Goal: Transaction & Acquisition: Book appointment/travel/reservation

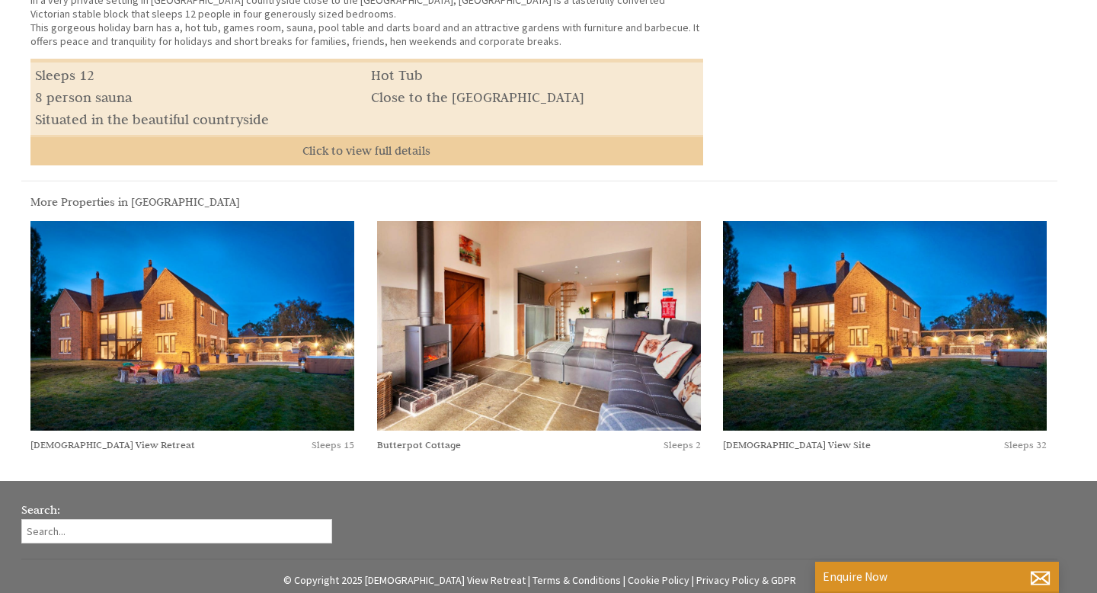
scroll to position [723, 0]
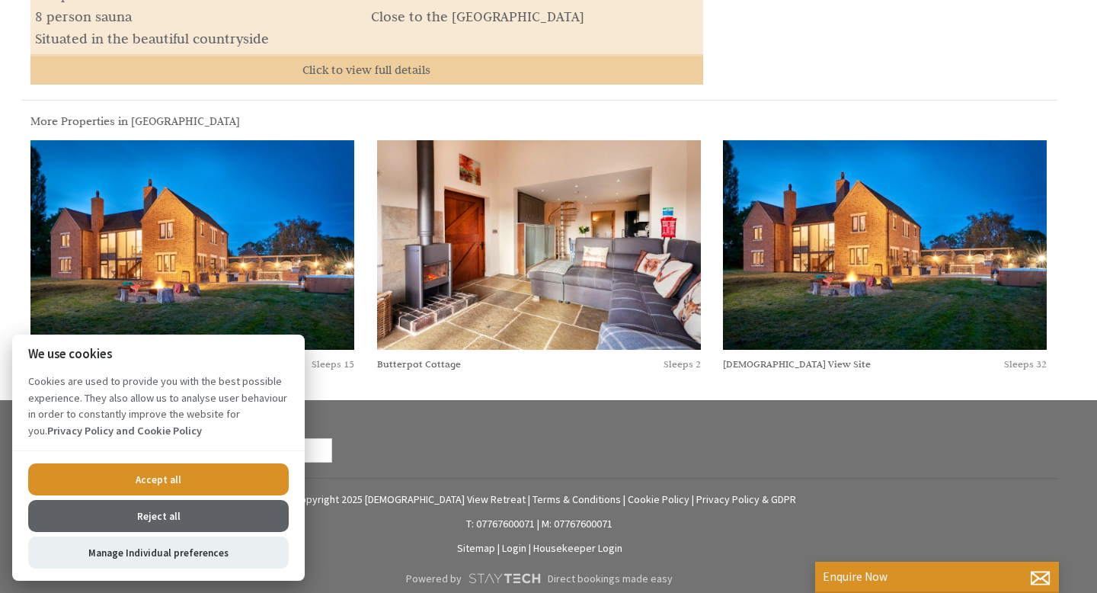
click at [177, 479] on button "Accept all" at bounding box center [158, 479] width 261 height 32
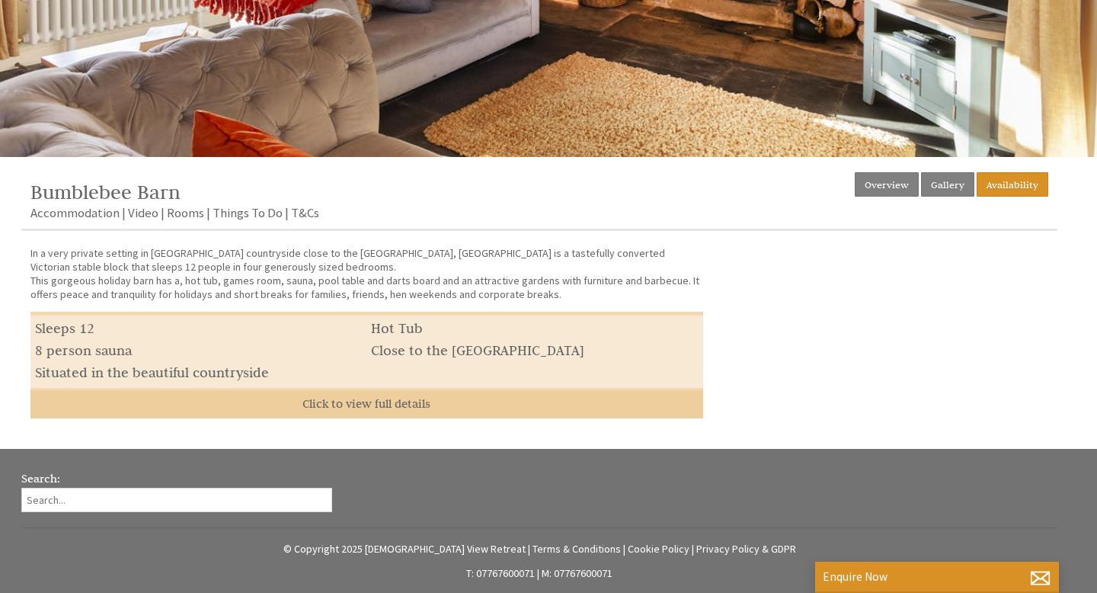
scroll to position [485, 0]
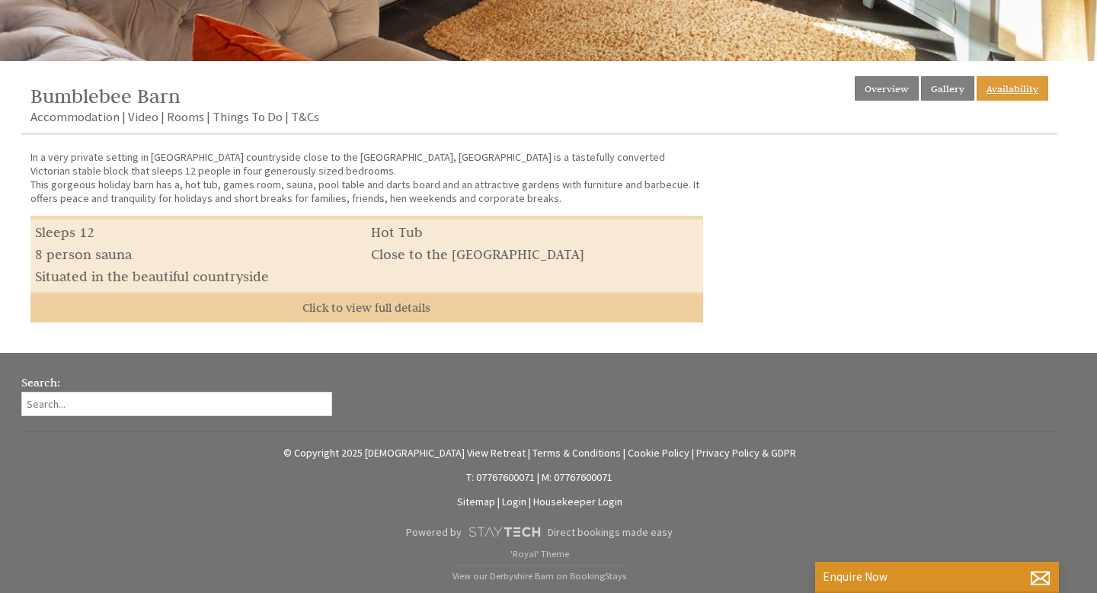
click at [1023, 88] on link "Availability" at bounding box center [1013, 88] width 72 height 24
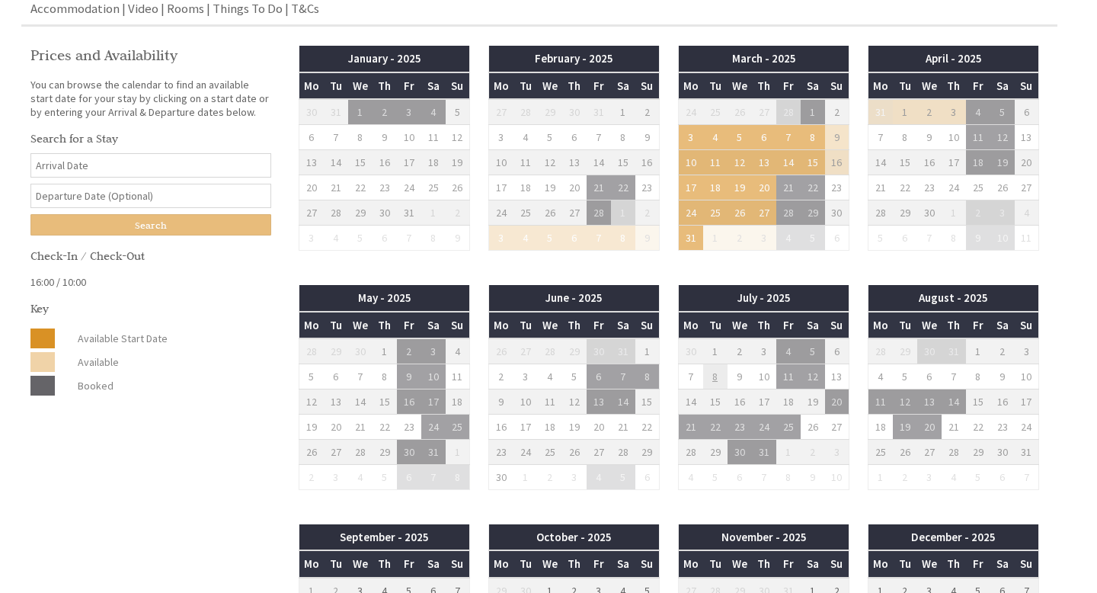
scroll to position [595, 0]
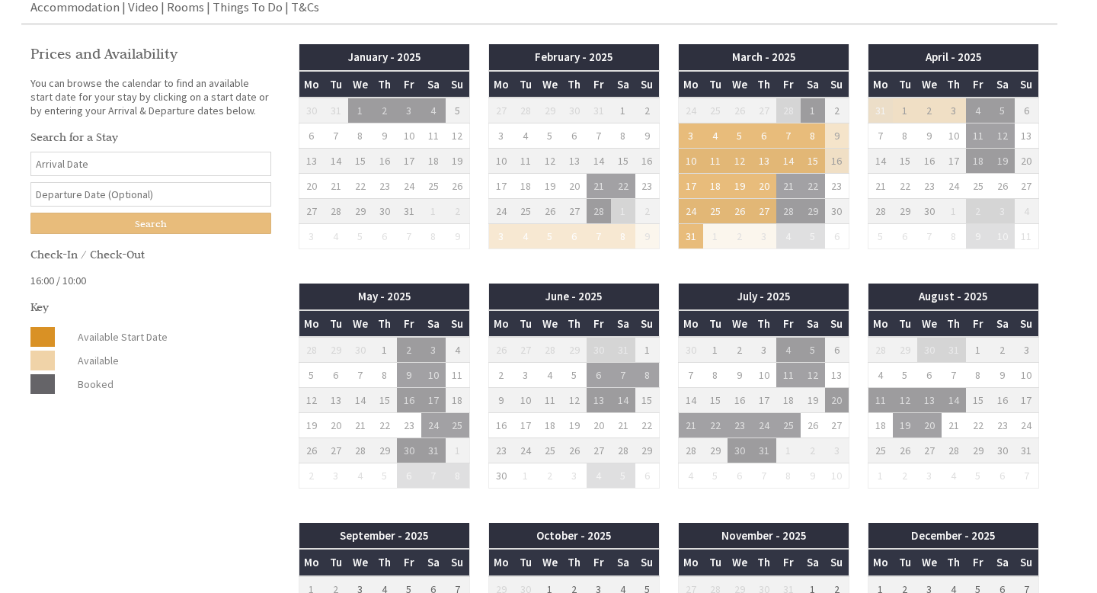
click at [985, 101] on td "4" at bounding box center [978, 111] width 24 height 26
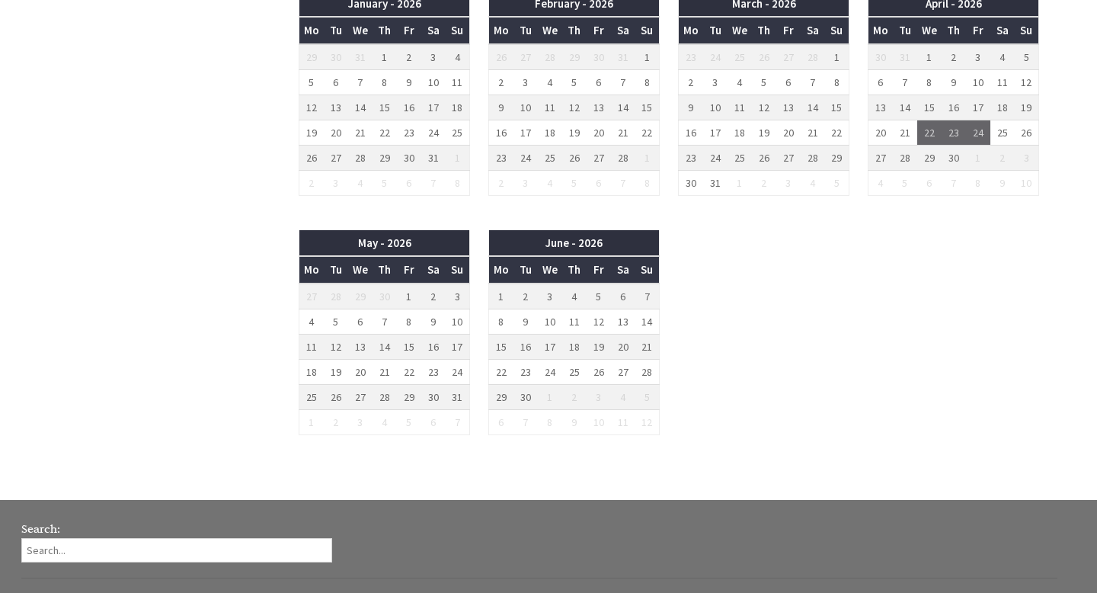
scroll to position [1245, 0]
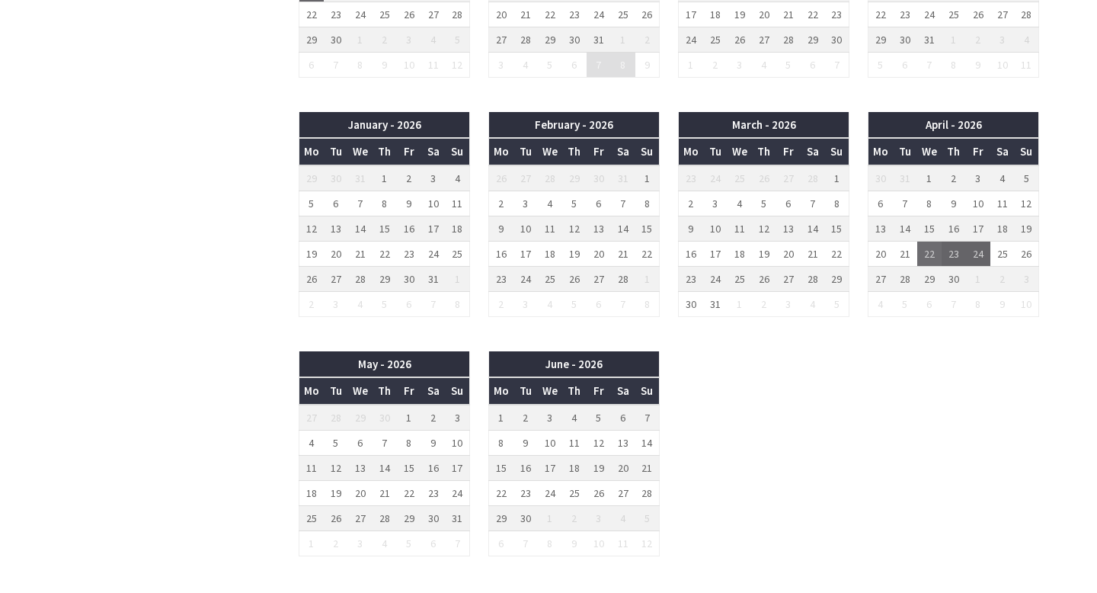
click at [931, 251] on td "22" at bounding box center [930, 253] width 24 height 25
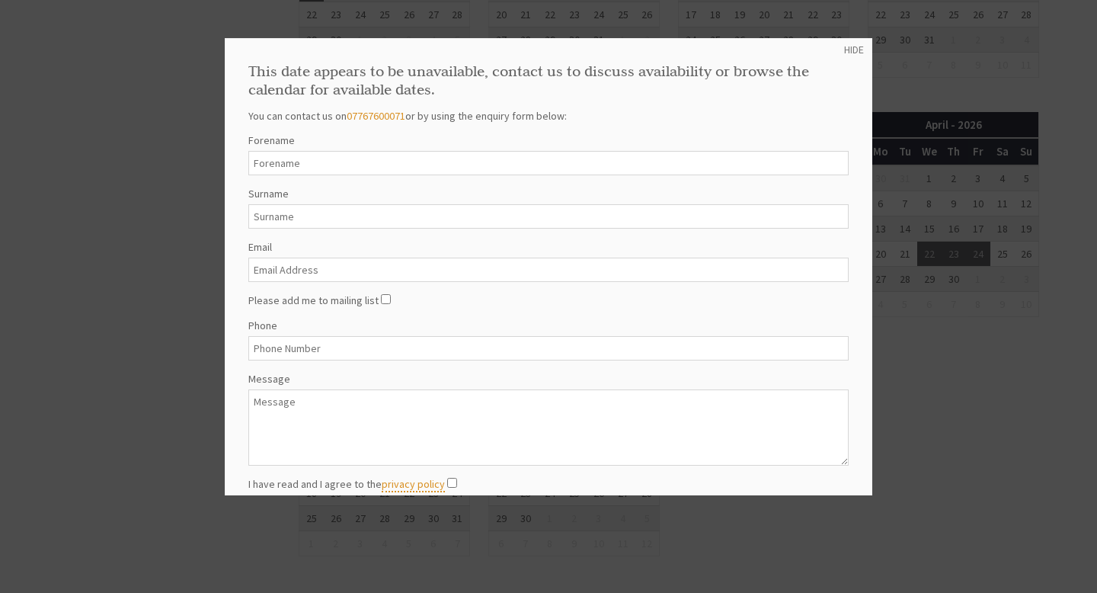
click at [1001, 83] on div at bounding box center [548, 296] width 1097 height 593
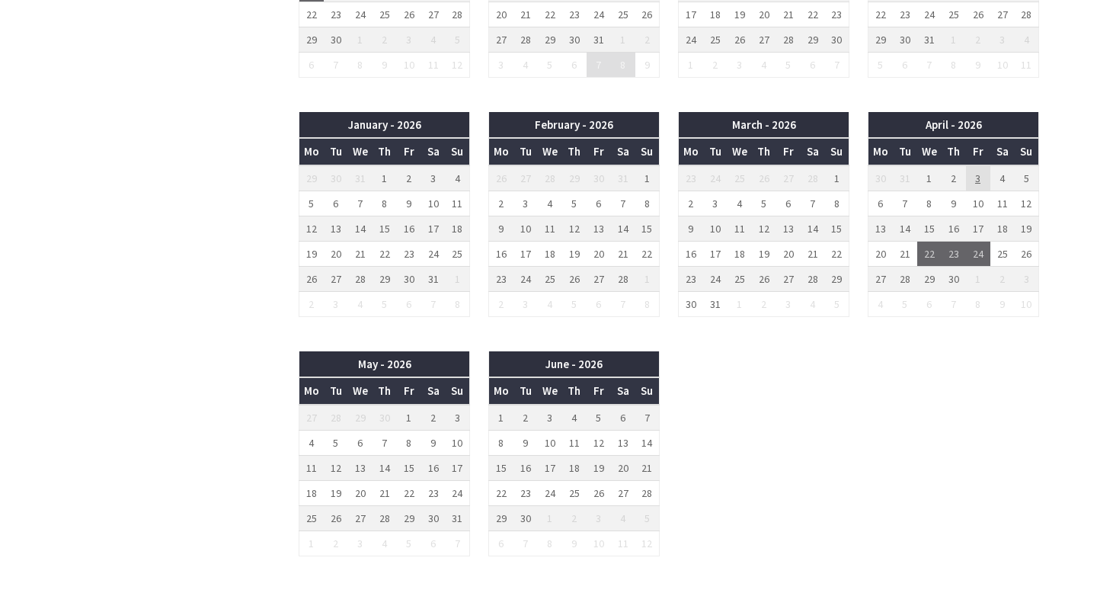
click at [981, 178] on td "3" at bounding box center [978, 178] width 24 height 26
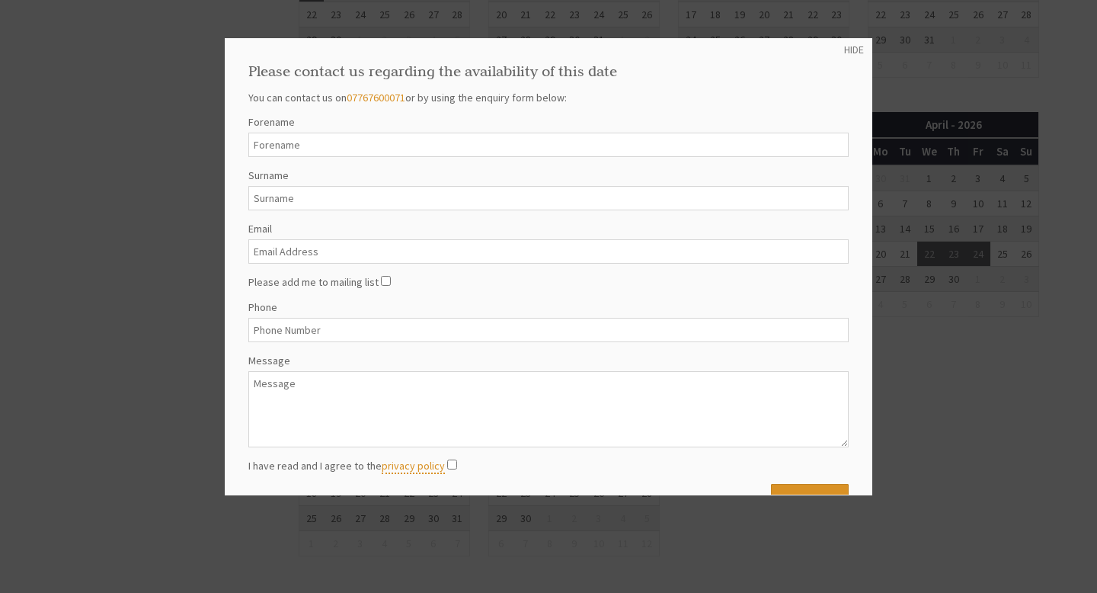
click at [850, 42] on div "HIDE Please contact us regarding the availability of this date You can contact …" at bounding box center [549, 266] width 648 height 457
click at [850, 47] on link "HIDE" at bounding box center [854, 50] width 20 height 14
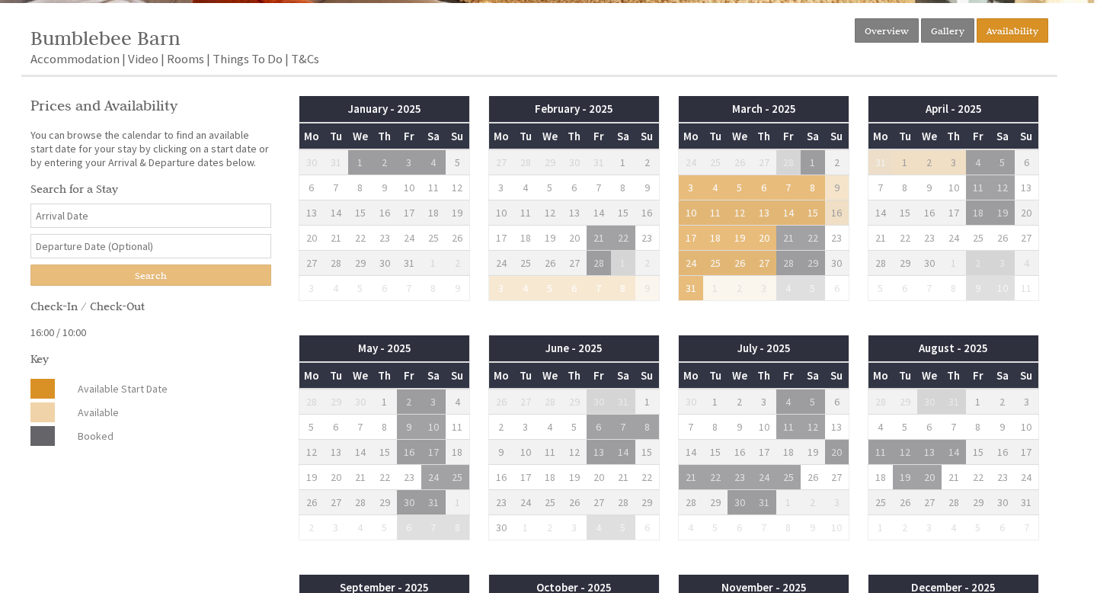
scroll to position [562, 0]
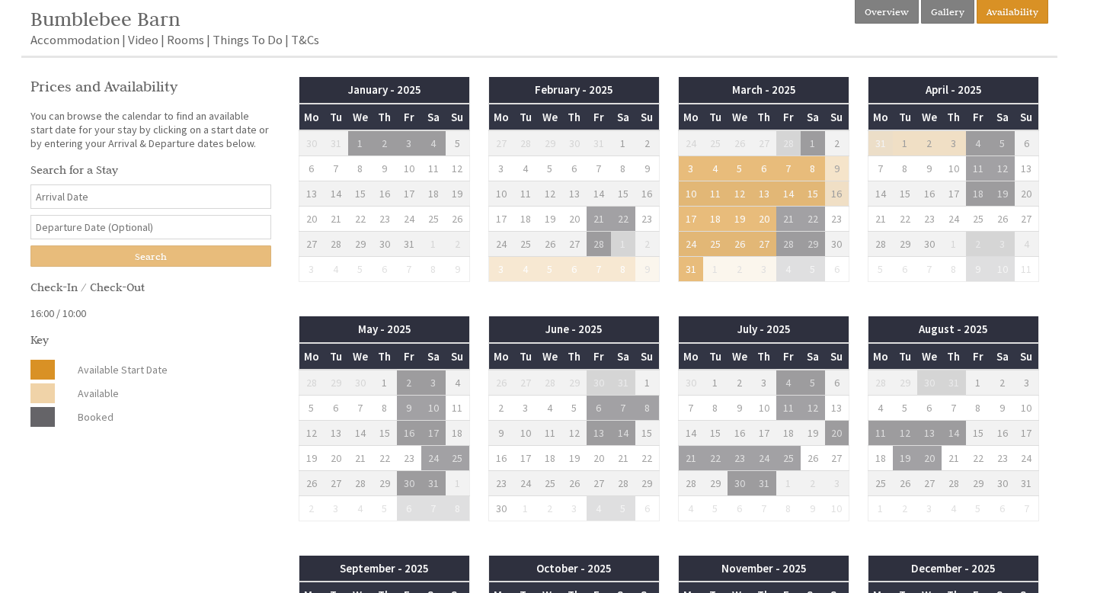
click at [171, 195] on input "Date" at bounding box center [150, 196] width 241 height 24
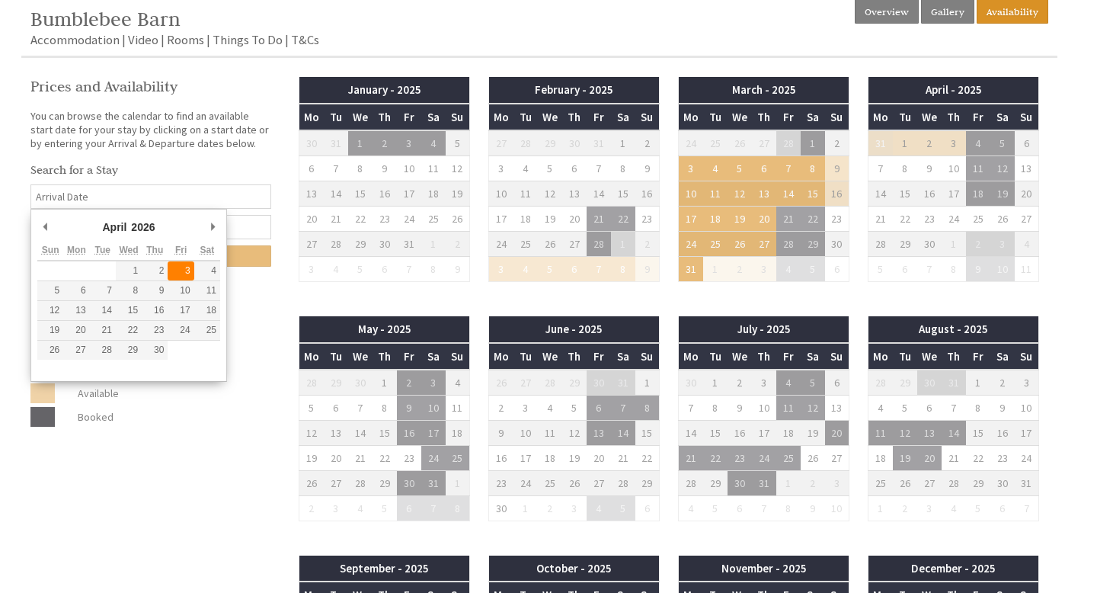
type input "[DATE]"
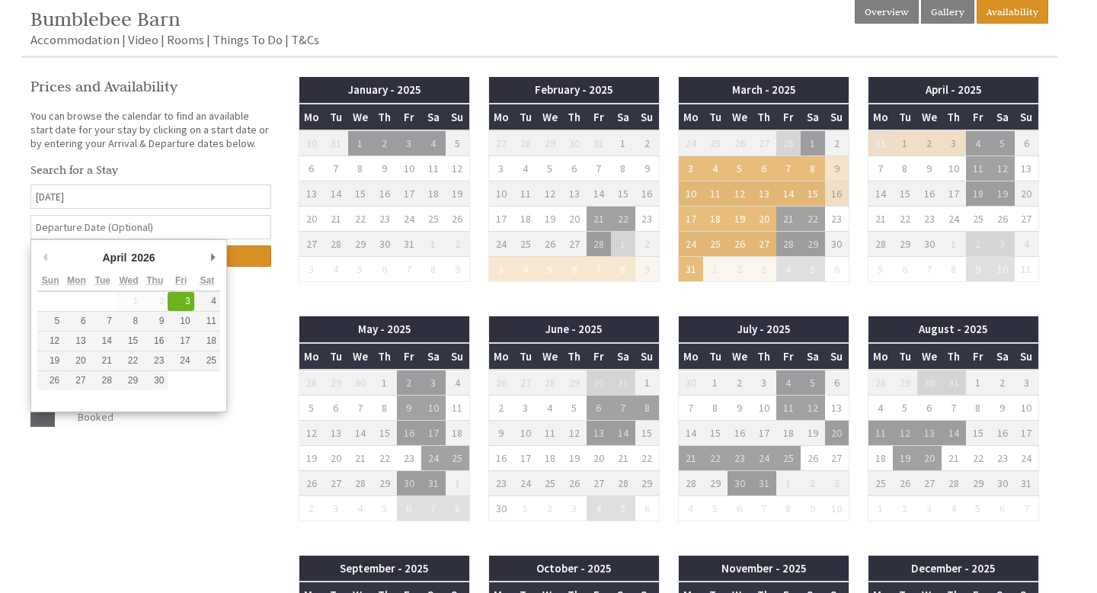
click at [156, 227] on input "text" at bounding box center [150, 227] width 241 height 24
type input "[DATE]"
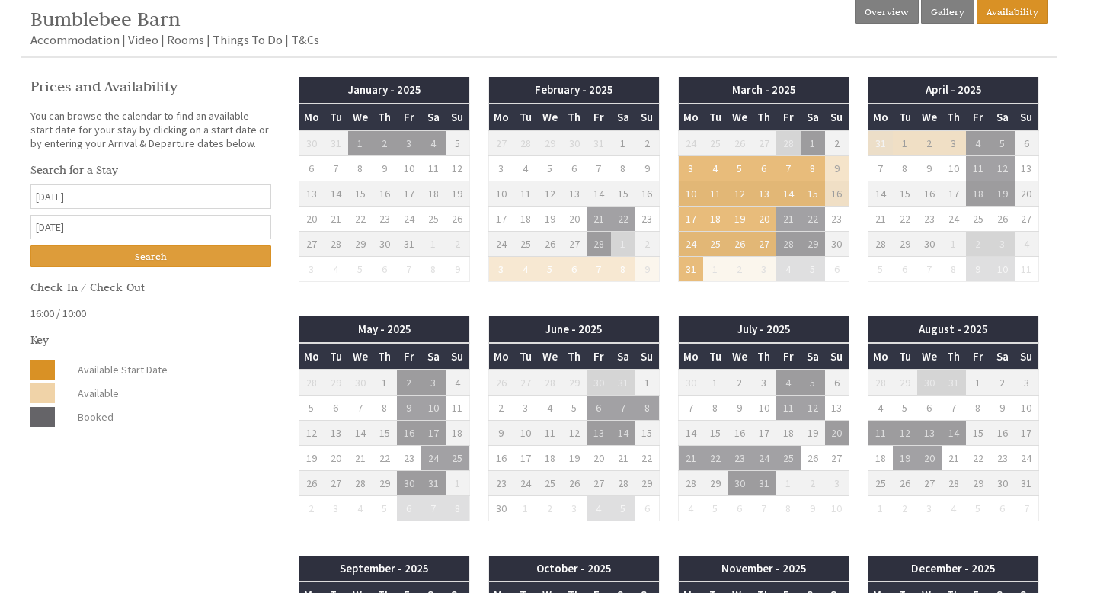
click at [139, 258] on input "Search" at bounding box center [150, 255] width 241 height 21
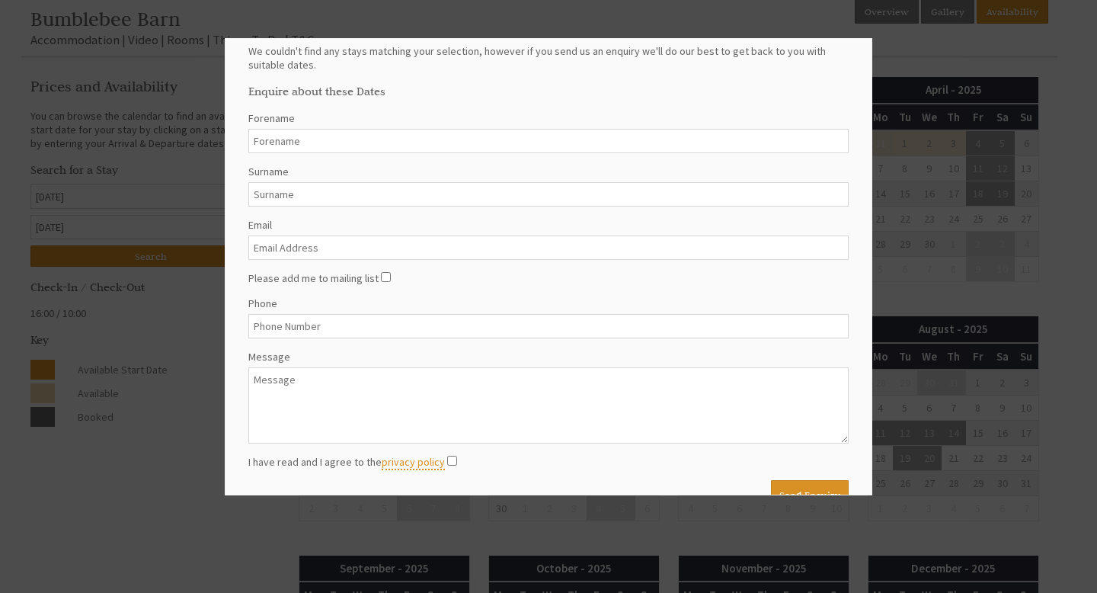
scroll to position [109, 0]
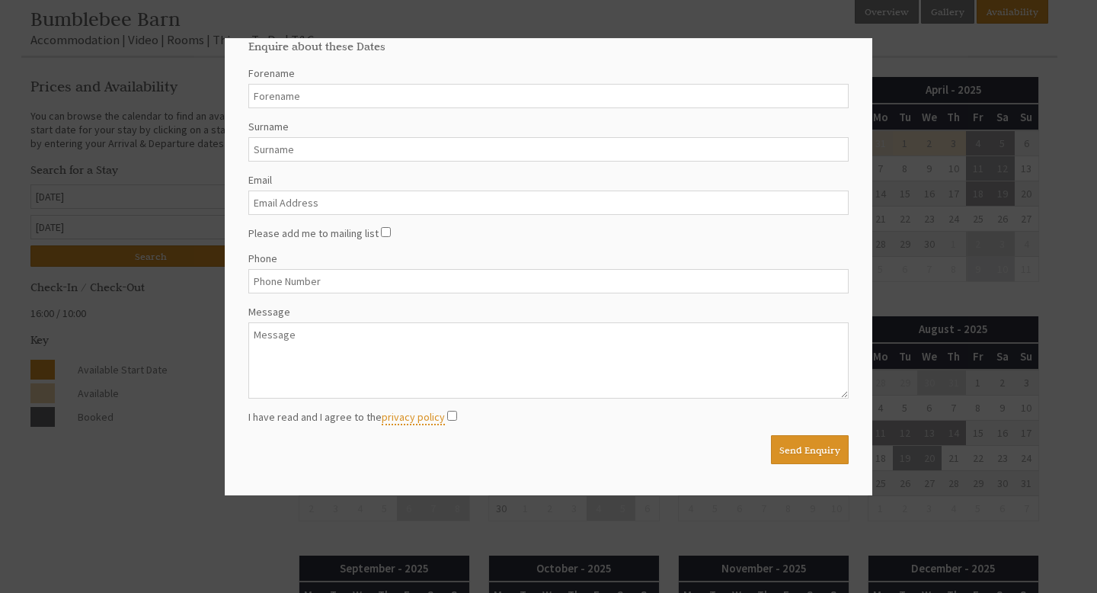
click at [223, 492] on div at bounding box center [548, 296] width 1097 height 593
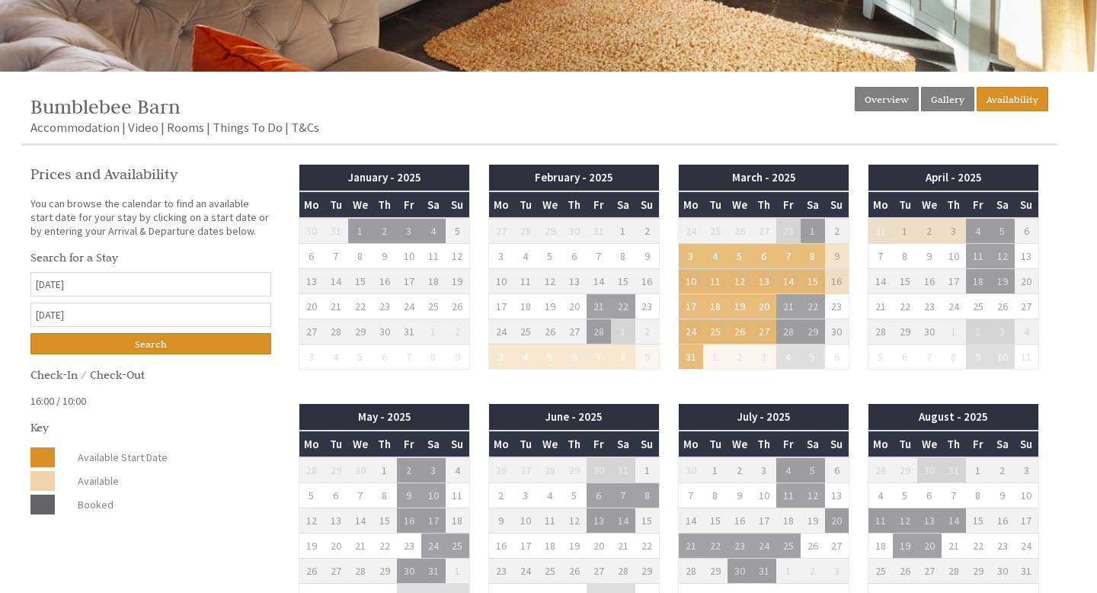
scroll to position [0, 0]
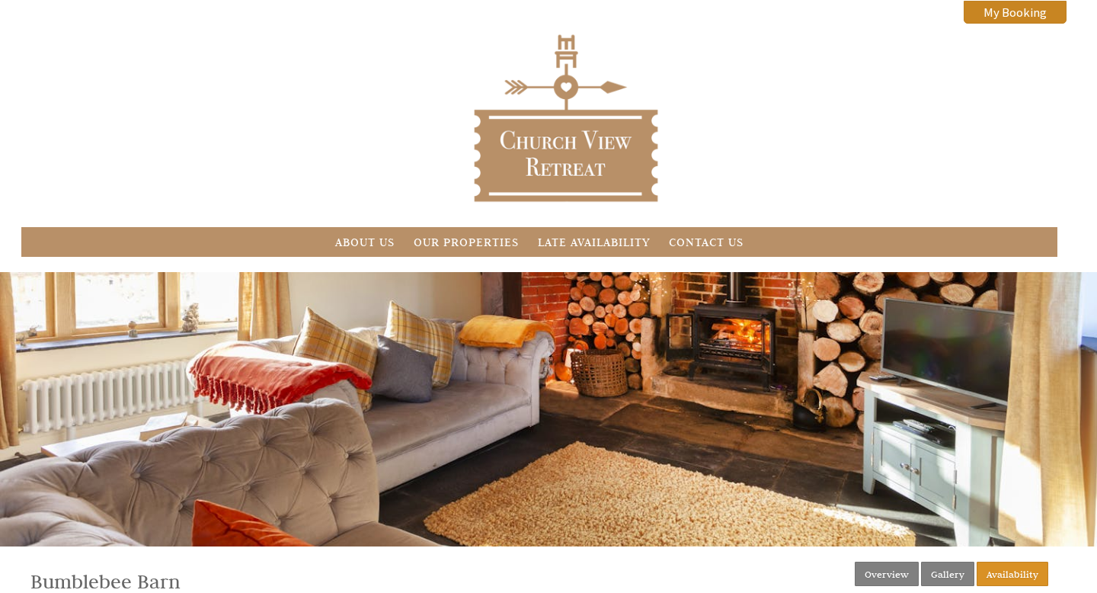
click at [652, 367] on div "Bumblebee Barn A delightfully converted Victorian stable block that sleeps 12 p…" at bounding box center [548, 354] width 1097 height 165
click at [456, 244] on link "Our Properties" at bounding box center [466, 242] width 105 height 14
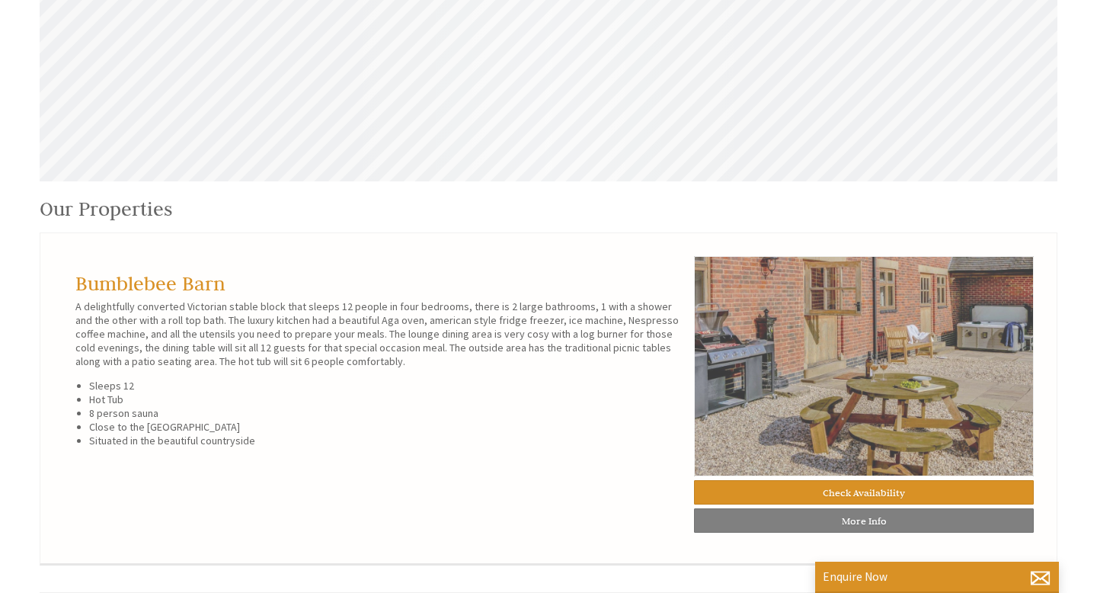
scroll to position [722, 0]
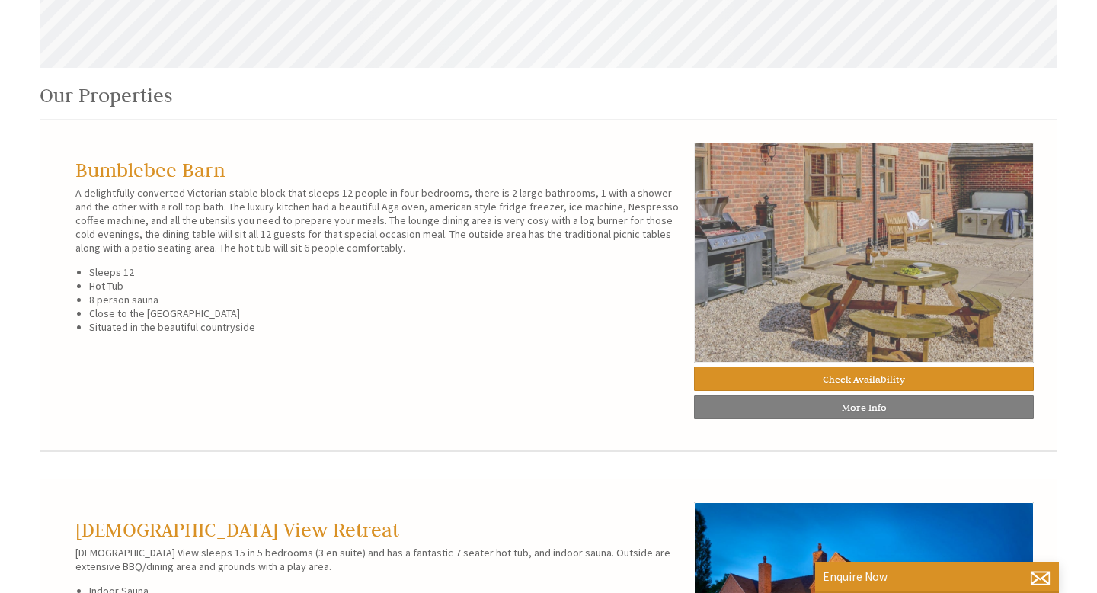
click at [839, 301] on img at bounding box center [864, 253] width 340 height 220
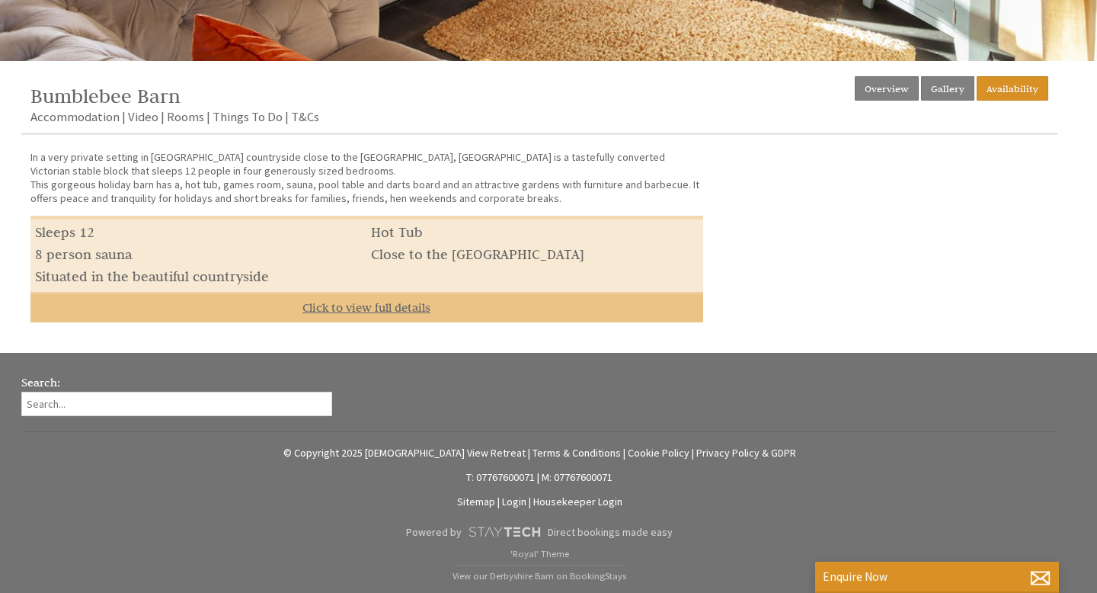
scroll to position [484, 0]
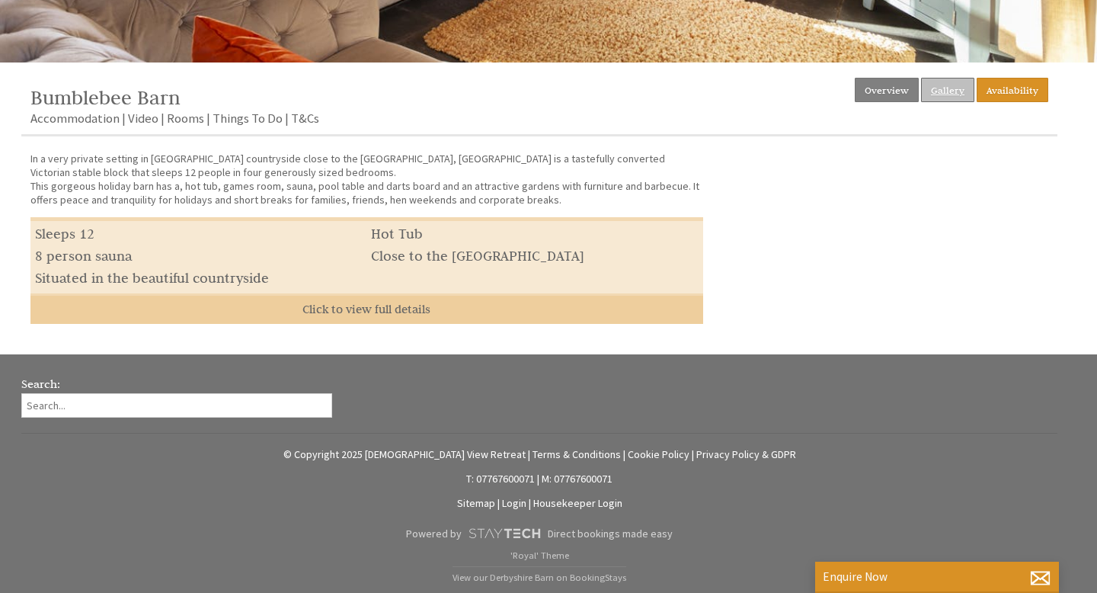
click at [945, 87] on link "Gallery" at bounding box center [947, 90] width 53 height 24
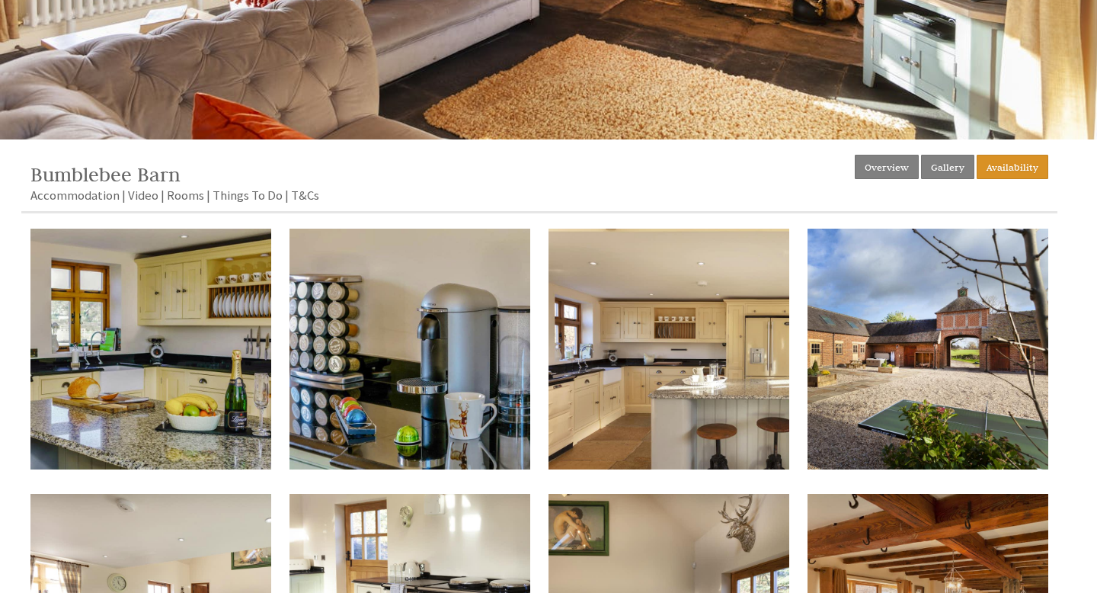
scroll to position [408, 0]
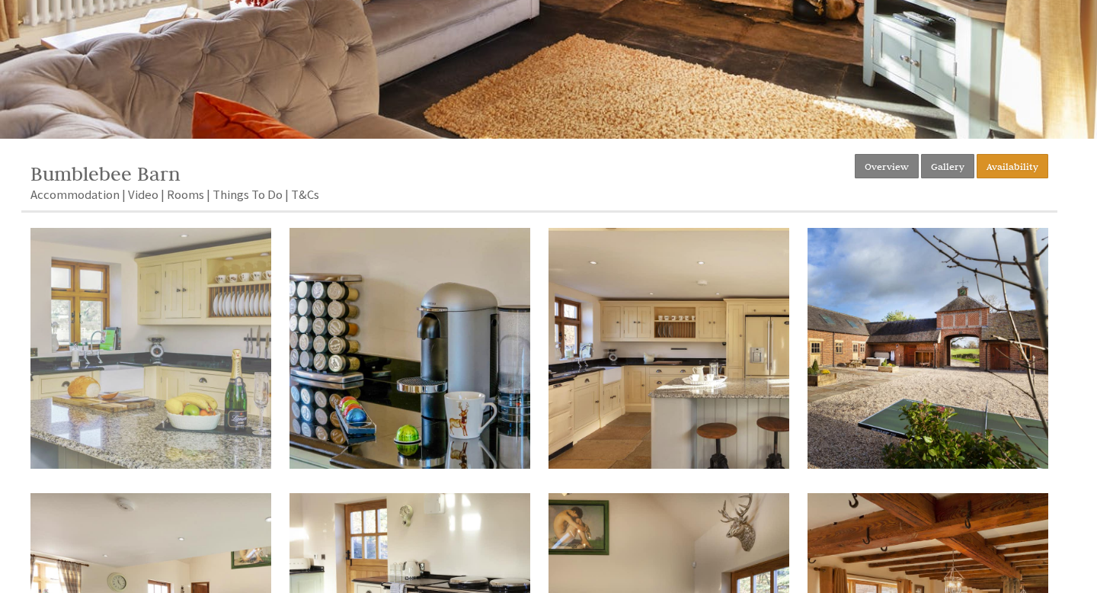
click at [207, 384] on img at bounding box center [150, 348] width 241 height 241
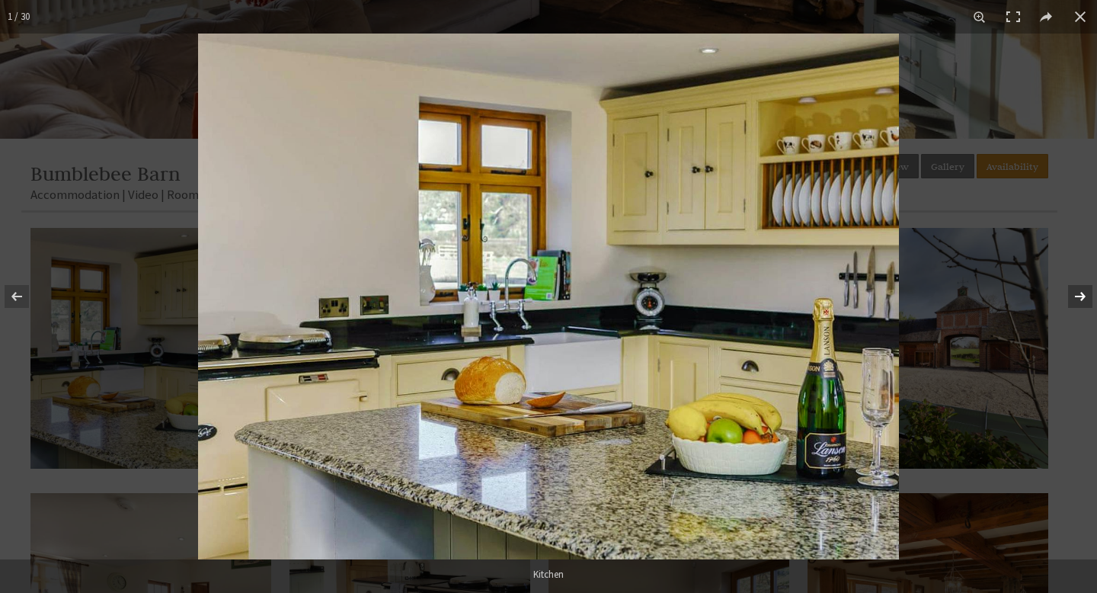
click at [1082, 291] on button at bounding box center [1070, 296] width 53 height 76
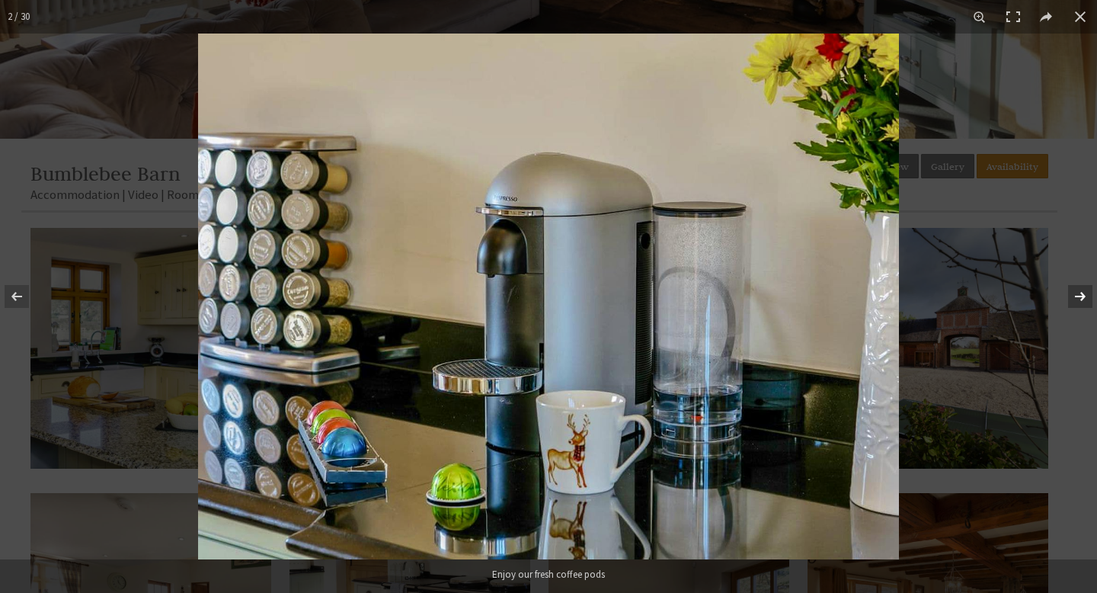
click at [1082, 291] on button at bounding box center [1070, 296] width 53 height 76
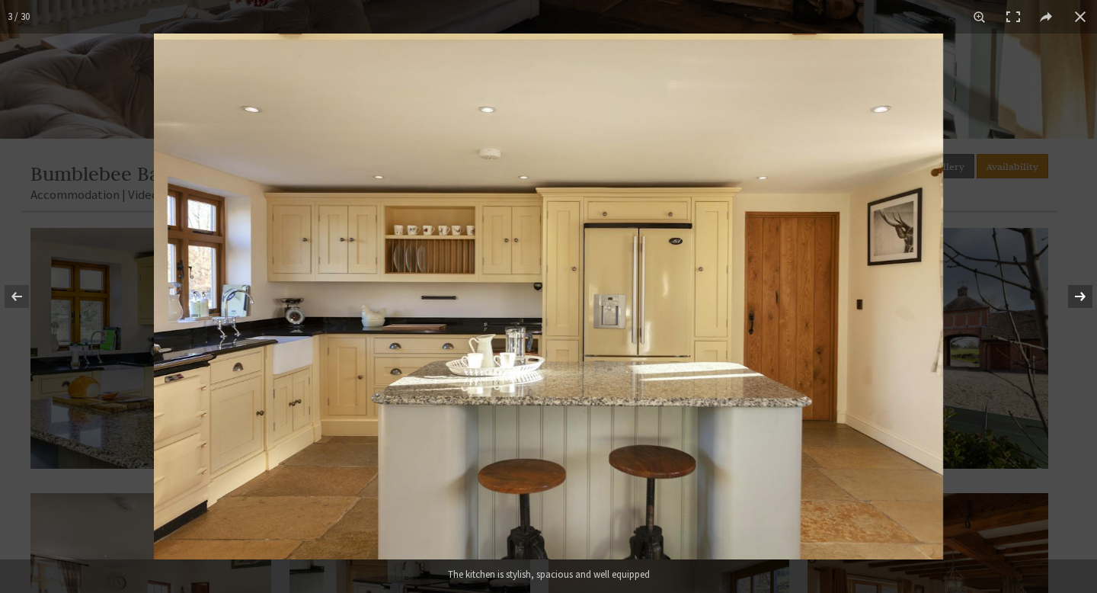
click at [1082, 291] on button at bounding box center [1070, 296] width 53 height 76
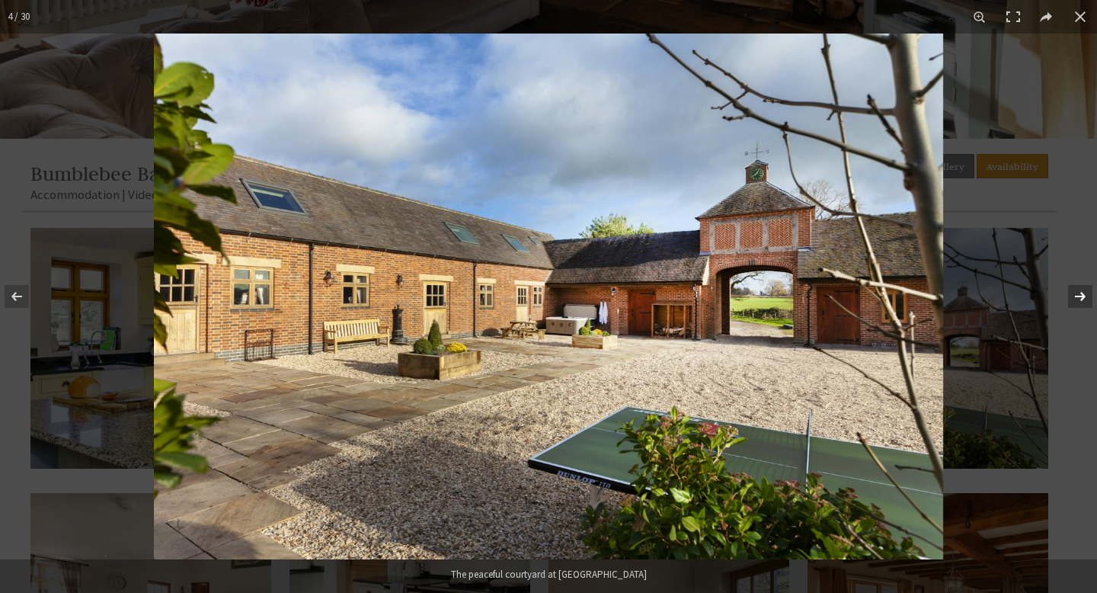
click at [1082, 291] on button at bounding box center [1070, 296] width 53 height 76
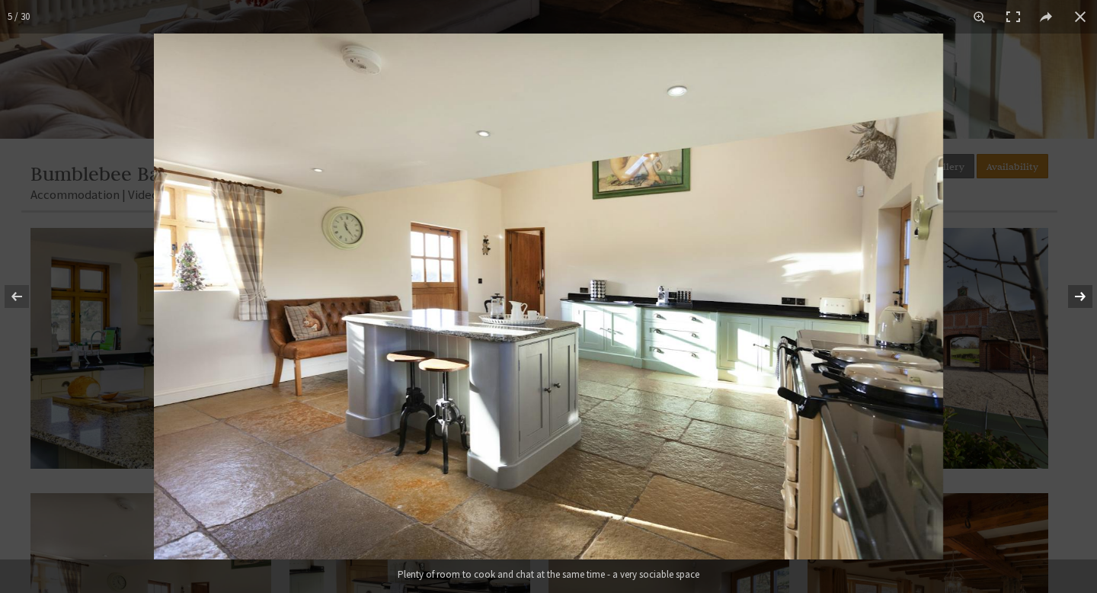
click at [1082, 291] on button at bounding box center [1070, 296] width 53 height 76
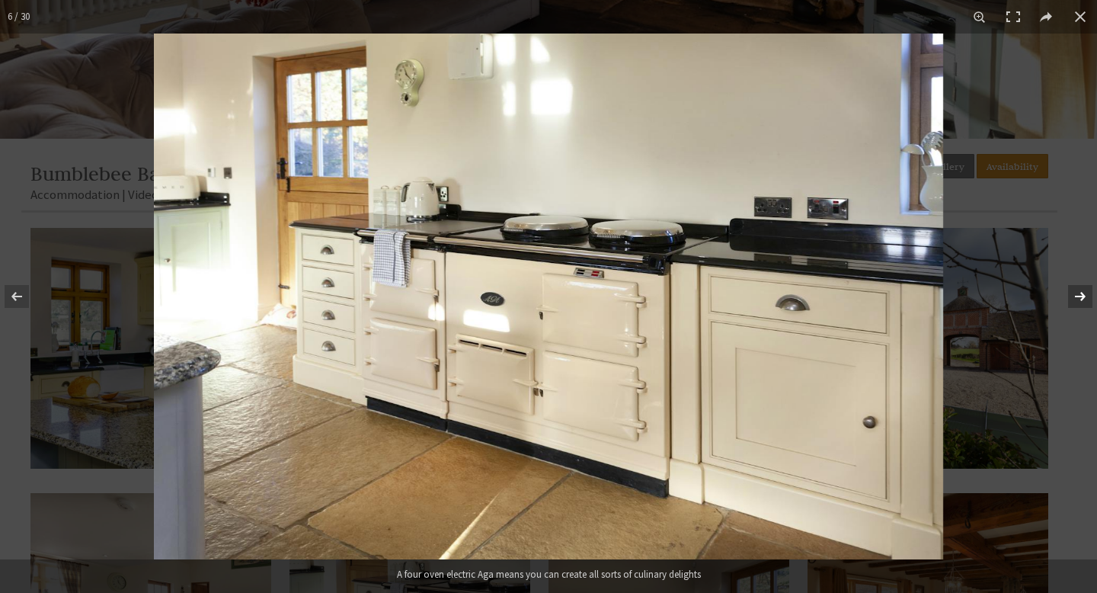
click at [1082, 291] on button at bounding box center [1070, 296] width 53 height 76
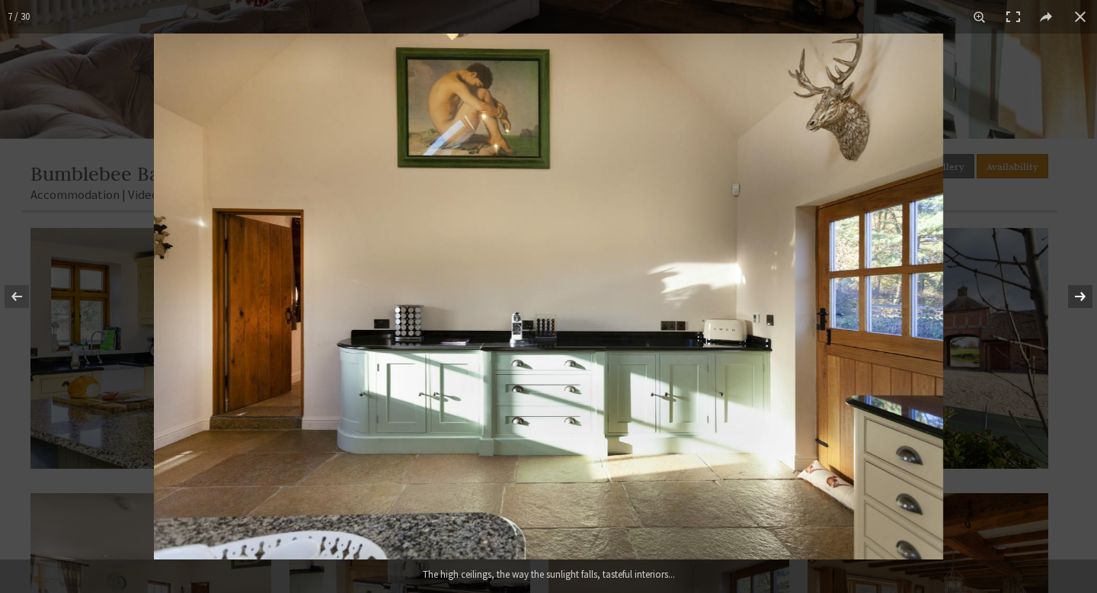
click at [1082, 291] on button at bounding box center [1070, 296] width 53 height 76
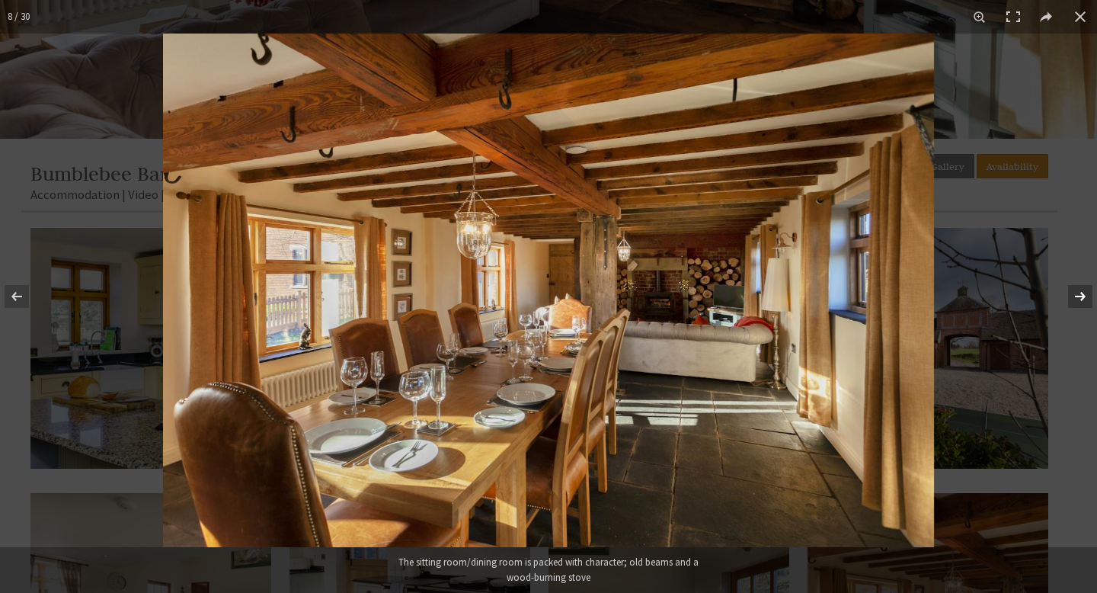
click at [1082, 291] on button at bounding box center [1070, 296] width 53 height 76
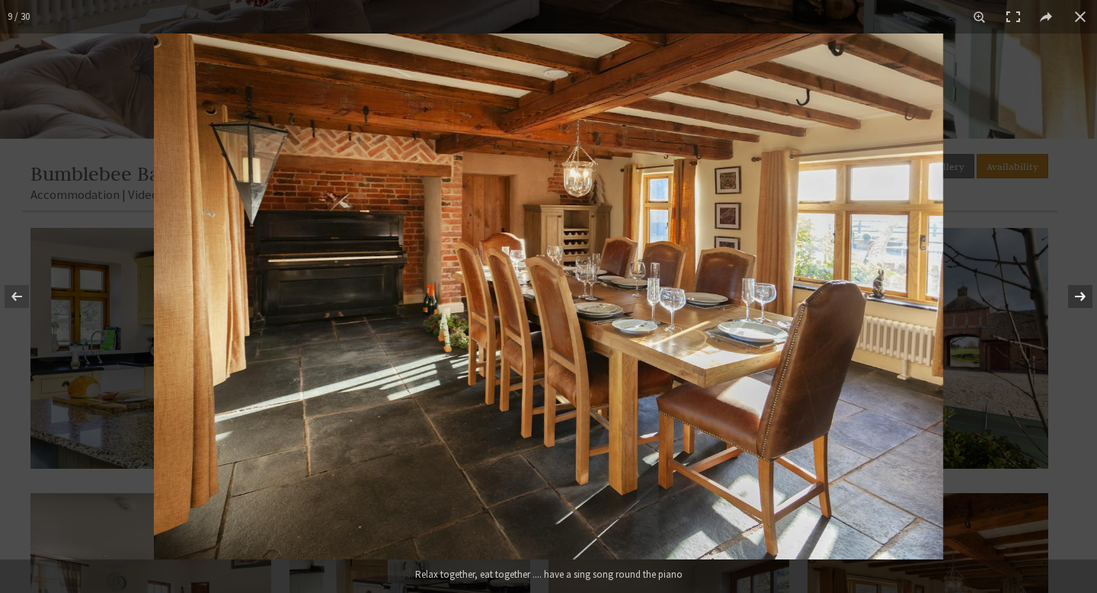
click at [1082, 291] on button at bounding box center [1070, 296] width 53 height 76
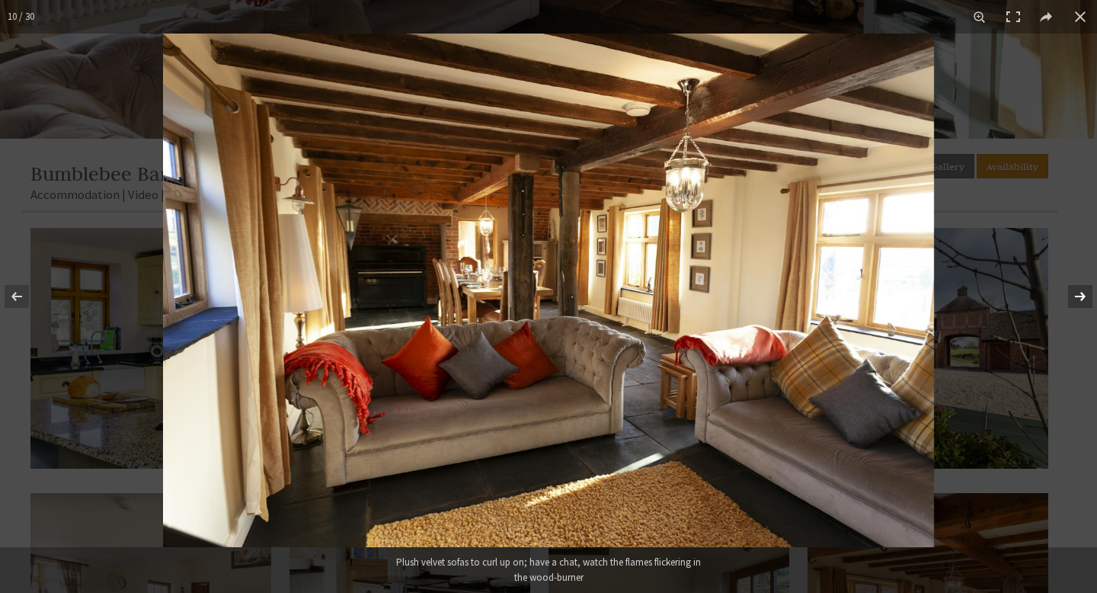
click at [1082, 291] on button at bounding box center [1070, 296] width 53 height 76
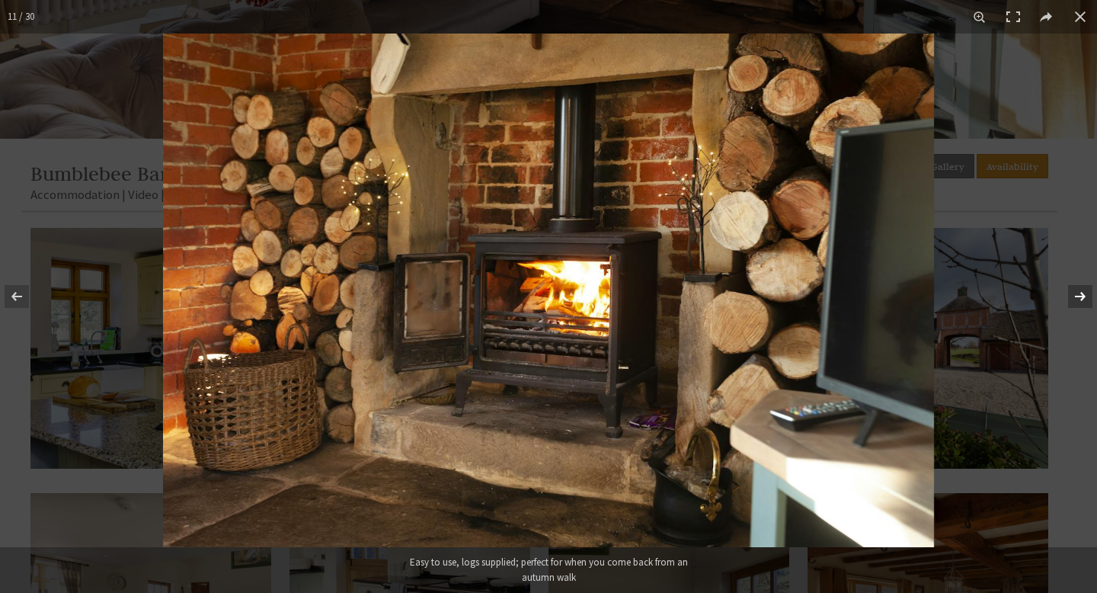
click at [1082, 291] on button at bounding box center [1070, 296] width 53 height 76
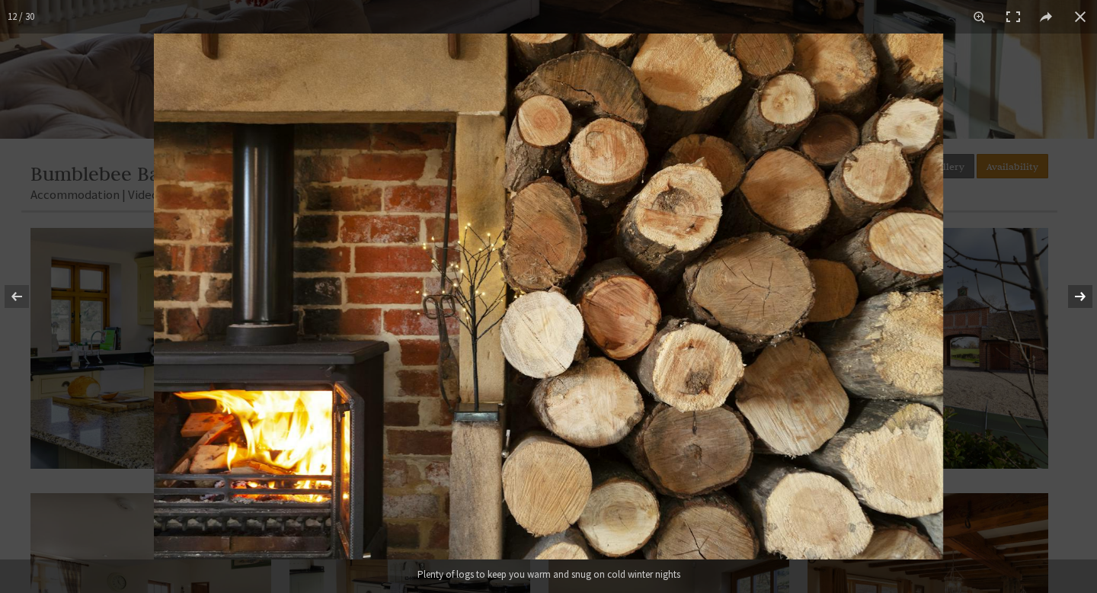
click at [1082, 291] on button at bounding box center [1070, 296] width 53 height 76
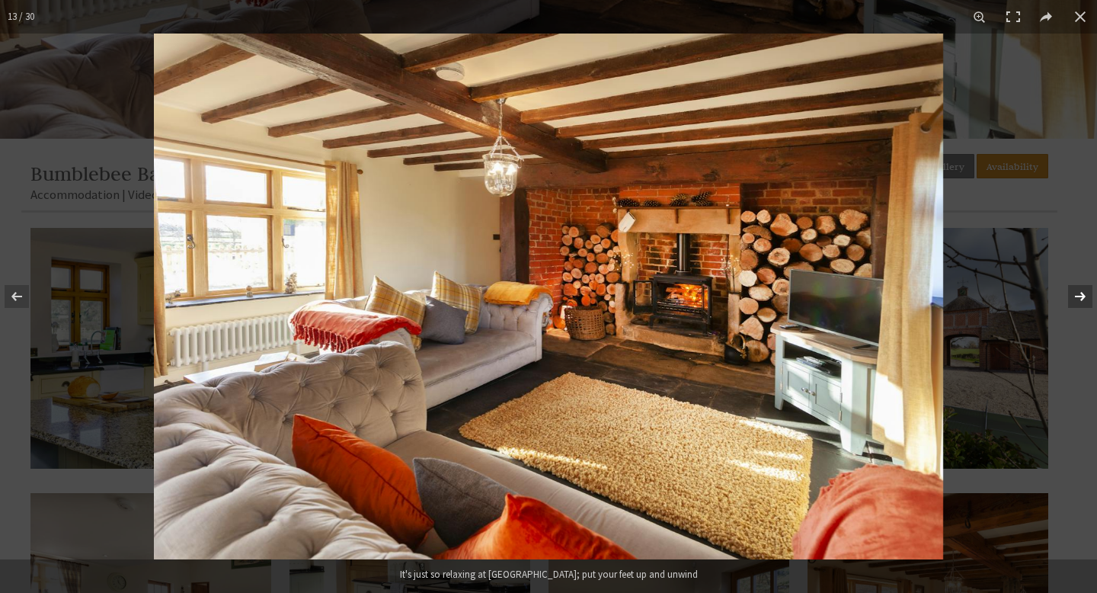
click at [1082, 291] on button at bounding box center [1070, 296] width 53 height 76
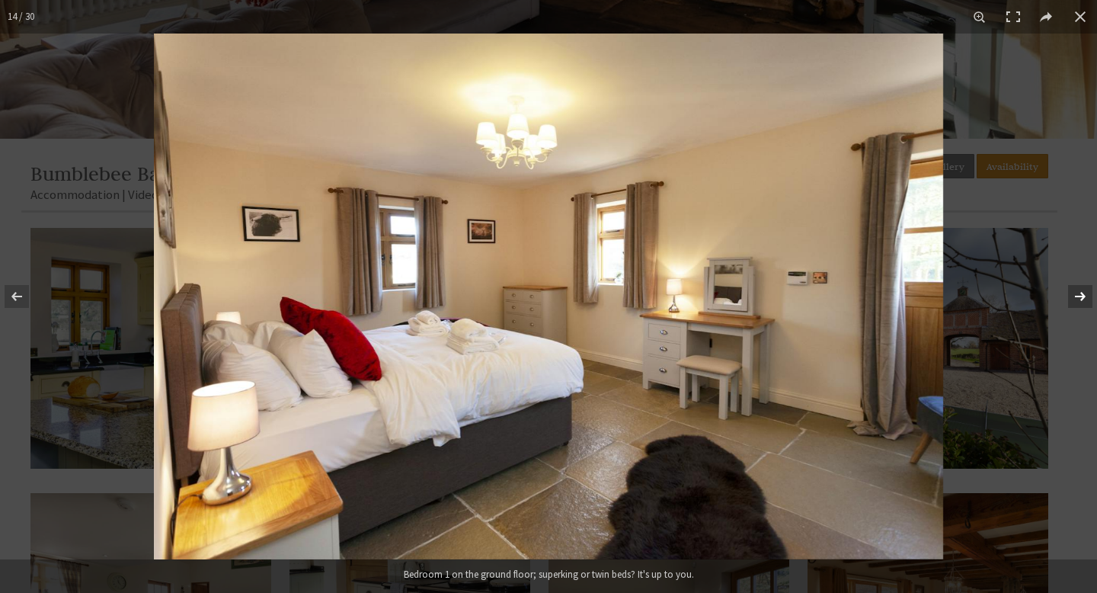
click at [1082, 291] on button at bounding box center [1070, 296] width 53 height 76
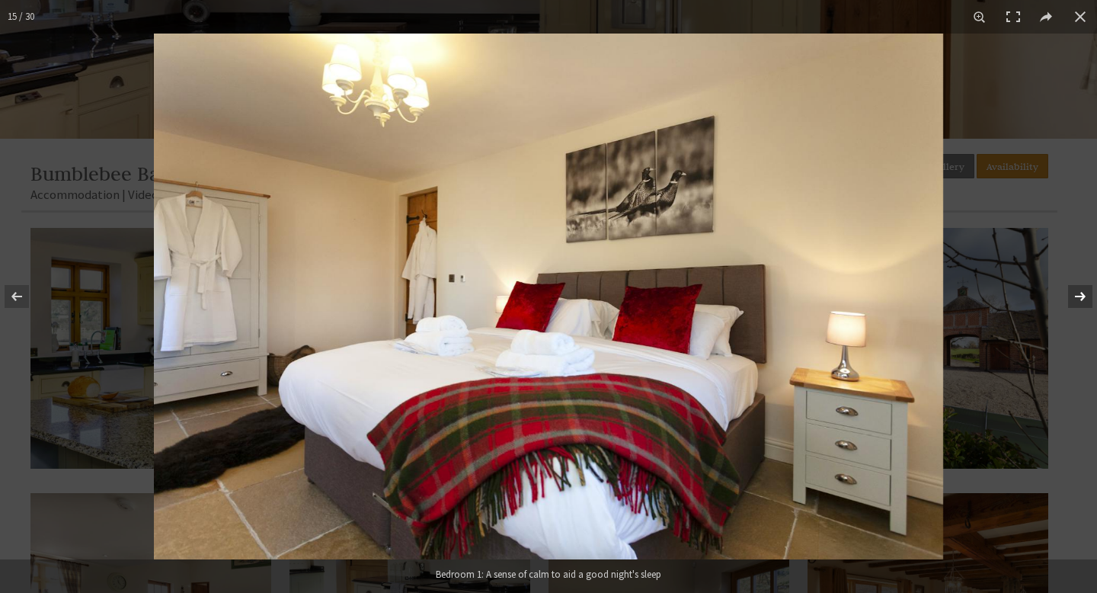
click at [1082, 291] on button at bounding box center [1070, 296] width 53 height 76
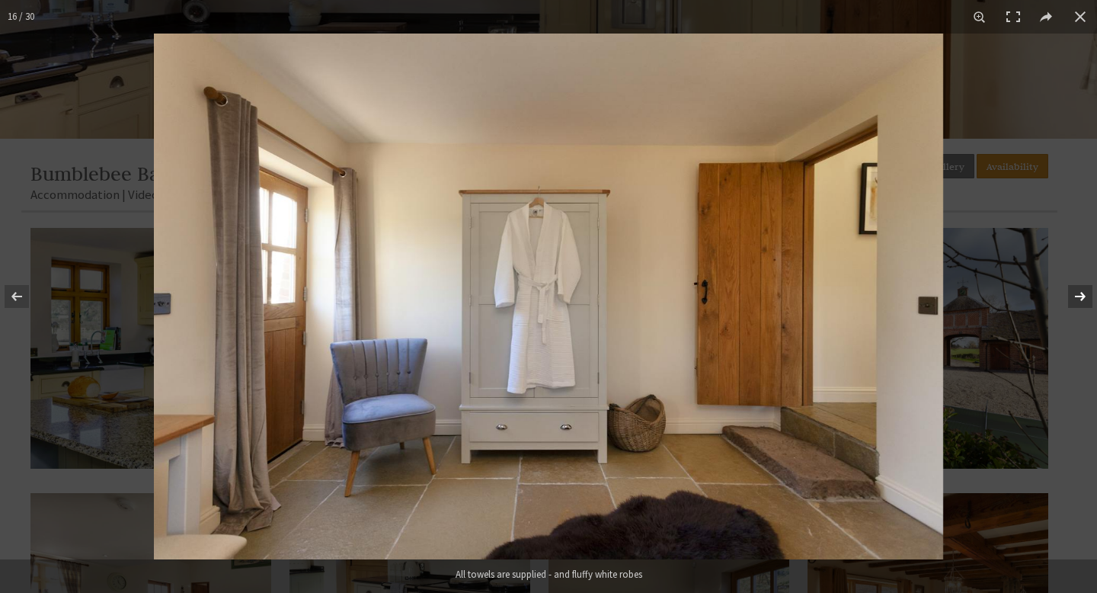
click at [1082, 291] on button at bounding box center [1070, 296] width 53 height 76
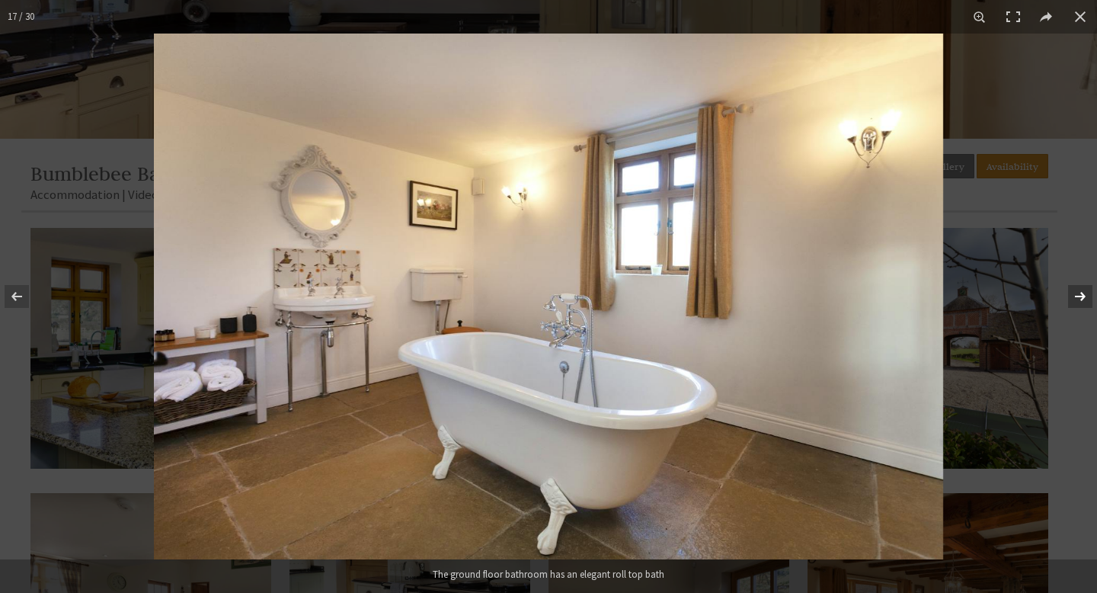
click at [1082, 291] on button at bounding box center [1070, 296] width 53 height 76
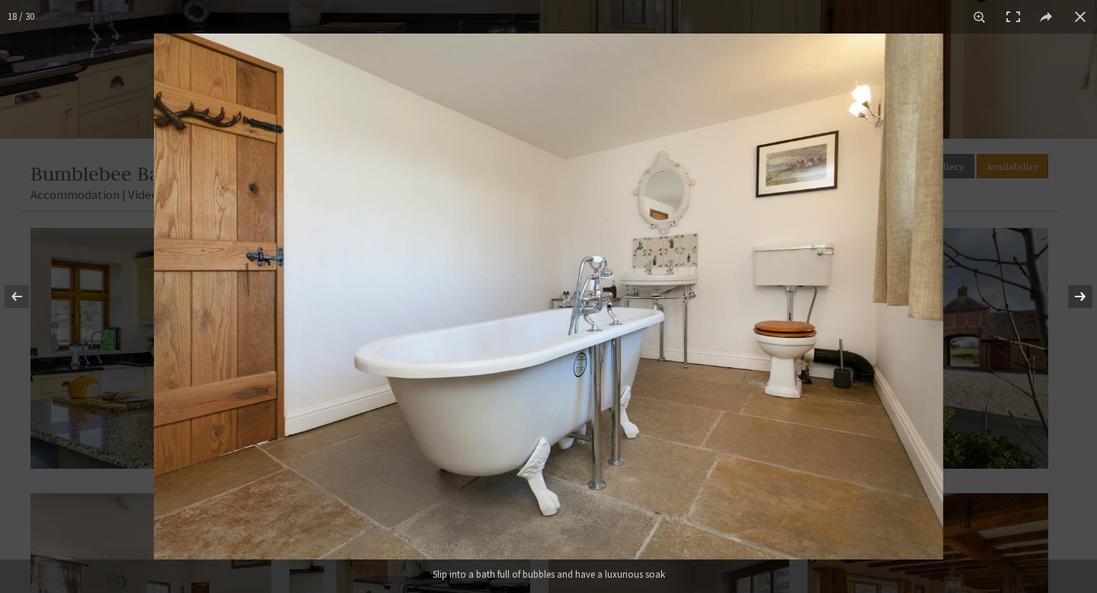
click at [1082, 291] on button at bounding box center [1070, 296] width 53 height 76
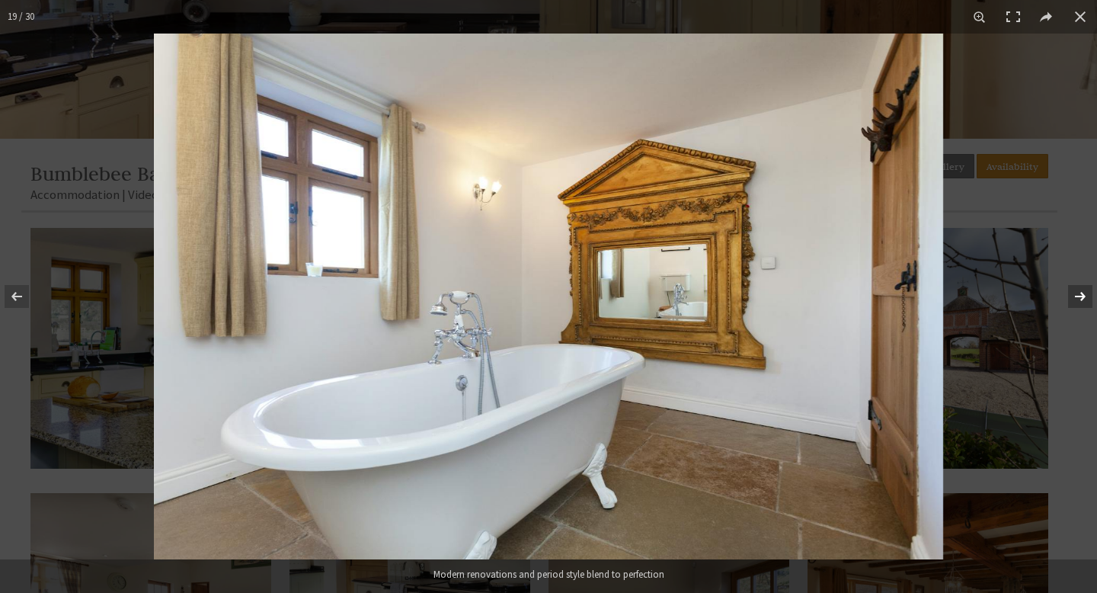
click at [1082, 291] on button at bounding box center [1070, 296] width 53 height 76
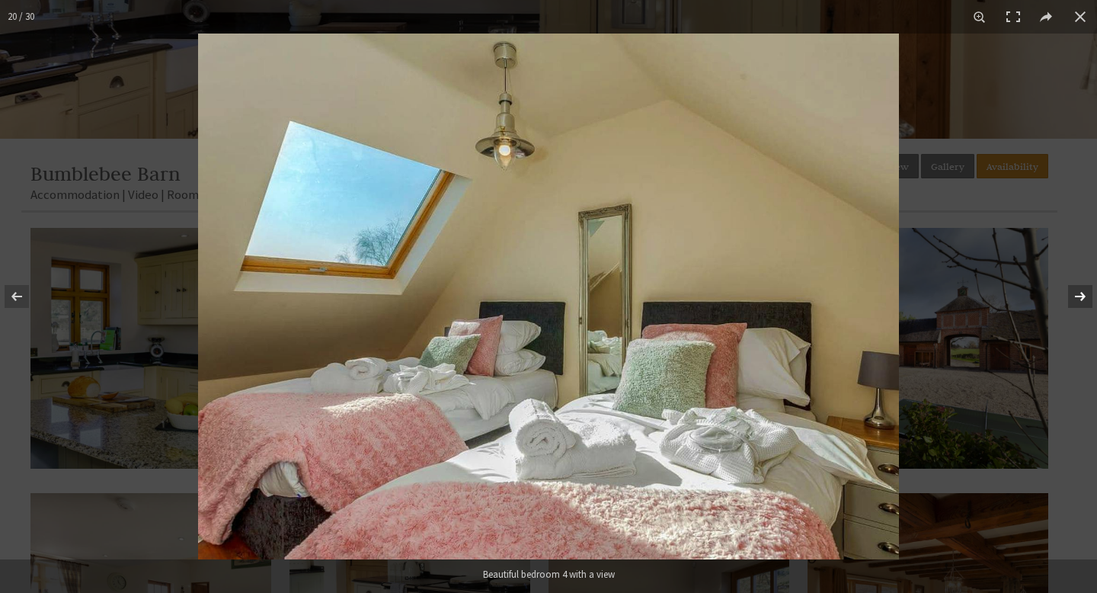
click at [1082, 291] on button at bounding box center [1070, 296] width 53 height 76
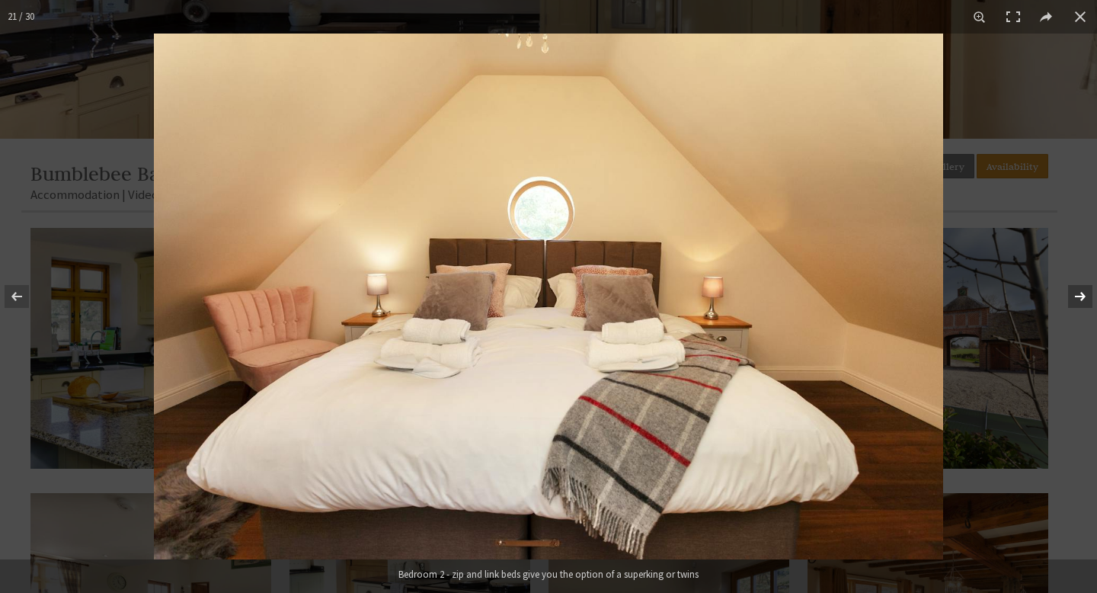
click at [1082, 291] on button at bounding box center [1070, 296] width 53 height 76
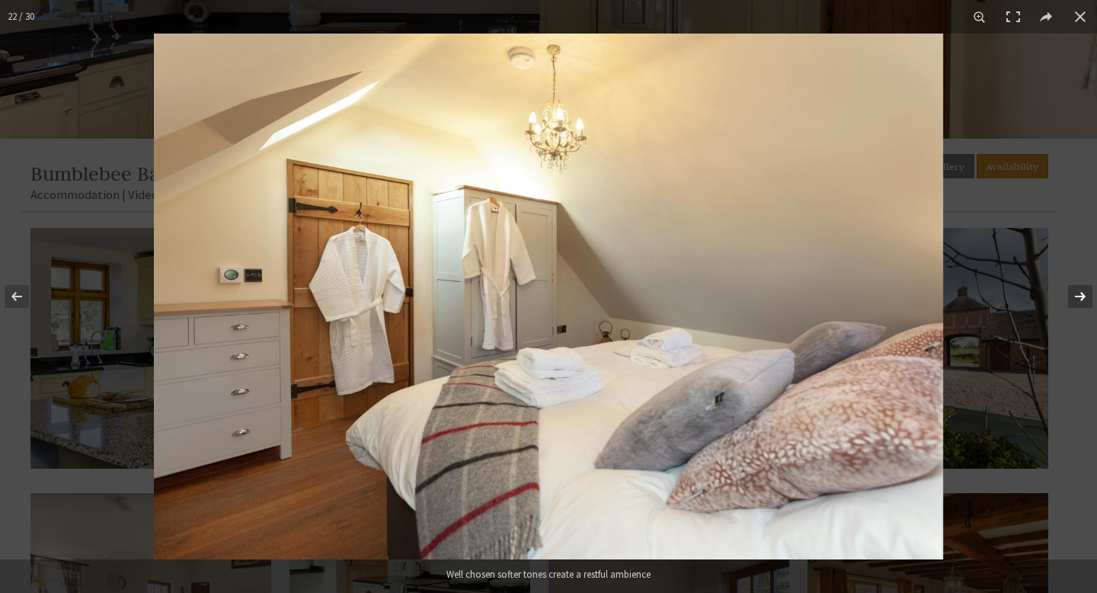
click at [1082, 291] on button at bounding box center [1070, 296] width 53 height 76
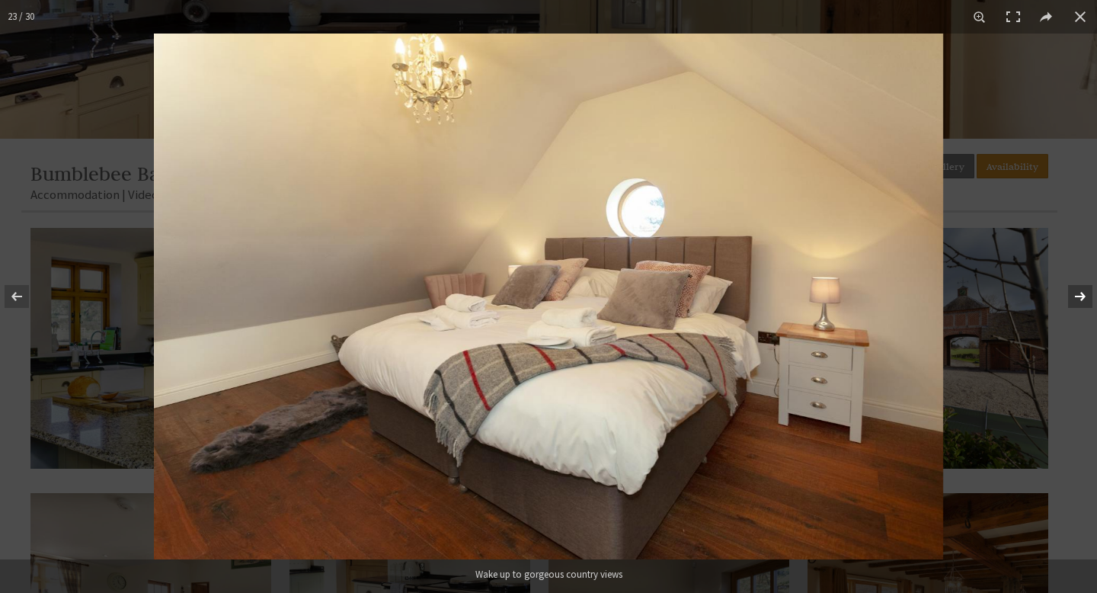
click at [1082, 291] on button at bounding box center [1070, 296] width 53 height 76
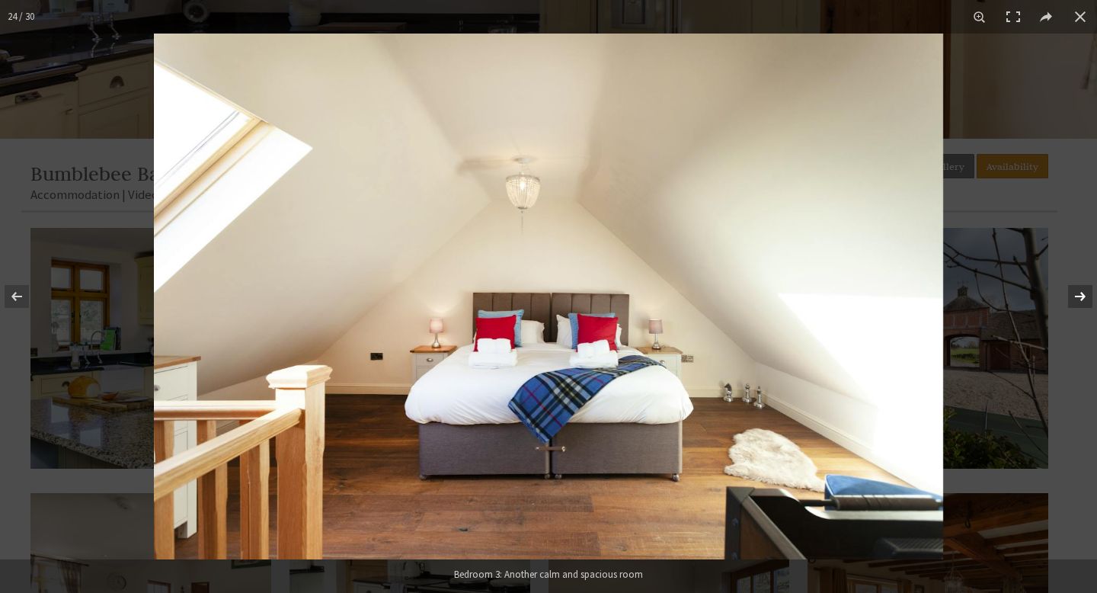
click at [1082, 291] on button at bounding box center [1070, 296] width 53 height 76
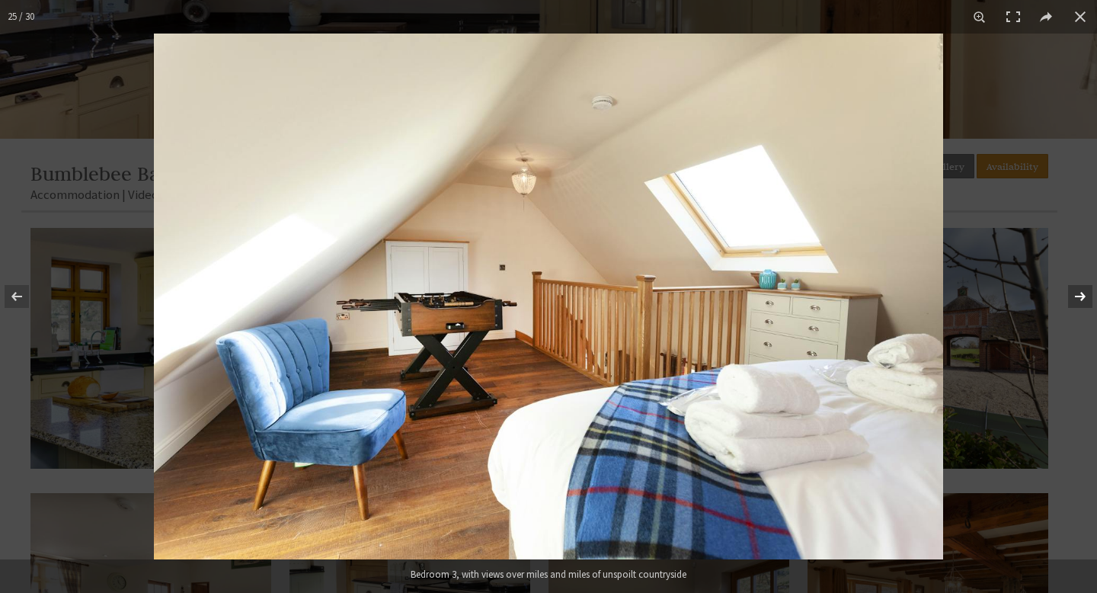
click at [1082, 291] on button at bounding box center [1070, 296] width 53 height 76
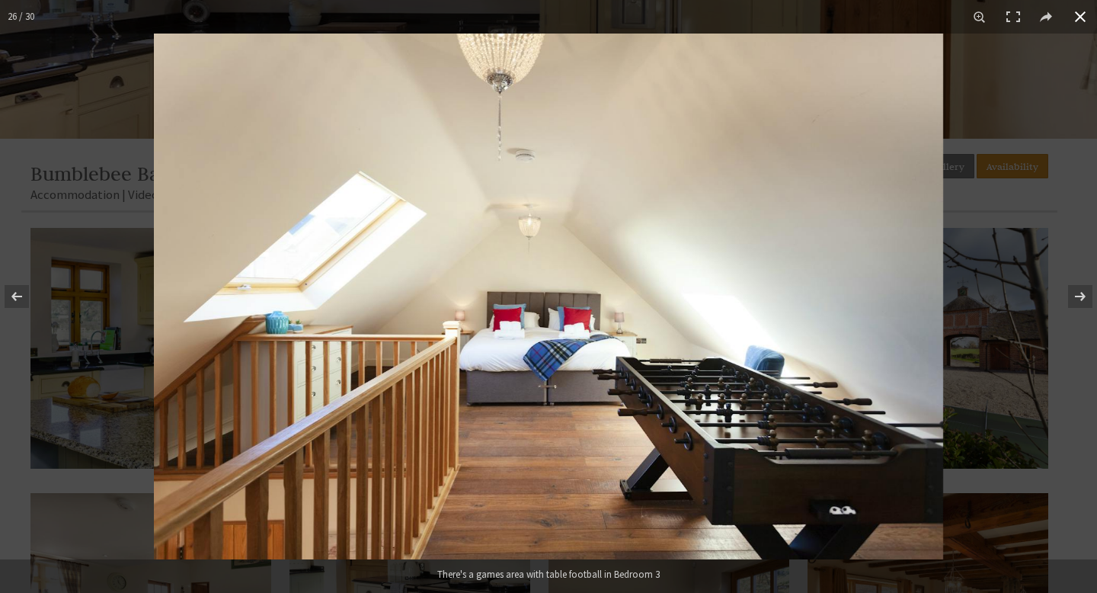
click at [1051, 174] on div at bounding box center [702, 330] width 1097 height 593
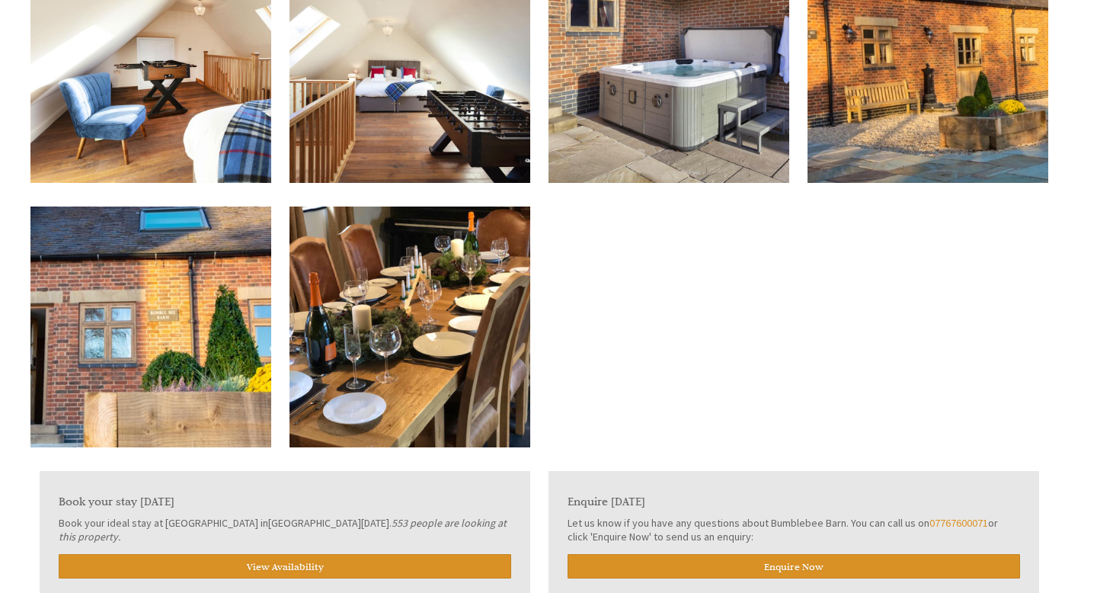
scroll to position [2535, 0]
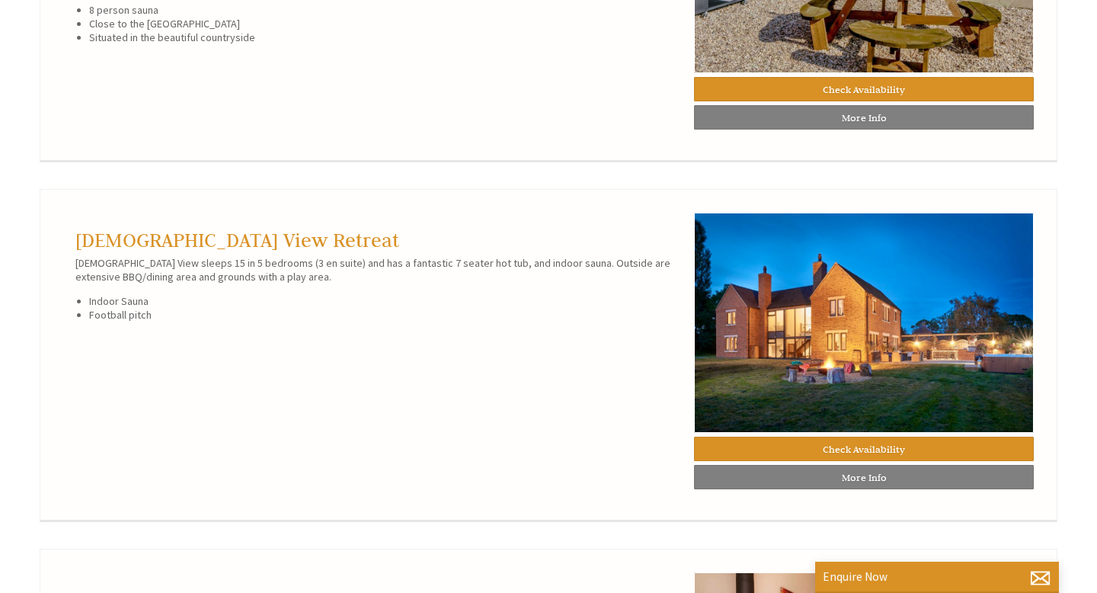
scroll to position [1014, 0]
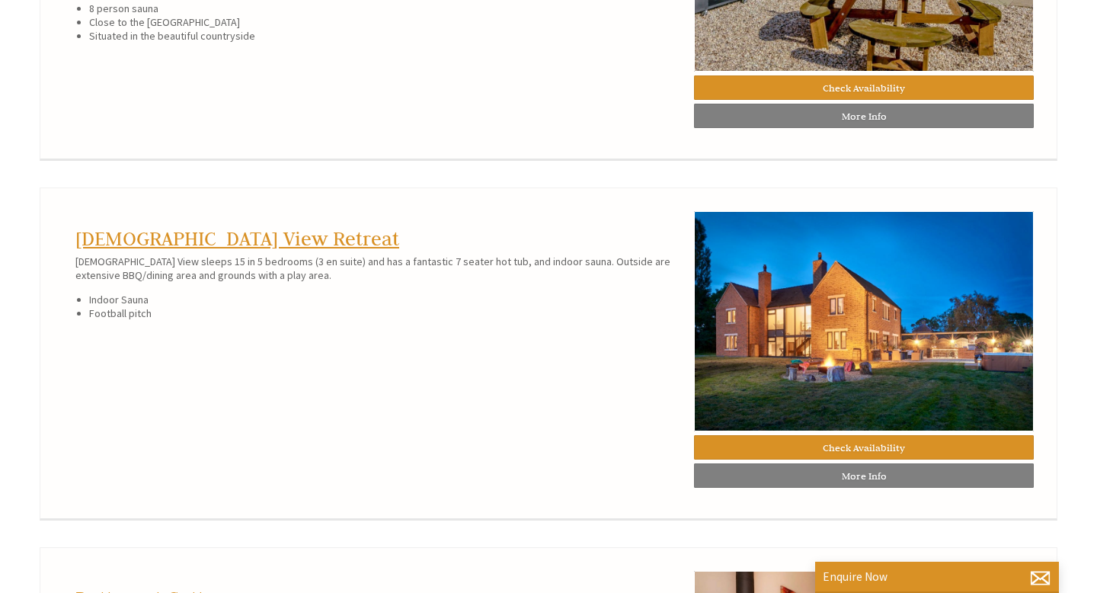
click at [210, 239] on link "[DEMOGRAPHIC_DATA] View Retreat" at bounding box center [237, 238] width 324 height 24
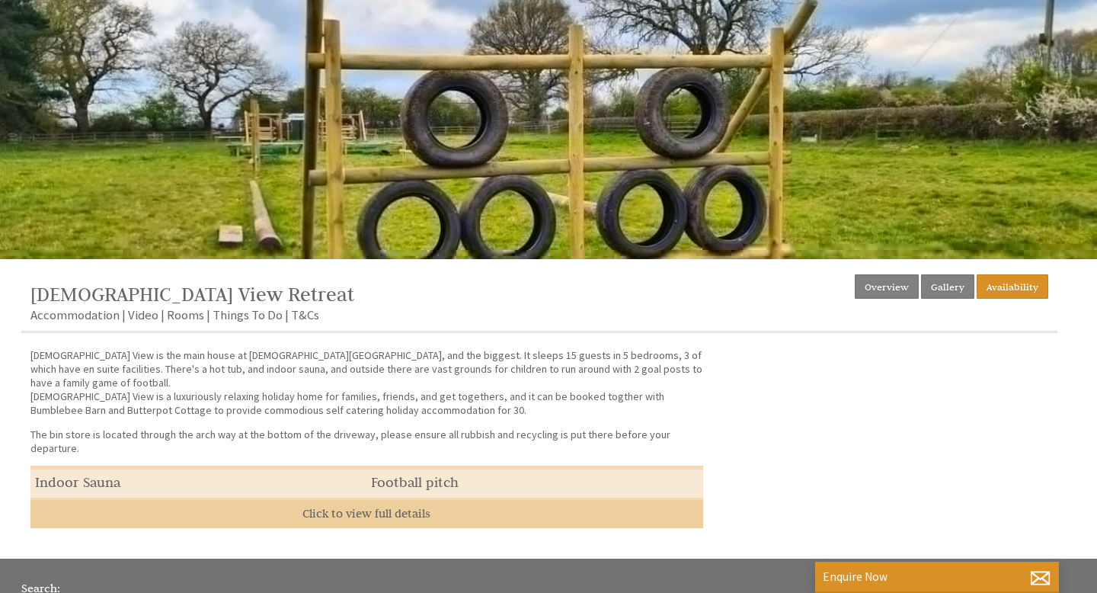
scroll to position [466, 0]
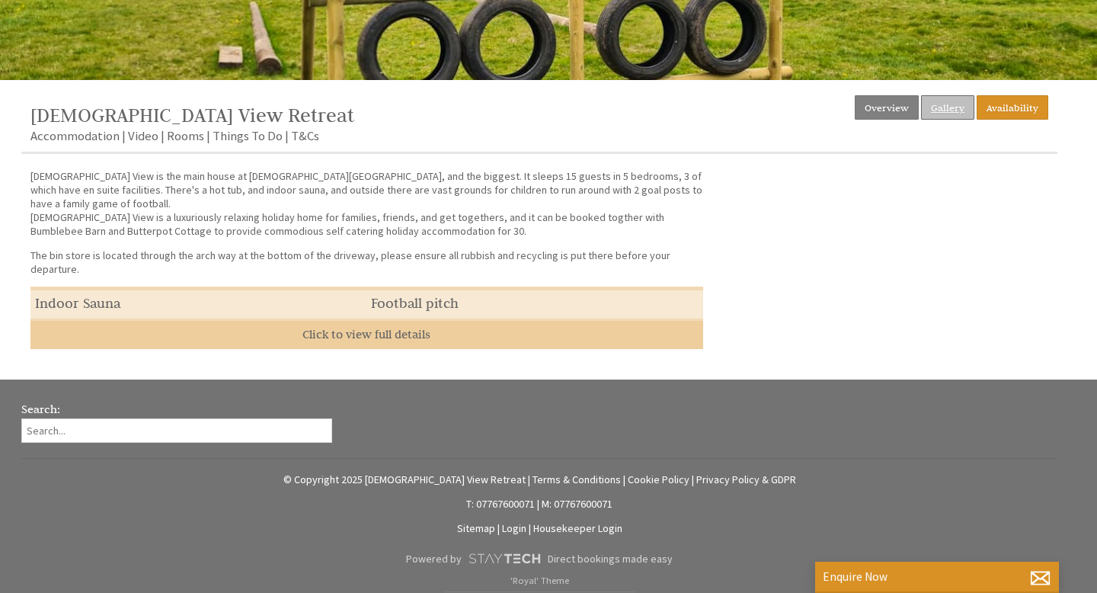
click at [943, 102] on link "Gallery" at bounding box center [947, 107] width 53 height 24
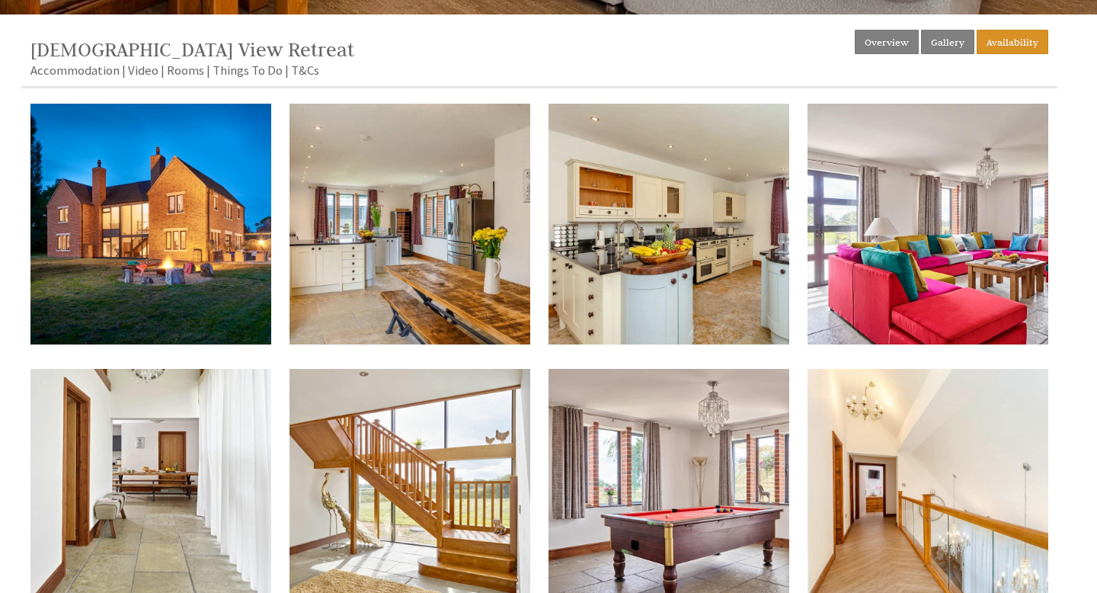
scroll to position [588, 0]
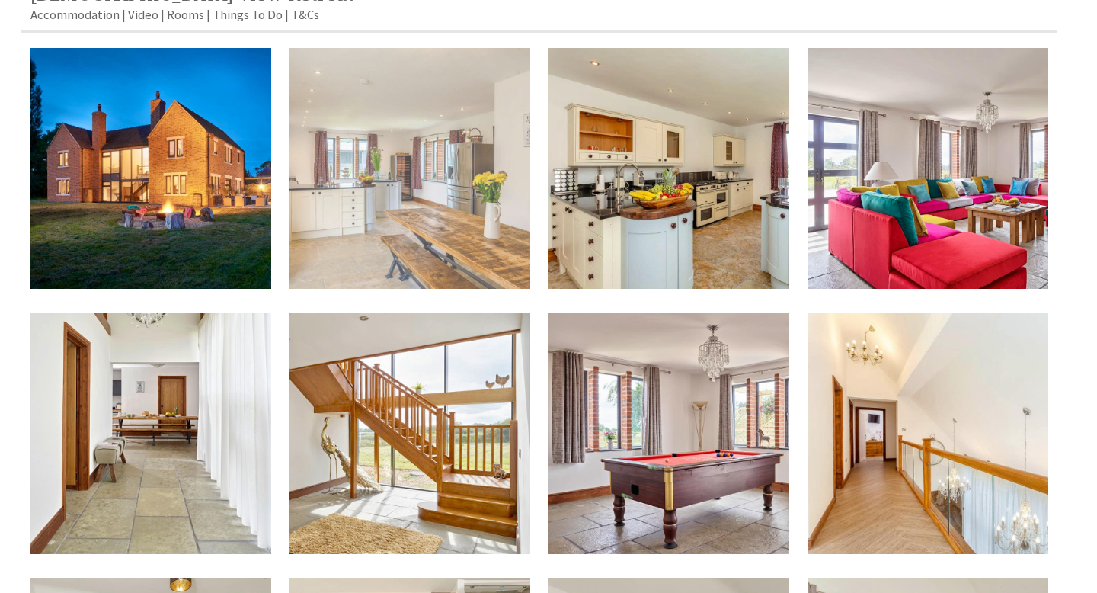
click at [438, 199] on img at bounding box center [410, 168] width 241 height 241
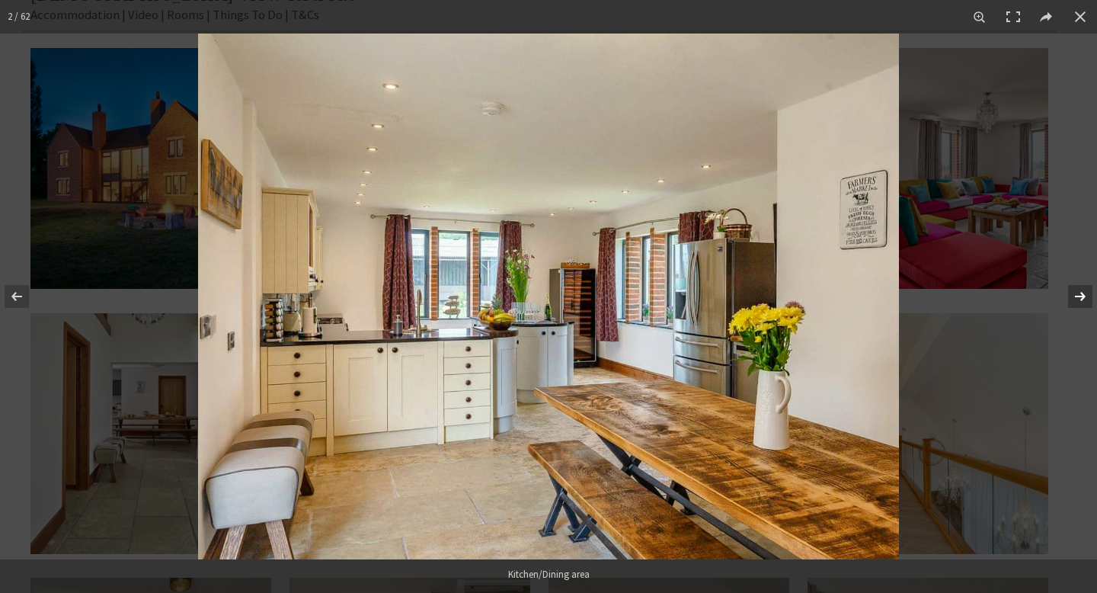
click at [1084, 293] on button at bounding box center [1070, 296] width 53 height 76
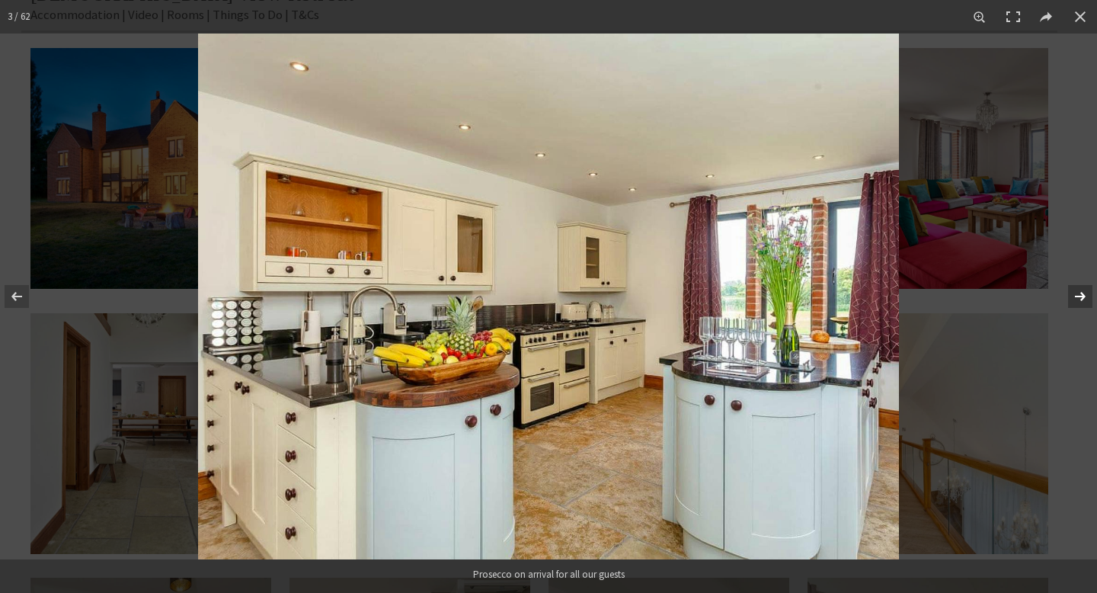
click at [1084, 293] on button at bounding box center [1070, 296] width 53 height 76
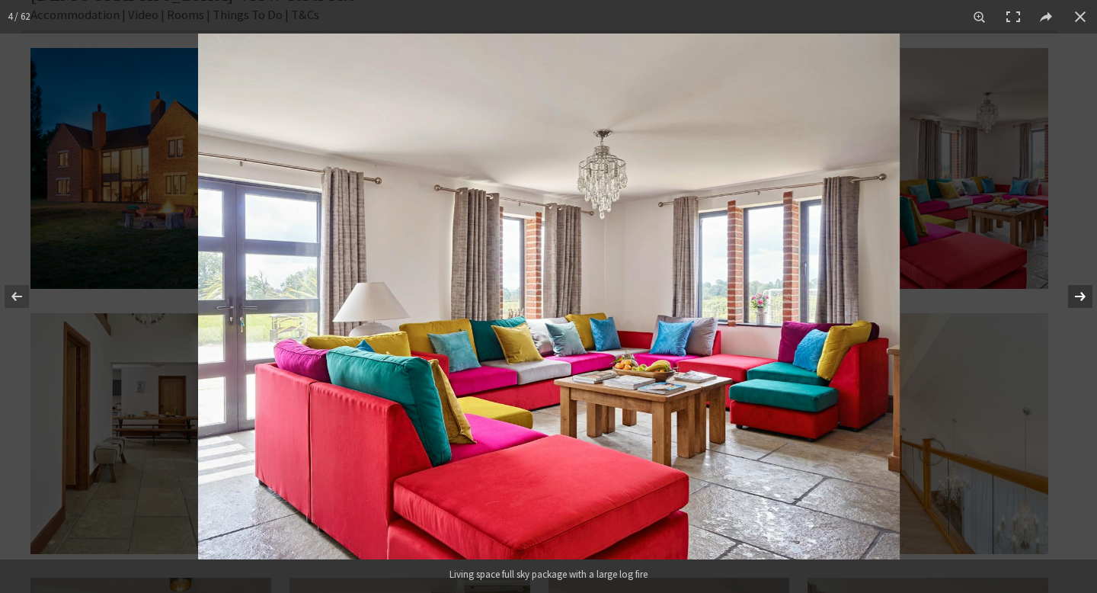
click at [1084, 293] on button at bounding box center [1070, 296] width 53 height 76
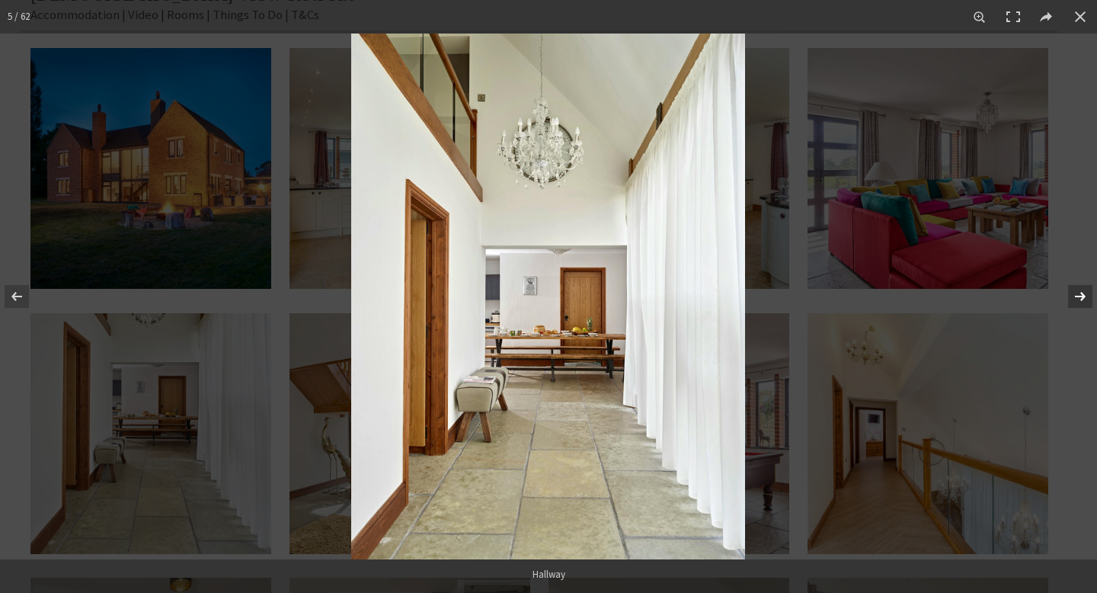
click at [1084, 293] on button at bounding box center [1070, 296] width 53 height 76
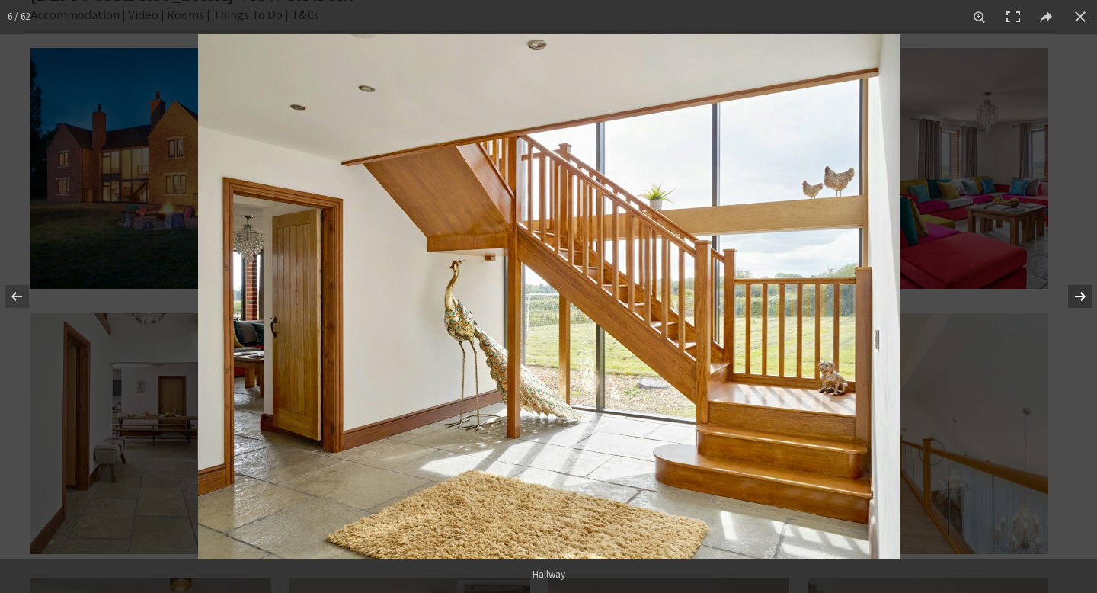
click at [1084, 293] on button at bounding box center [1070, 296] width 53 height 76
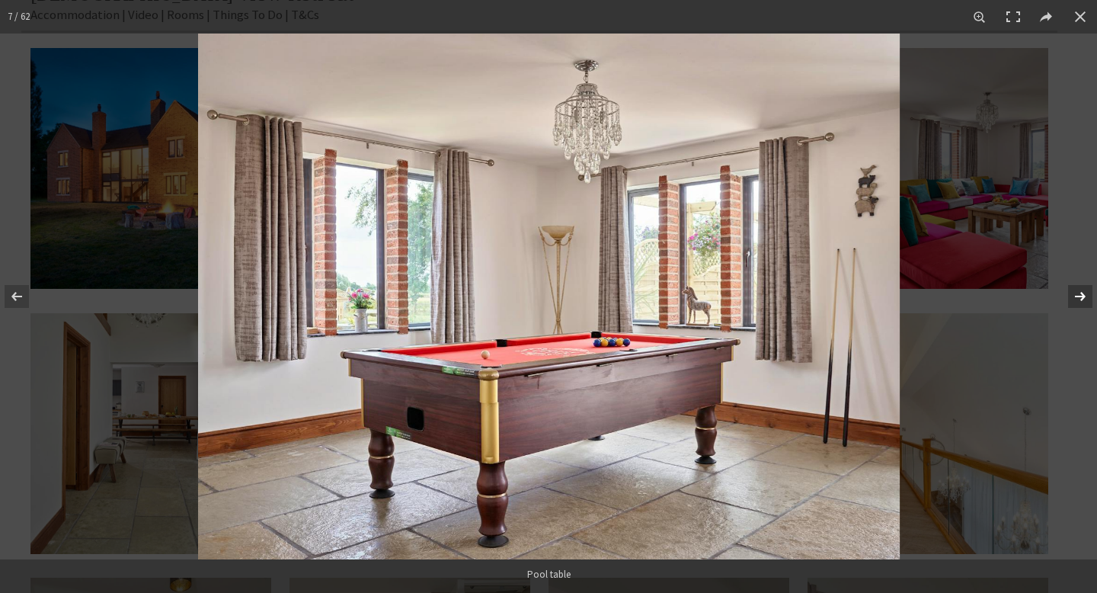
click at [1084, 293] on button at bounding box center [1070, 296] width 53 height 76
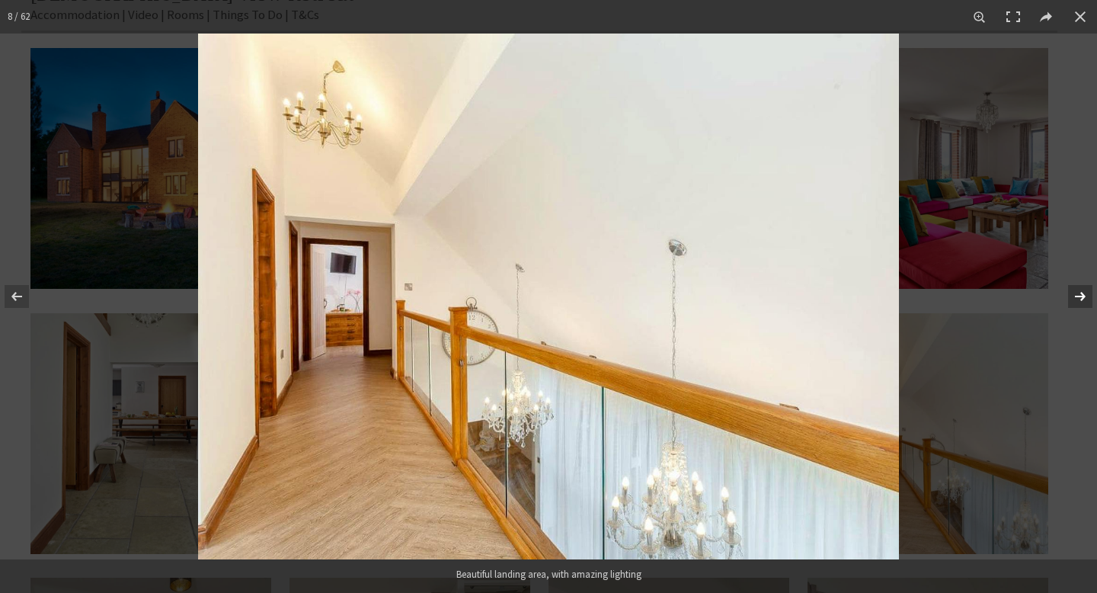
click at [1084, 293] on button at bounding box center [1070, 296] width 53 height 76
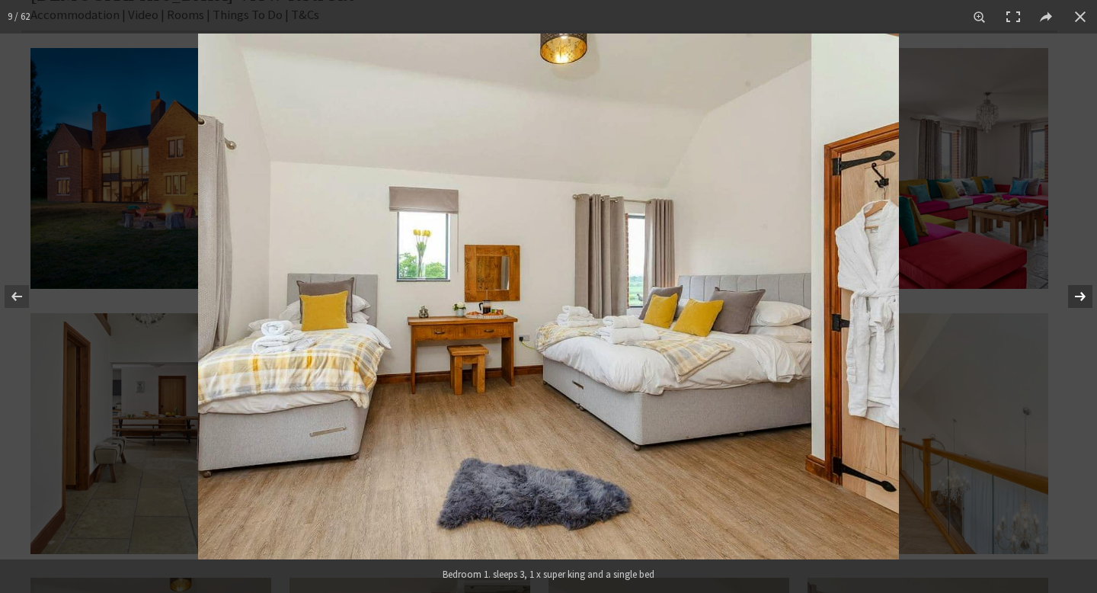
click at [1084, 293] on button at bounding box center [1070, 296] width 53 height 76
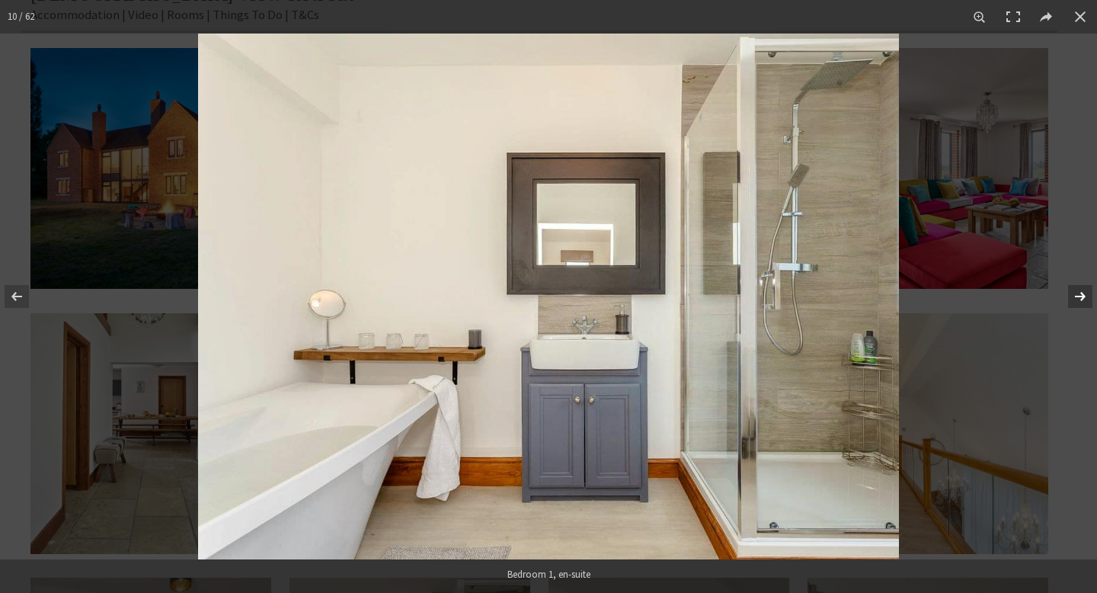
click at [1084, 293] on button at bounding box center [1070, 296] width 53 height 76
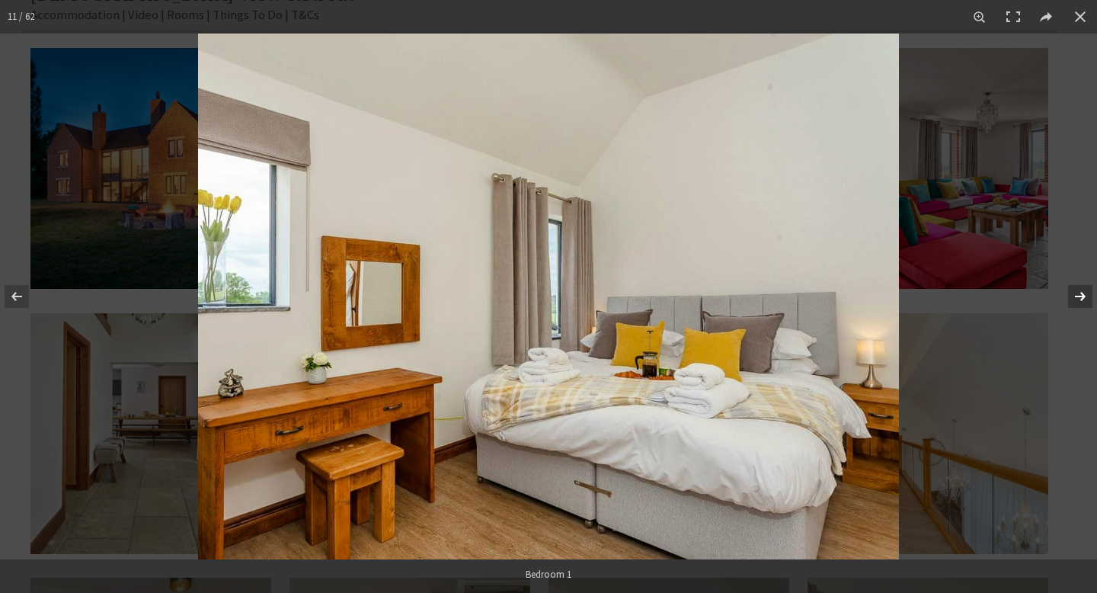
click at [1084, 293] on button at bounding box center [1070, 296] width 53 height 76
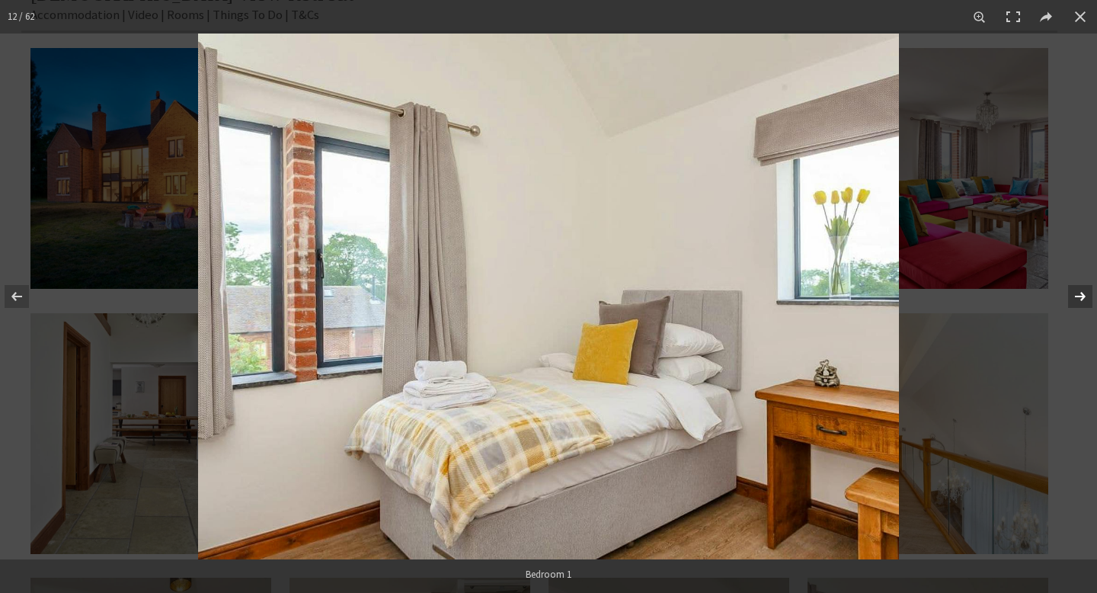
click at [1084, 293] on button at bounding box center [1070, 296] width 53 height 76
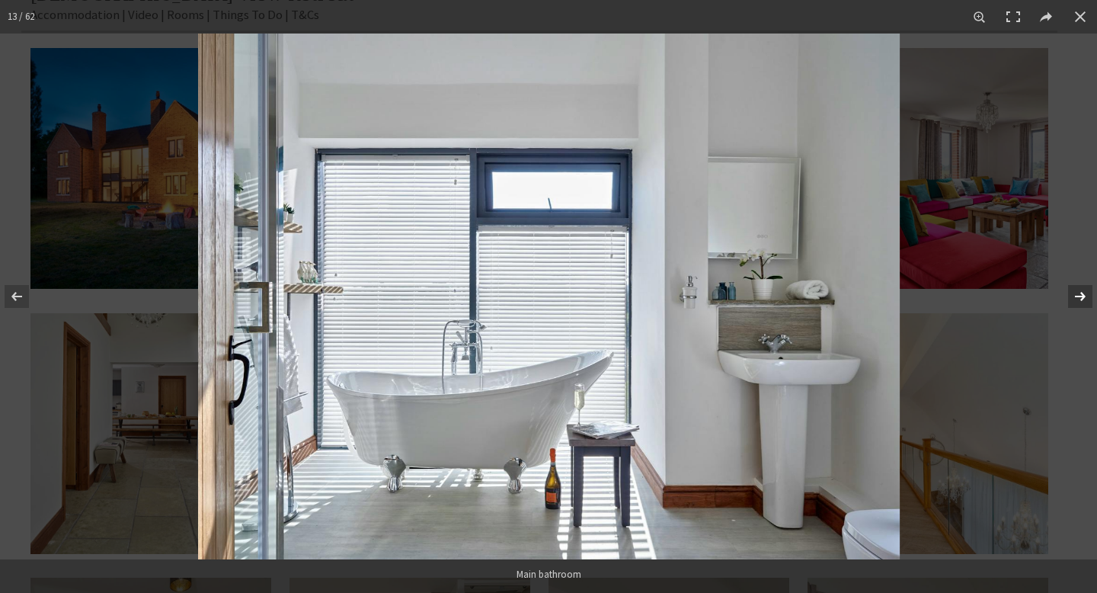
click at [1084, 293] on button at bounding box center [1070, 296] width 53 height 76
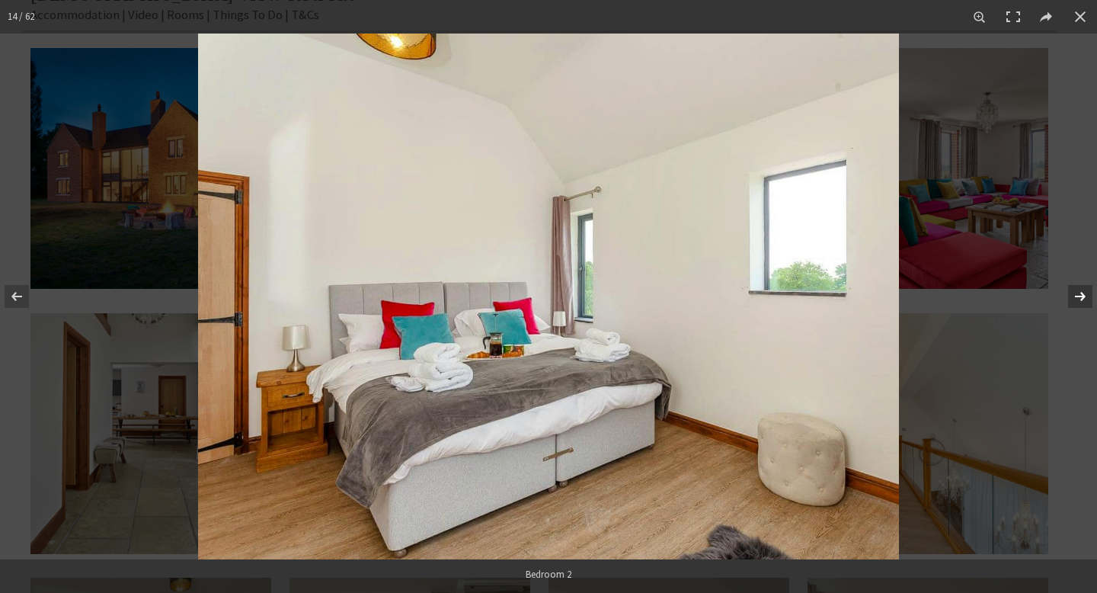
click at [1084, 293] on button at bounding box center [1070, 296] width 53 height 76
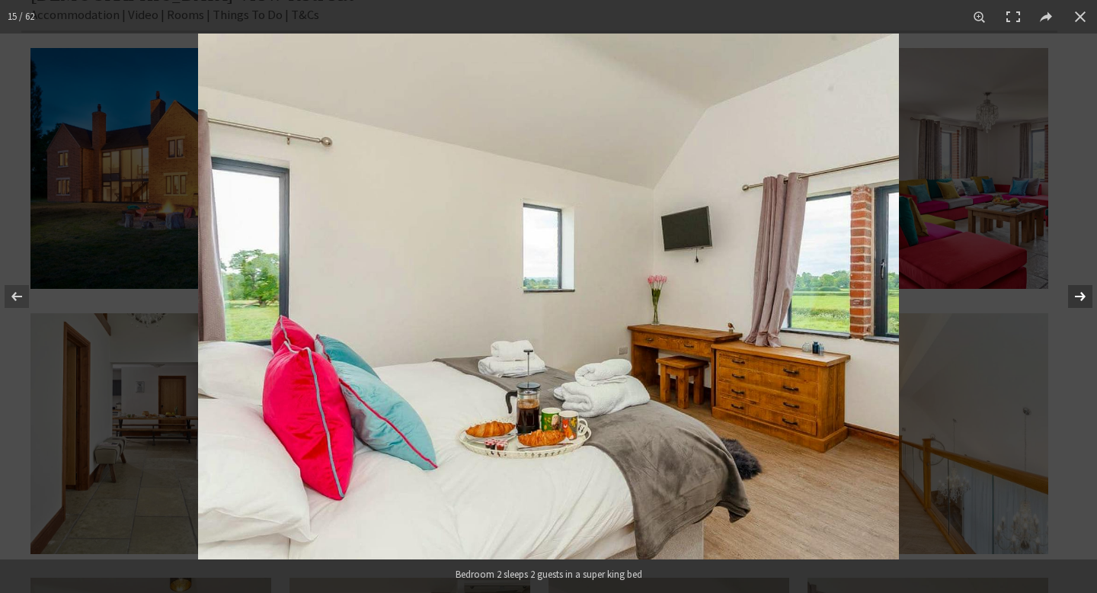
click at [1084, 293] on button at bounding box center [1070, 296] width 53 height 76
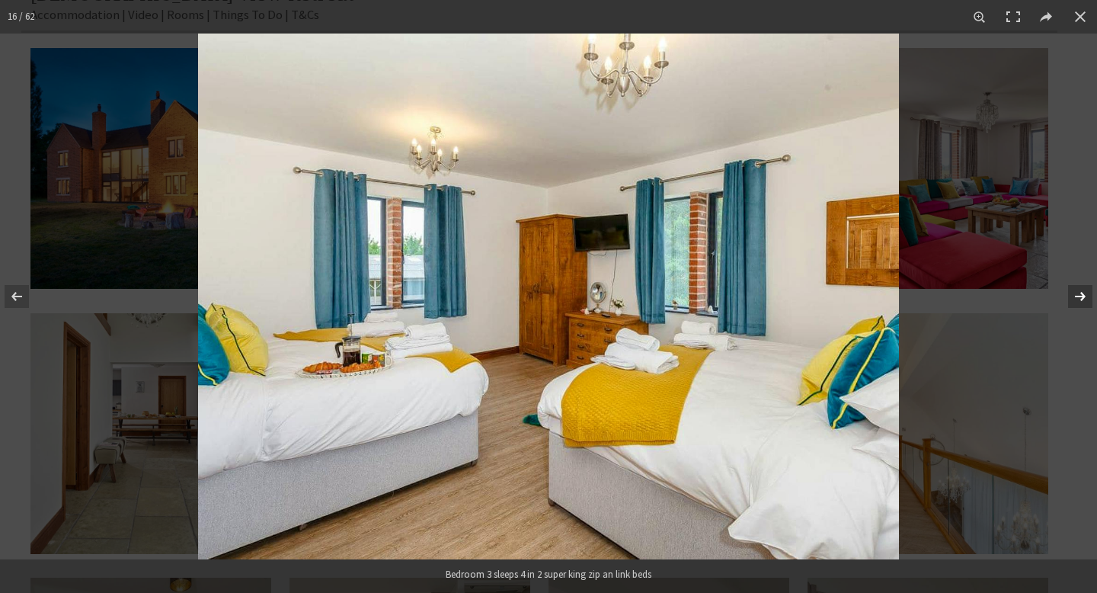
click at [1084, 293] on button at bounding box center [1070, 296] width 53 height 76
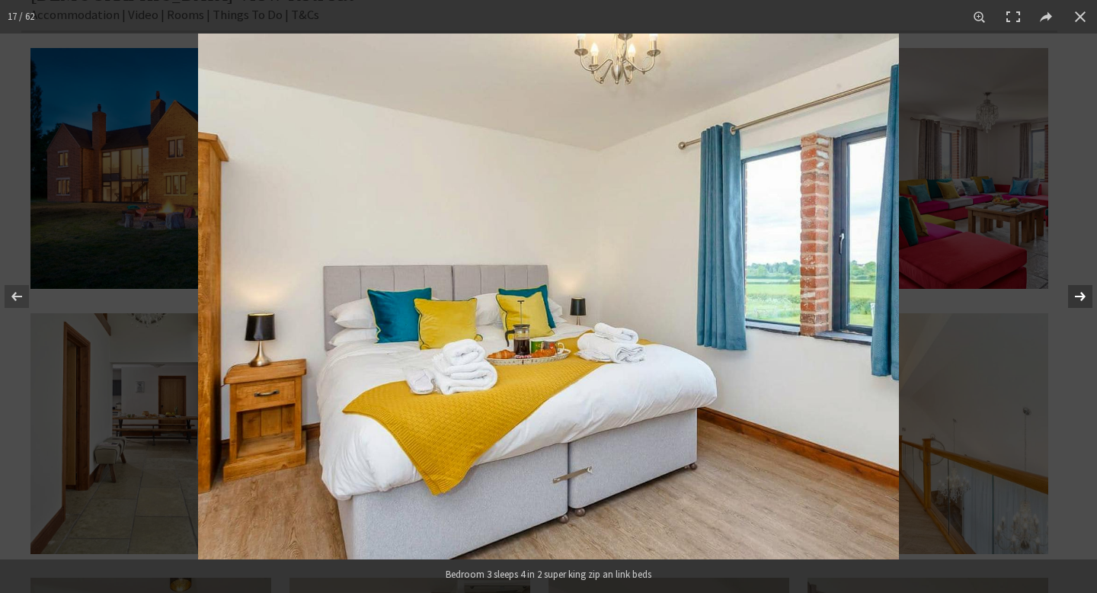
click at [1084, 293] on button at bounding box center [1070, 296] width 53 height 76
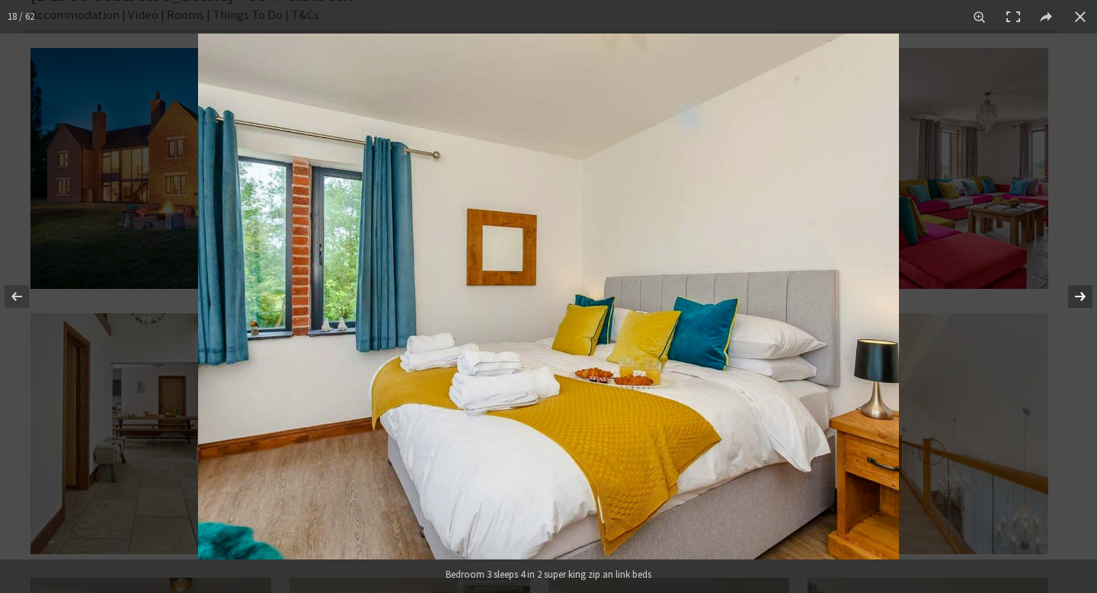
click at [1084, 293] on button at bounding box center [1070, 296] width 53 height 76
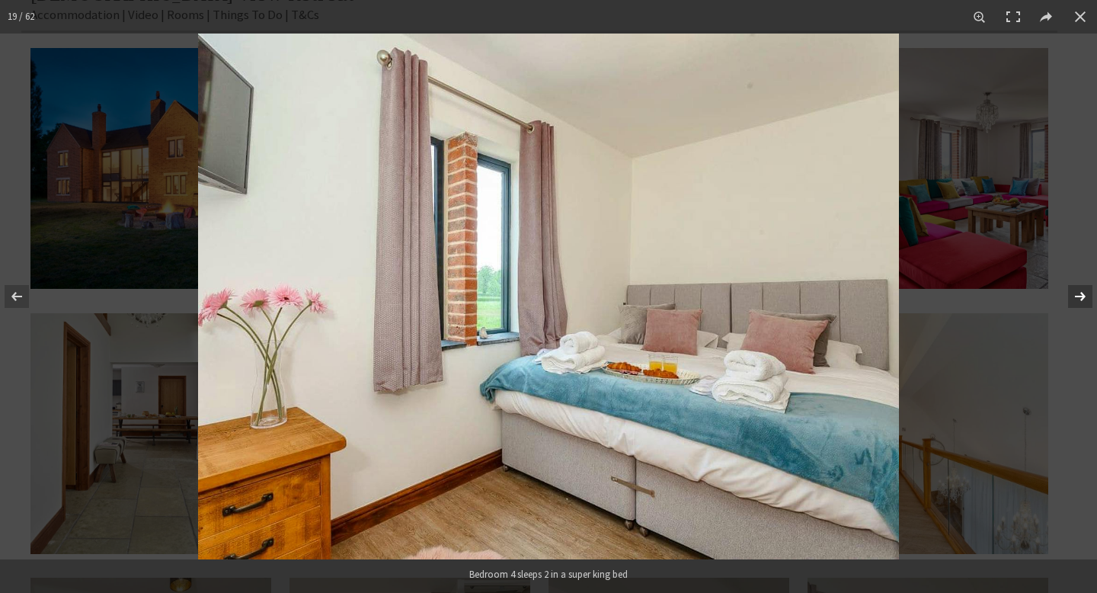
click at [1084, 293] on button at bounding box center [1070, 296] width 53 height 76
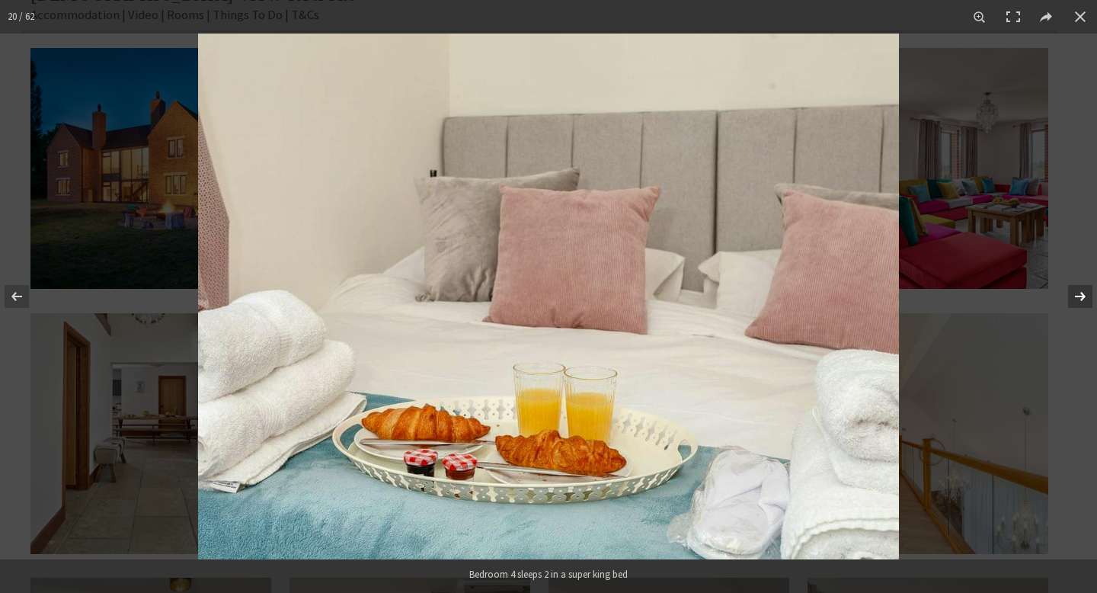
click at [1084, 293] on button at bounding box center [1070, 296] width 53 height 76
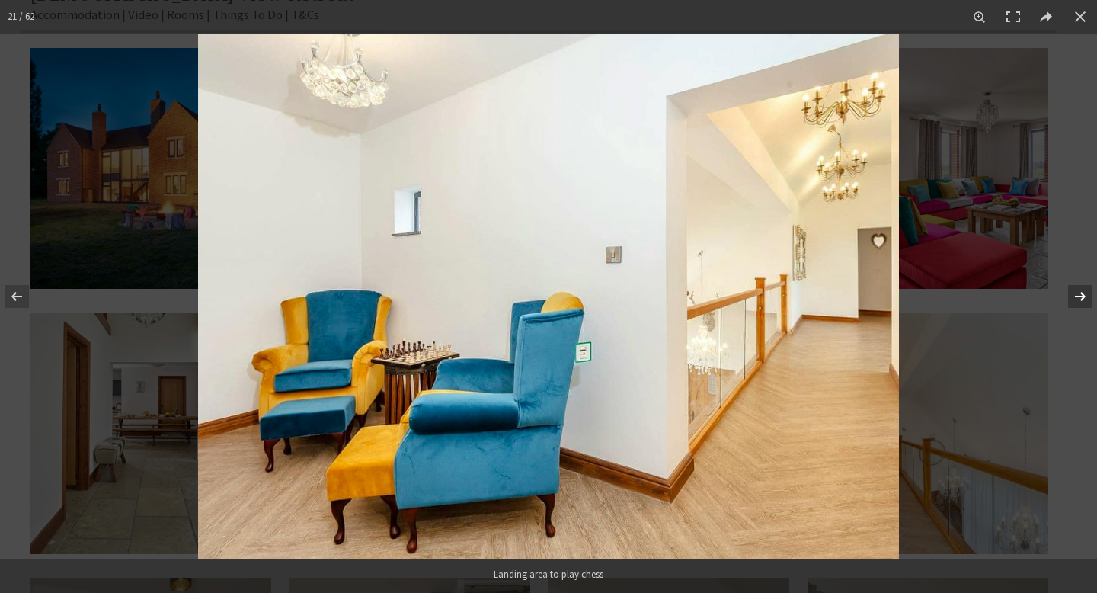
click at [1084, 293] on button at bounding box center [1070, 296] width 53 height 76
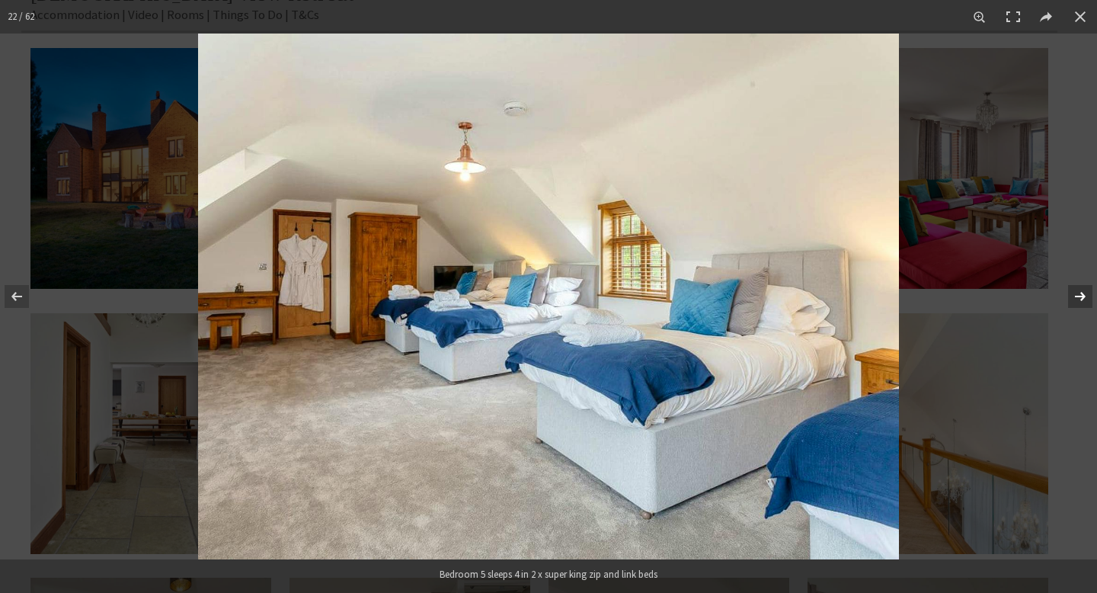
click at [1084, 293] on button at bounding box center [1070, 296] width 53 height 76
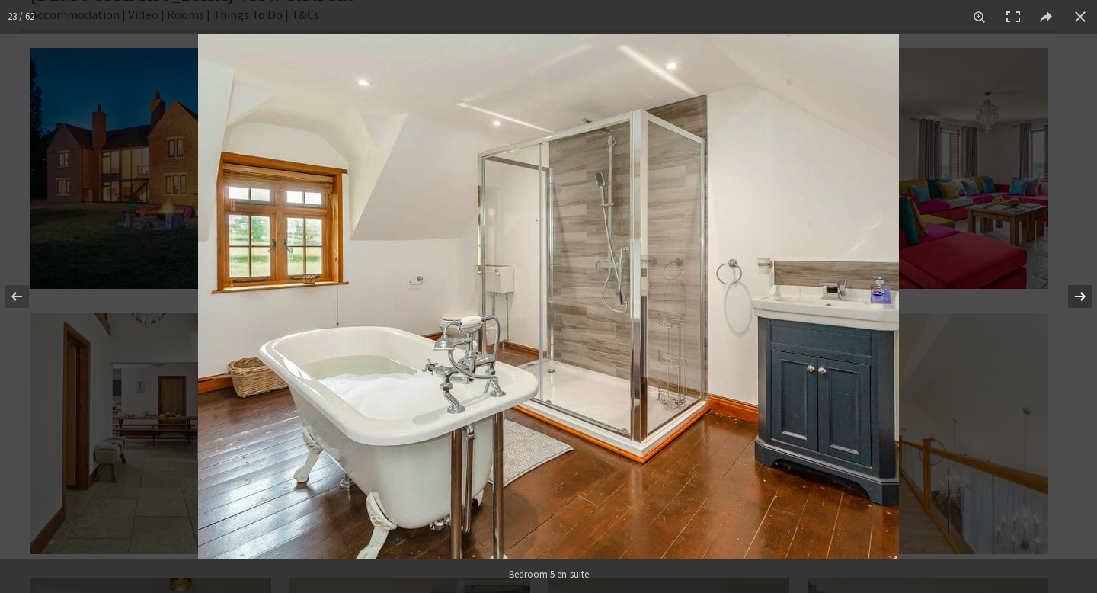
click at [1084, 293] on button at bounding box center [1070, 296] width 53 height 76
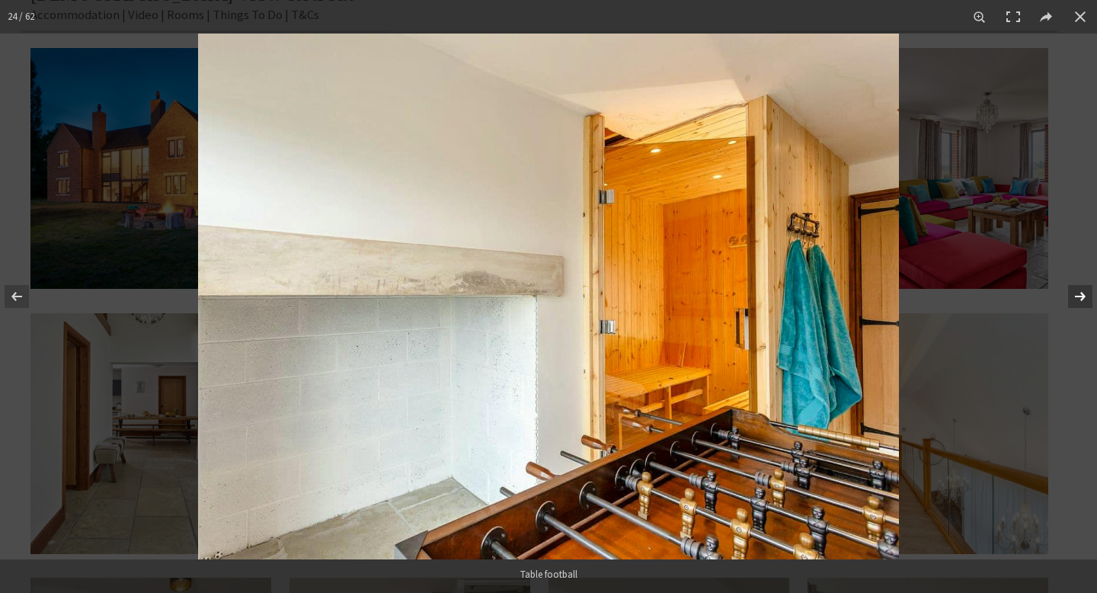
click at [1084, 293] on button at bounding box center [1070, 296] width 53 height 76
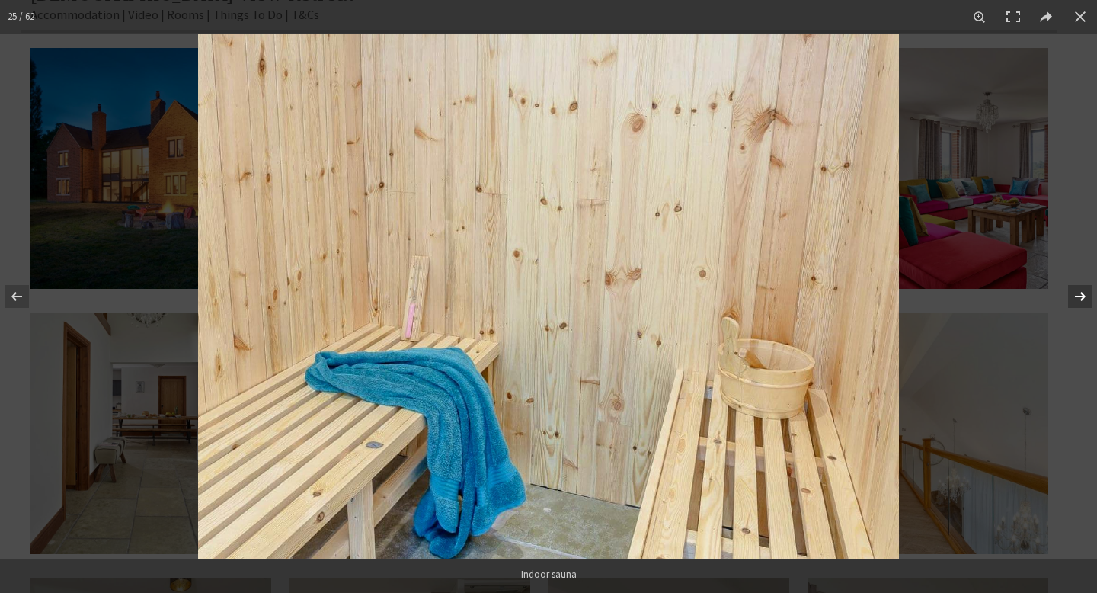
click at [1084, 293] on button at bounding box center [1070, 296] width 53 height 76
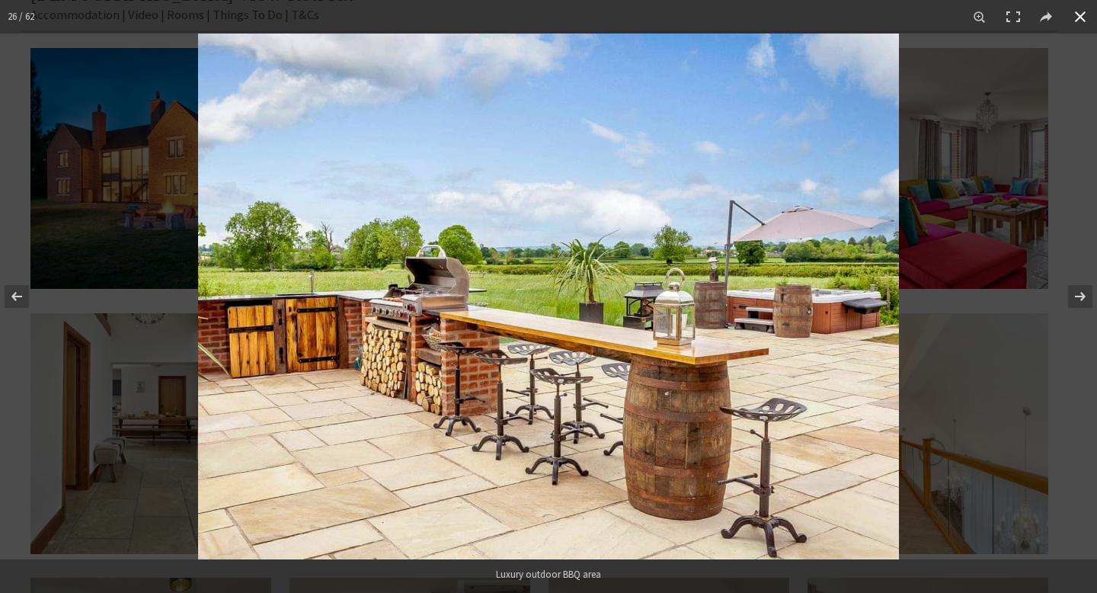
click at [1066, 188] on div at bounding box center [746, 330] width 1097 height 593
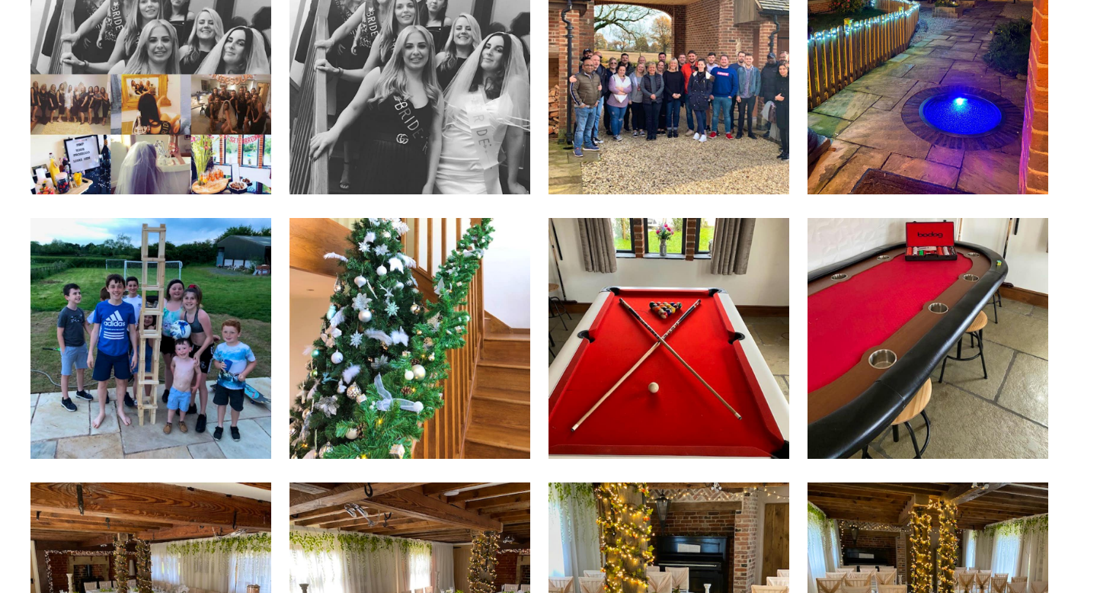
scroll to position [4176, 0]
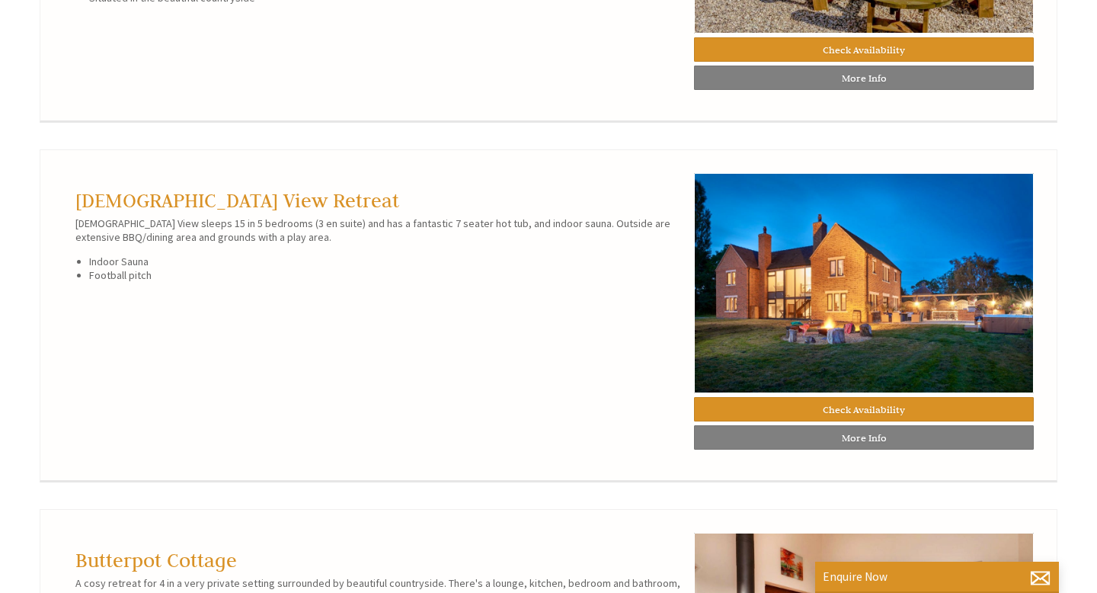
scroll to position [1424, 0]
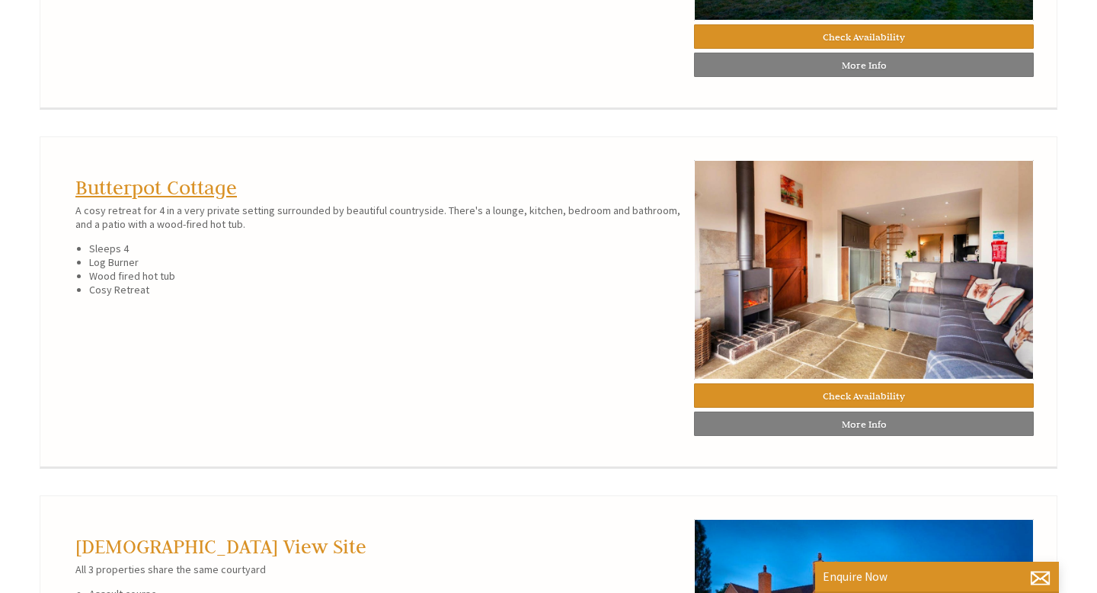
click at [172, 179] on link "Butterpot Cottage" at bounding box center [156, 187] width 162 height 24
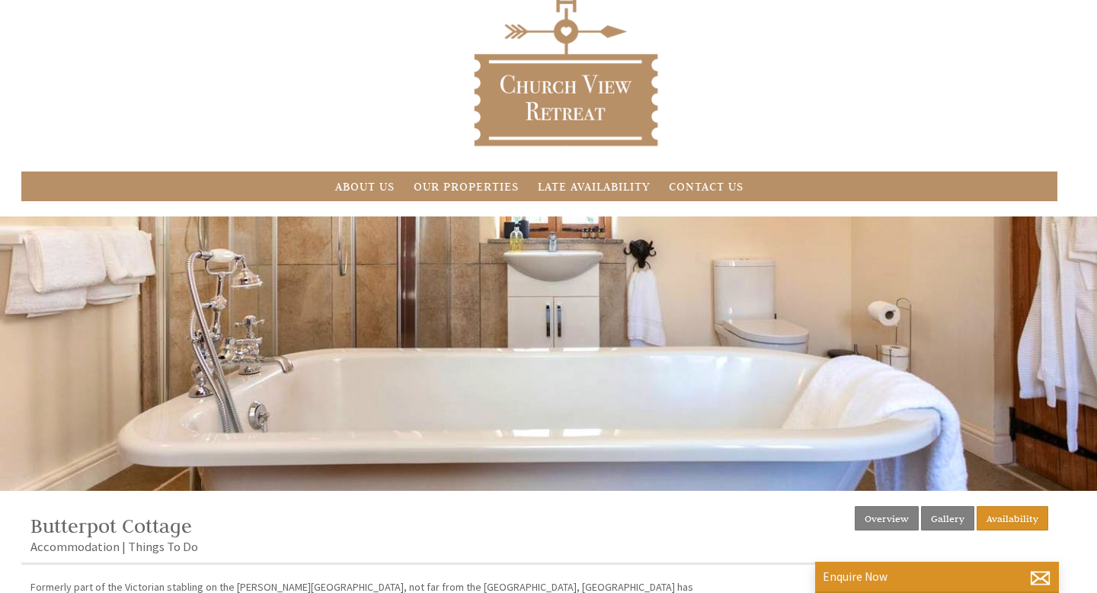
scroll to position [181, 0]
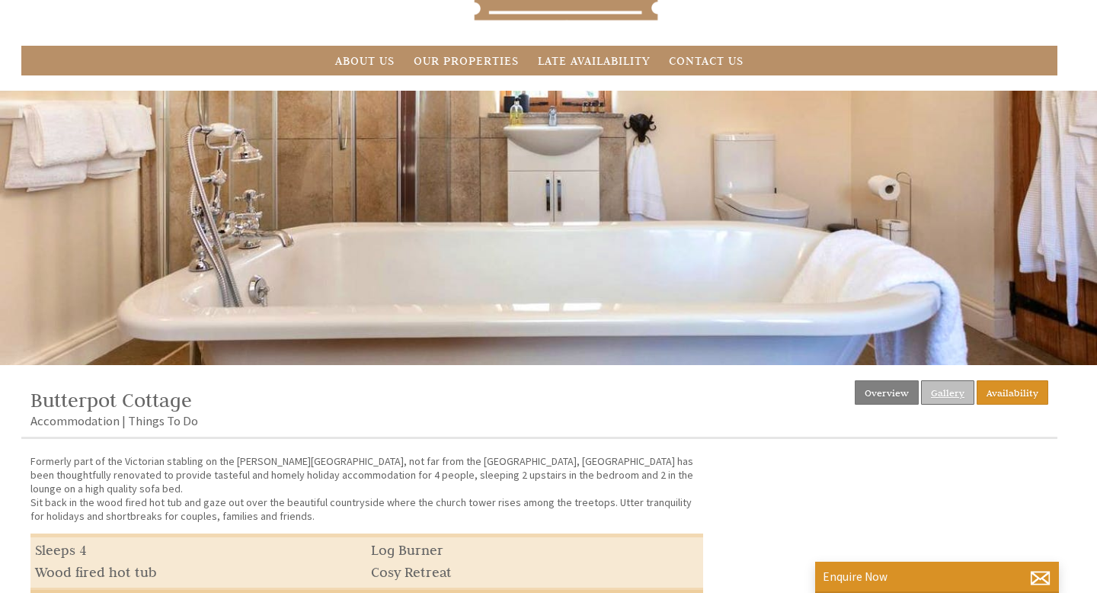
click at [956, 386] on link "Gallery" at bounding box center [947, 392] width 53 height 24
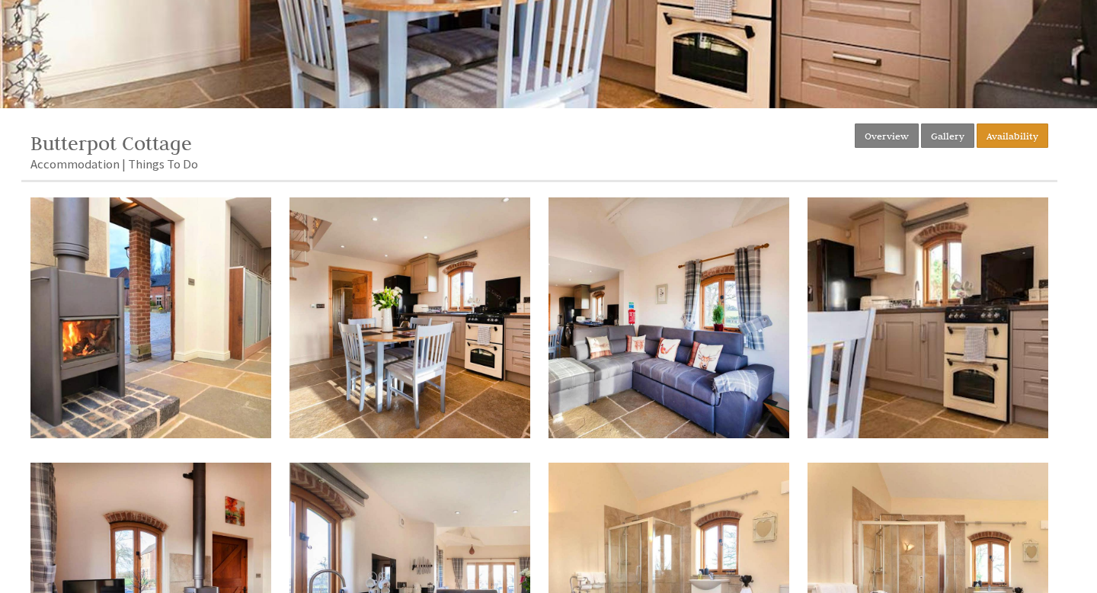
scroll to position [440, 0]
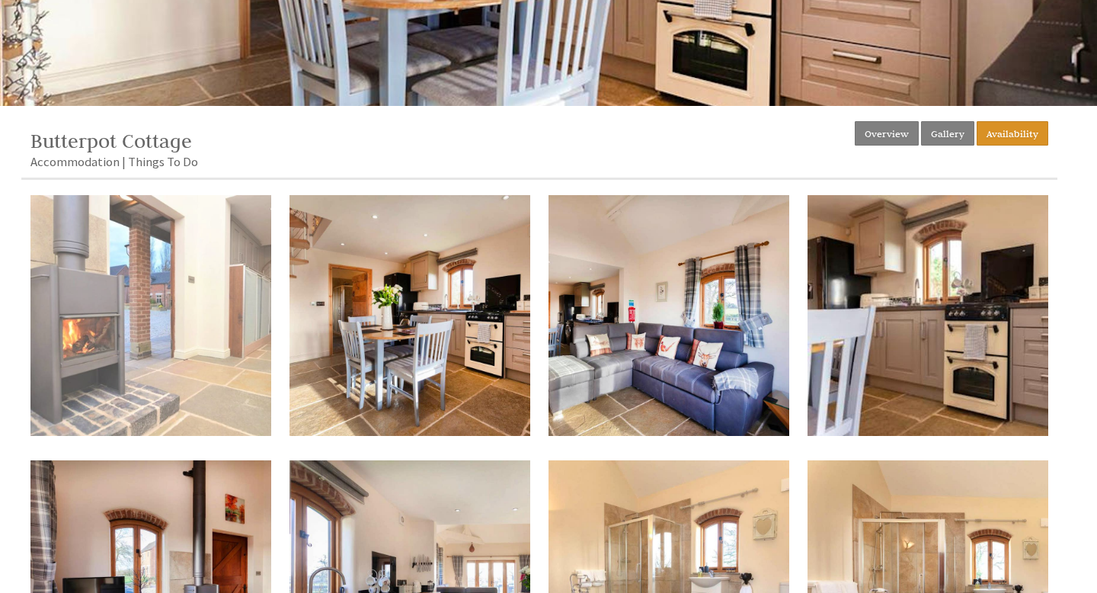
click at [166, 326] on img at bounding box center [150, 315] width 241 height 241
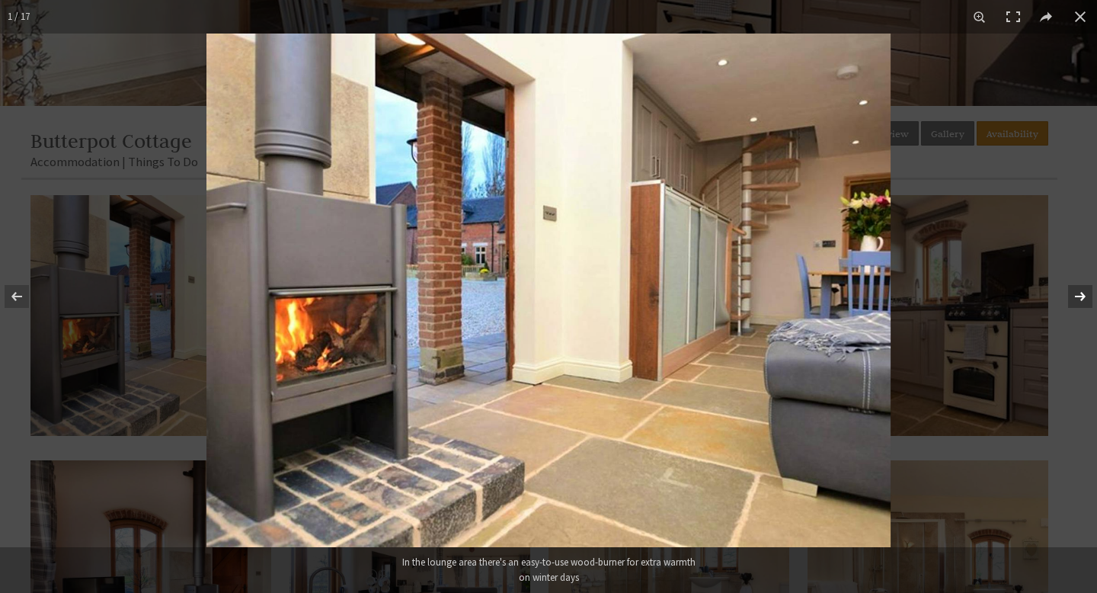
click at [1087, 291] on button at bounding box center [1070, 296] width 53 height 76
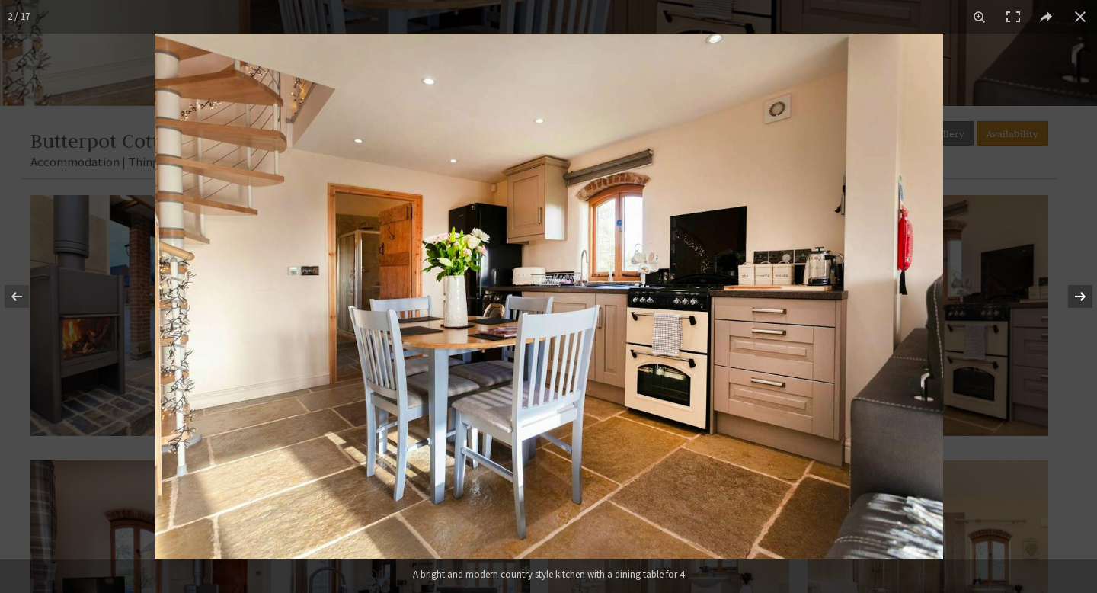
click at [1087, 291] on button at bounding box center [1070, 296] width 53 height 76
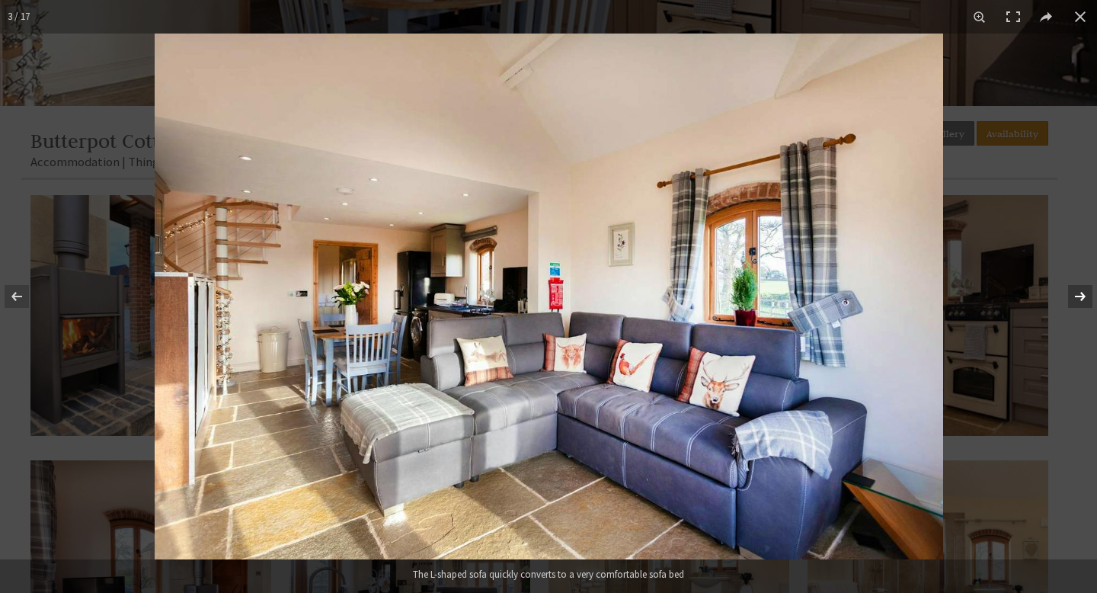
click at [1087, 291] on button at bounding box center [1070, 296] width 53 height 76
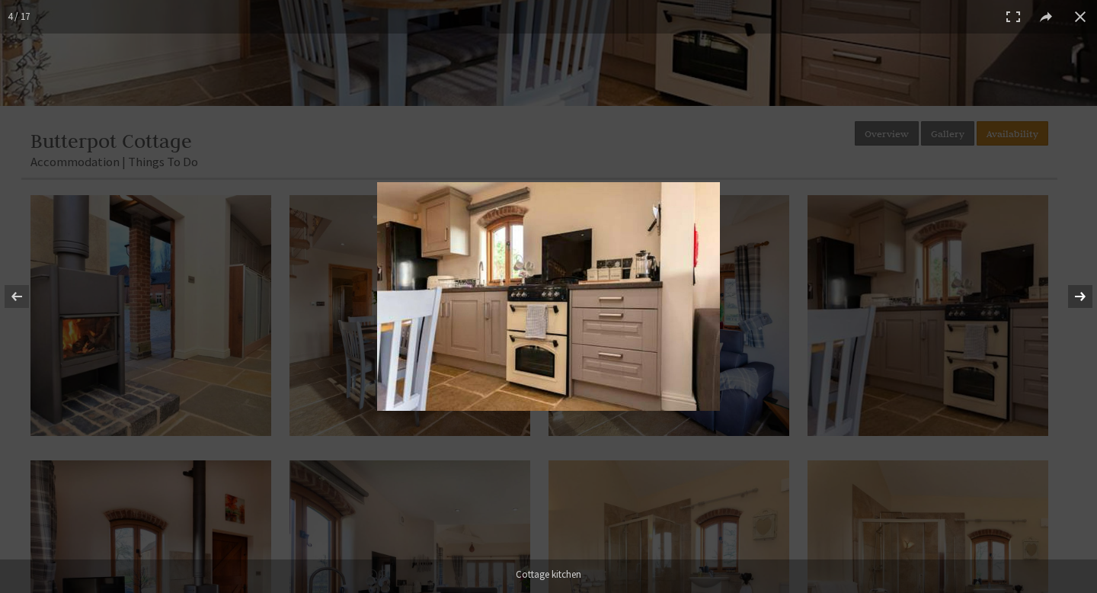
click at [1087, 291] on button at bounding box center [1070, 296] width 53 height 76
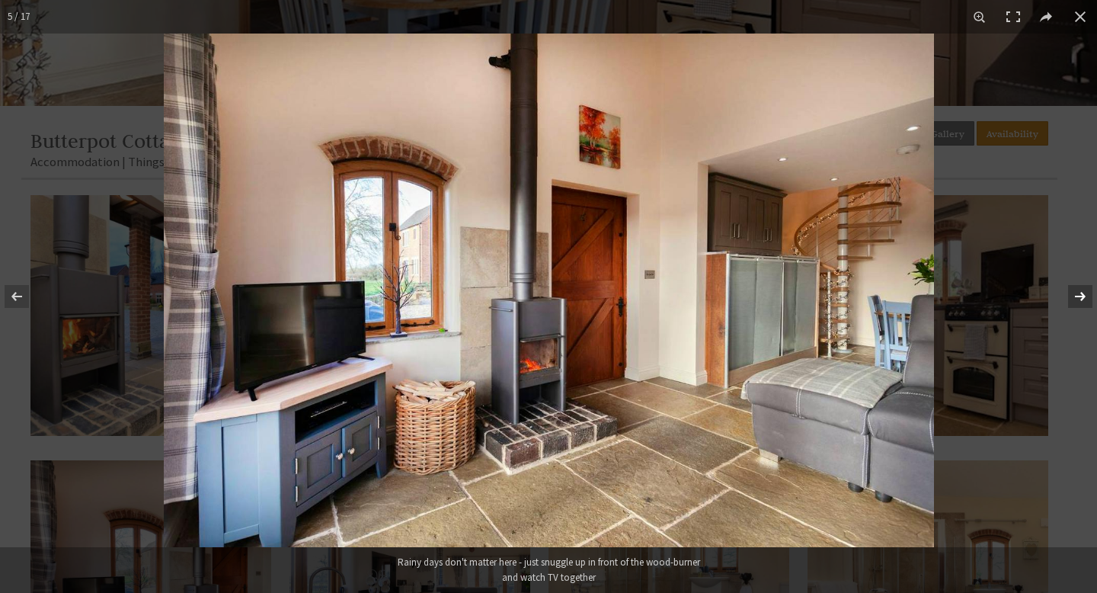
click at [1087, 291] on button at bounding box center [1070, 296] width 53 height 76
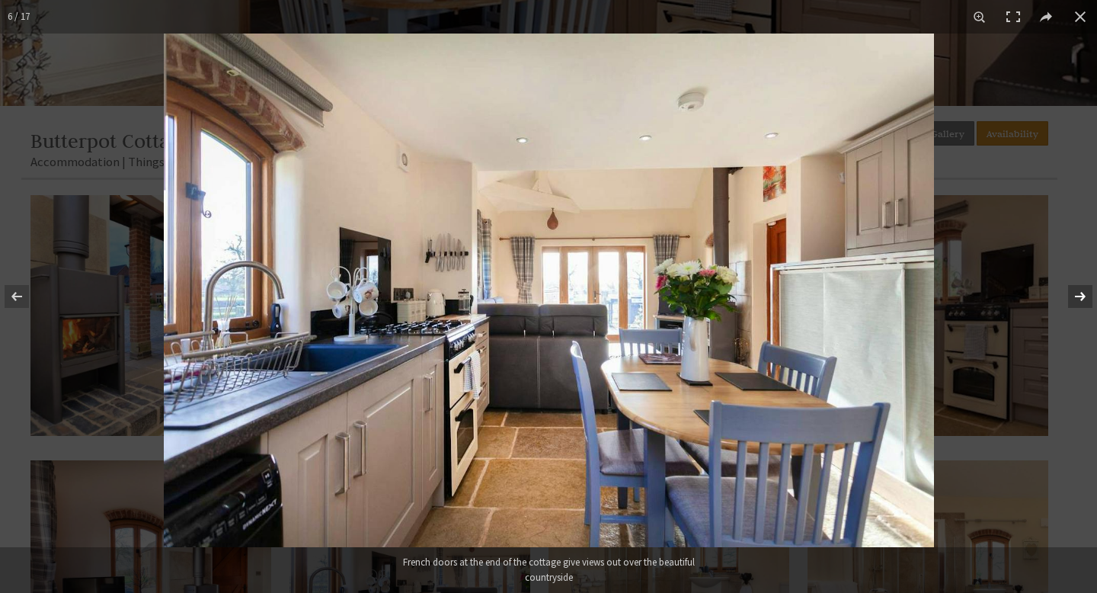
click at [1087, 291] on button at bounding box center [1070, 296] width 53 height 76
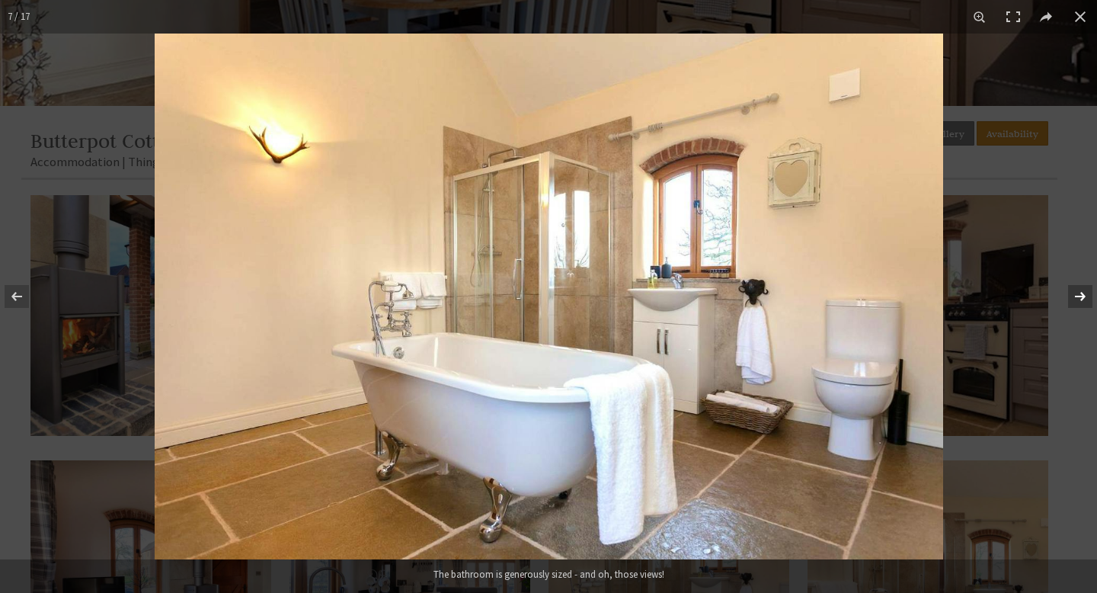
click at [1087, 290] on button at bounding box center [1070, 296] width 53 height 76
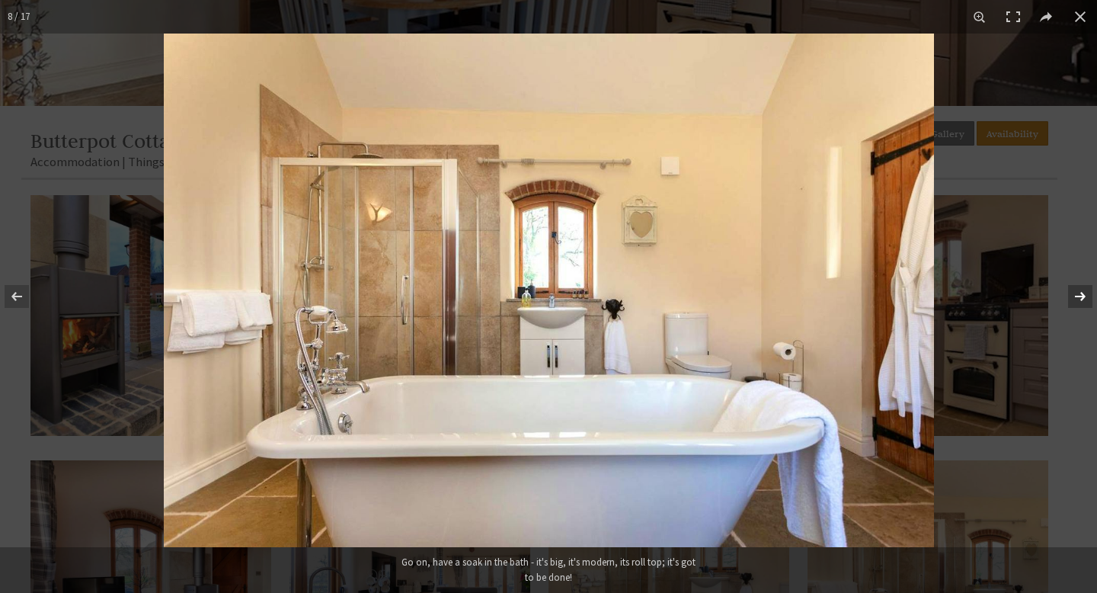
click at [1087, 290] on button at bounding box center [1070, 296] width 53 height 76
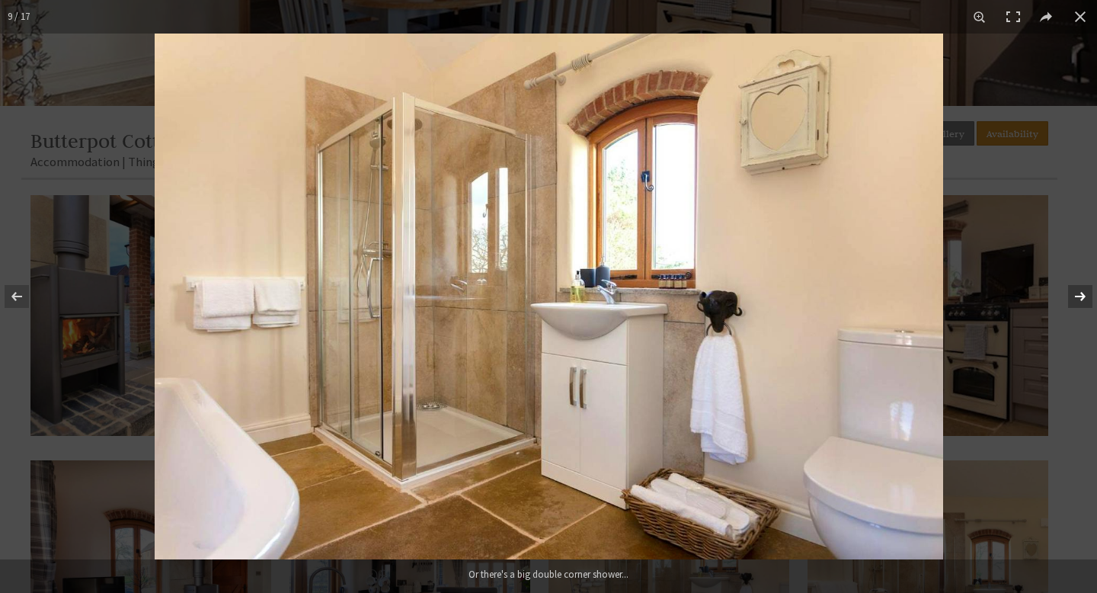
click at [1087, 290] on button at bounding box center [1070, 296] width 53 height 76
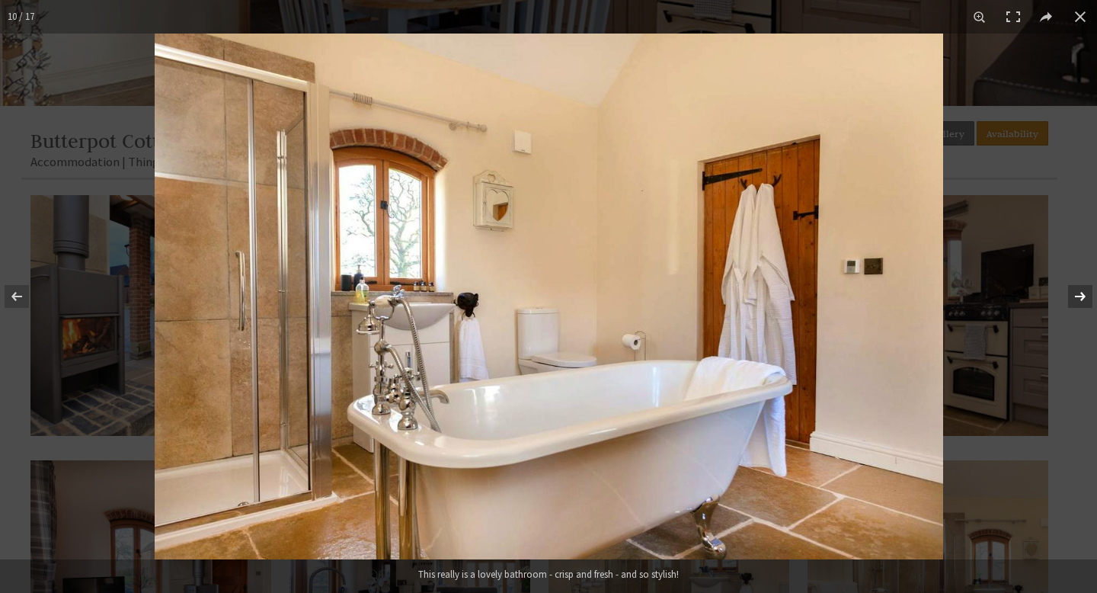
click at [1087, 290] on button at bounding box center [1070, 296] width 53 height 76
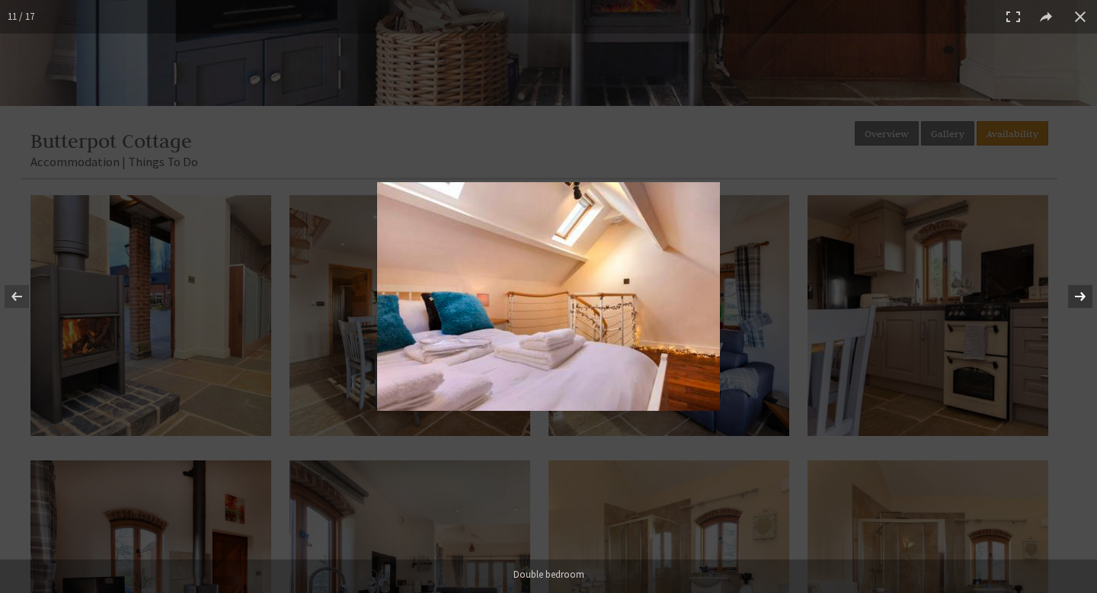
click at [1087, 290] on button at bounding box center [1070, 296] width 53 height 76
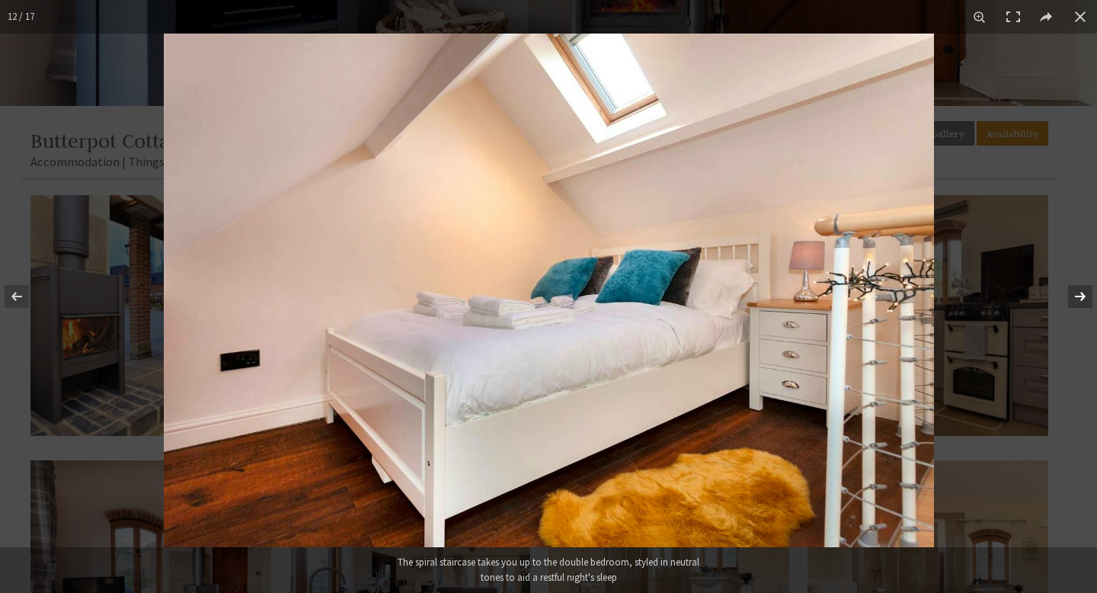
click at [1087, 290] on button at bounding box center [1070, 296] width 53 height 76
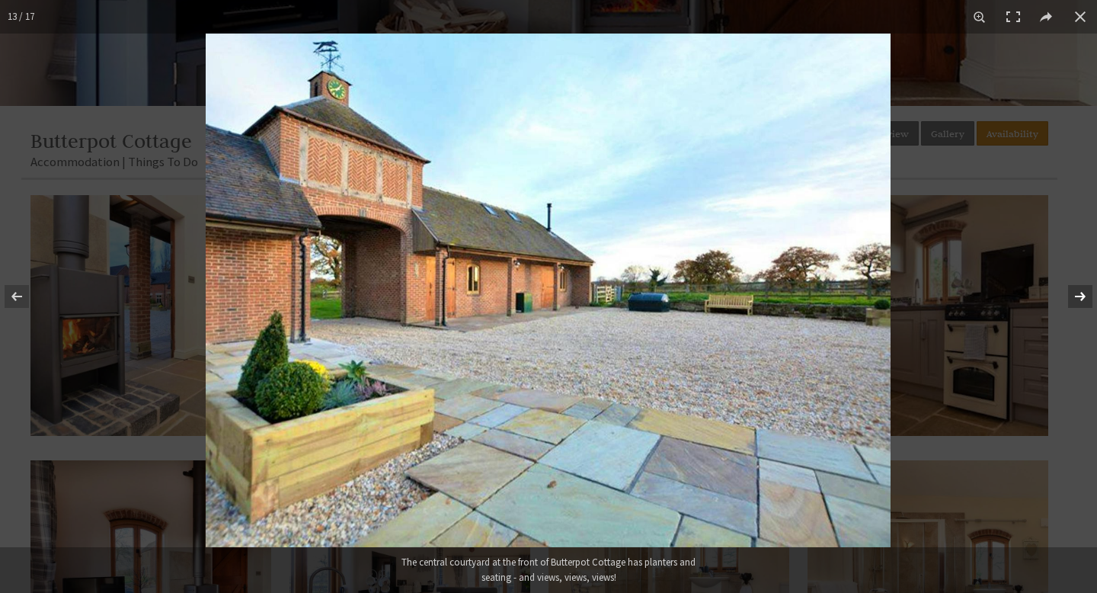
click at [1087, 290] on button at bounding box center [1070, 296] width 53 height 76
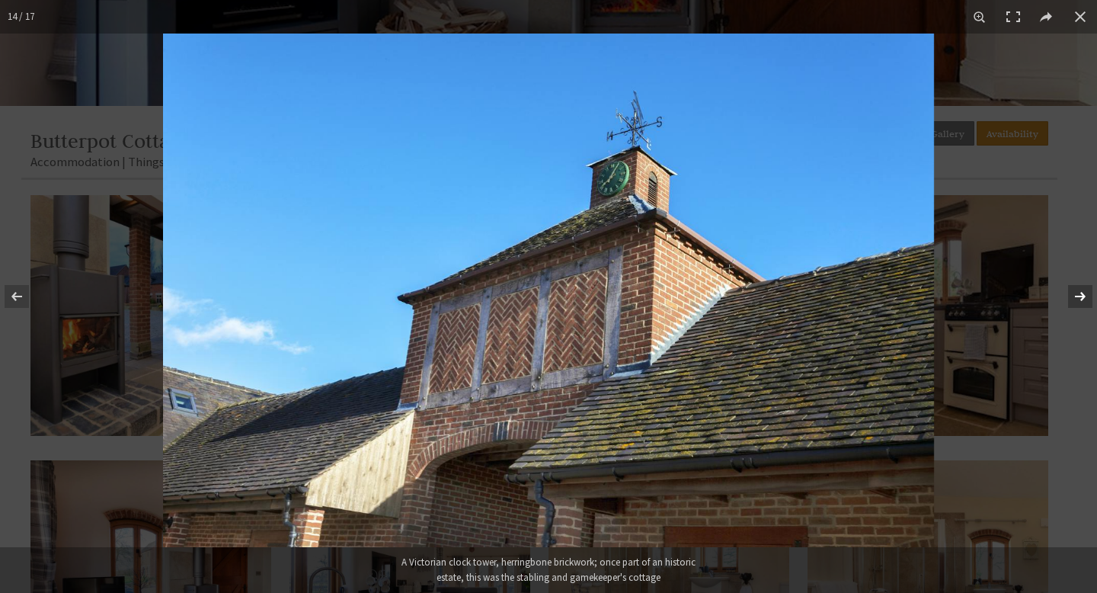
click at [1087, 290] on button at bounding box center [1070, 296] width 53 height 76
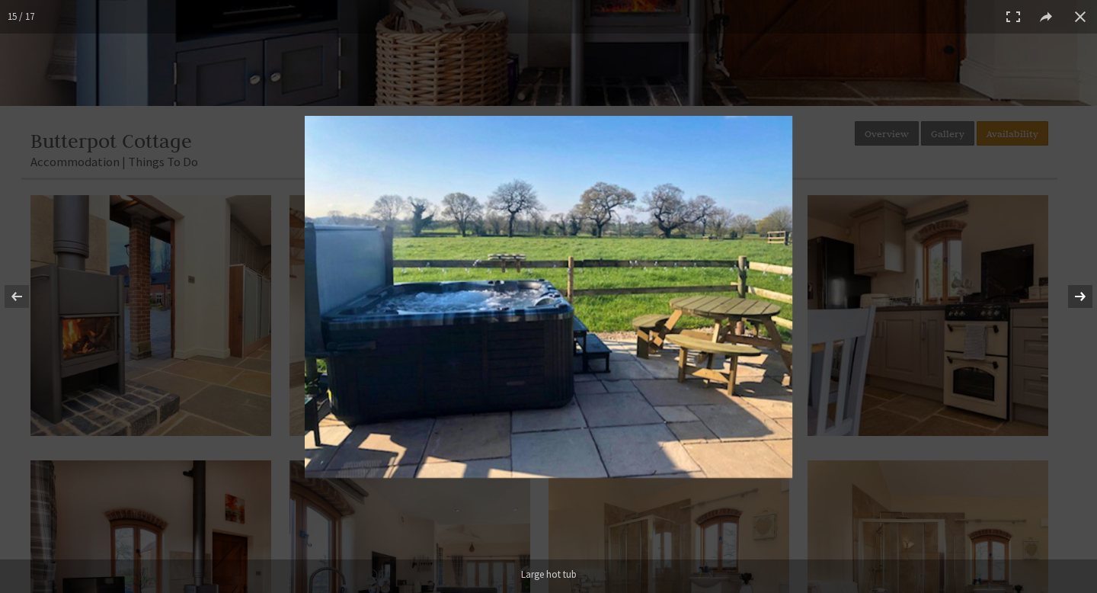
click at [1087, 290] on button at bounding box center [1070, 296] width 53 height 76
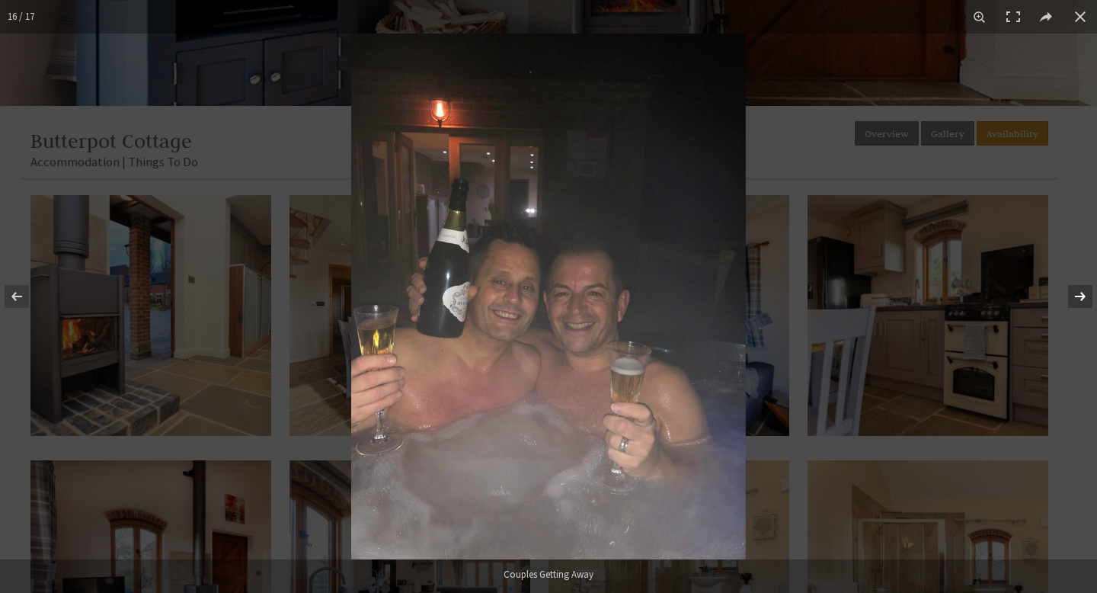
click at [1087, 290] on button at bounding box center [1070, 296] width 53 height 76
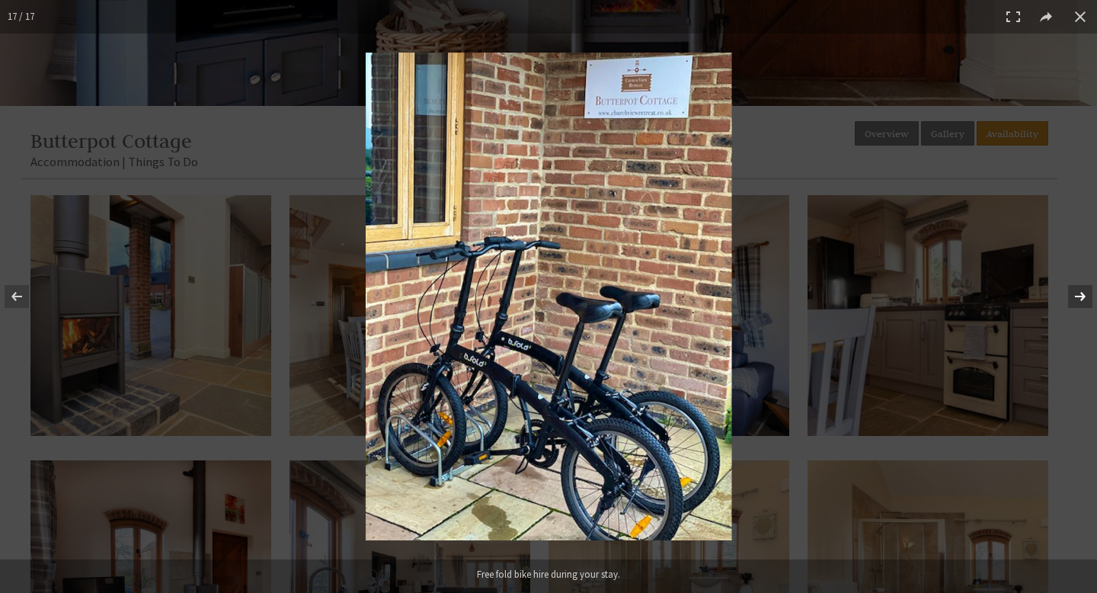
click at [1087, 290] on button at bounding box center [1070, 296] width 53 height 76
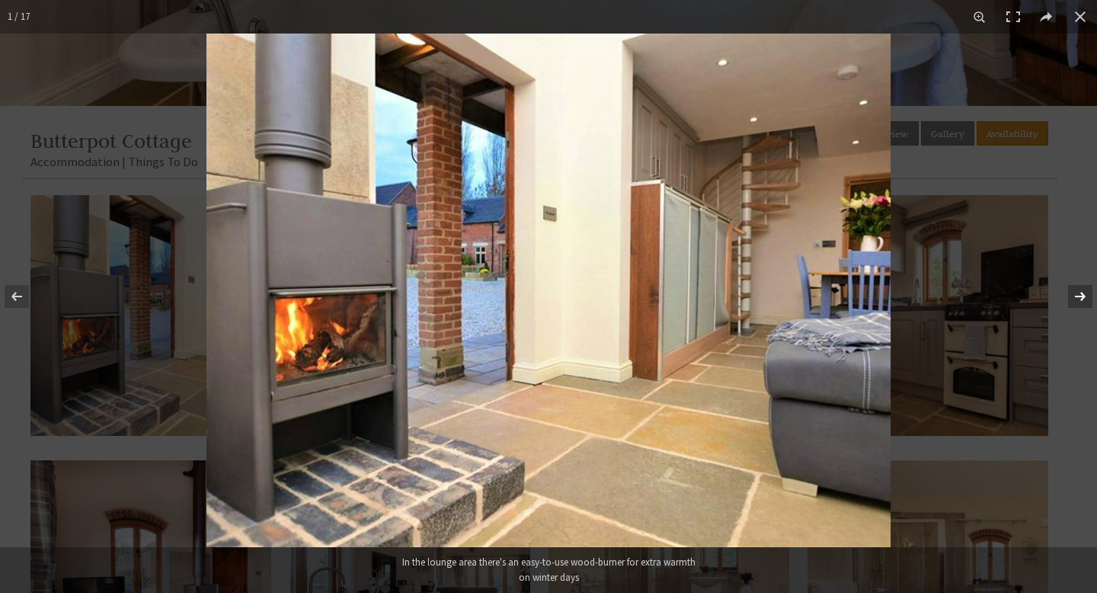
click at [1084, 286] on button at bounding box center [1070, 296] width 53 height 76
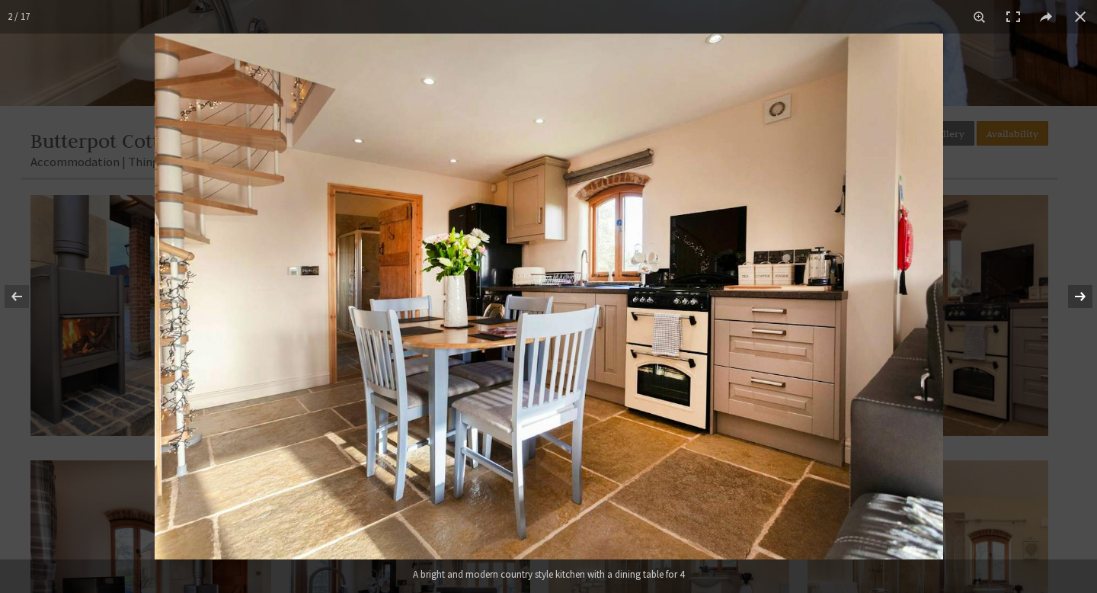
click at [1084, 287] on button at bounding box center [1070, 296] width 53 height 76
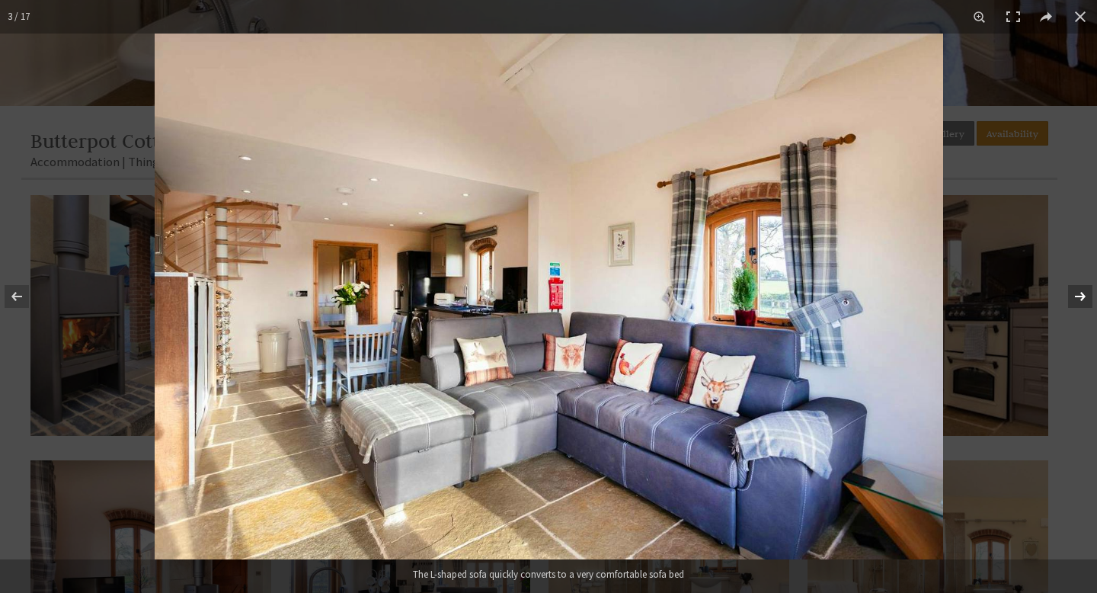
click at [1084, 287] on button at bounding box center [1070, 296] width 53 height 76
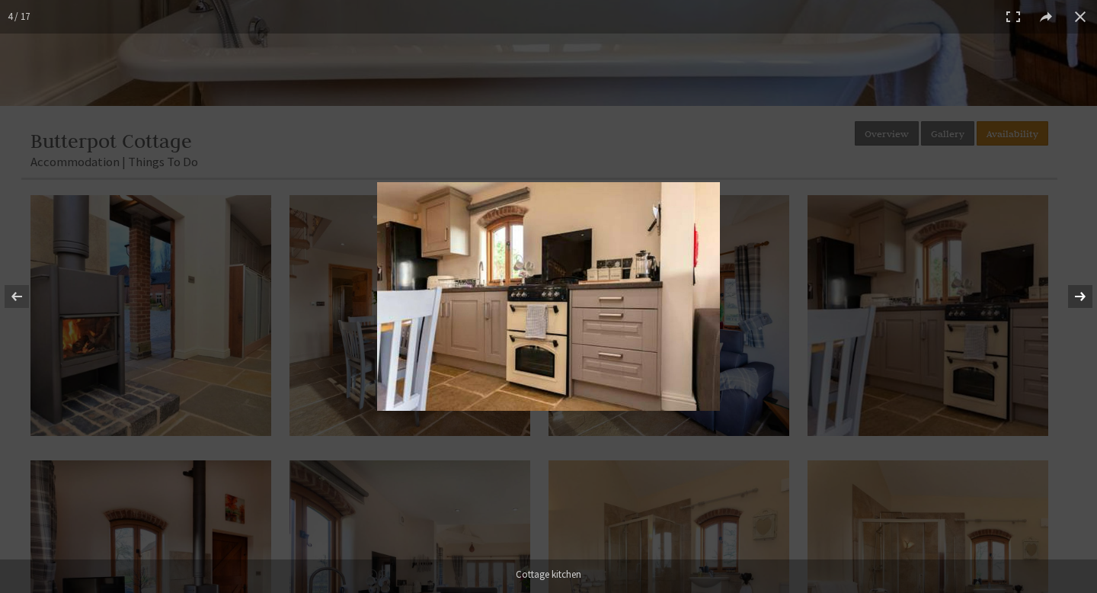
click at [1084, 287] on button at bounding box center [1070, 296] width 53 height 76
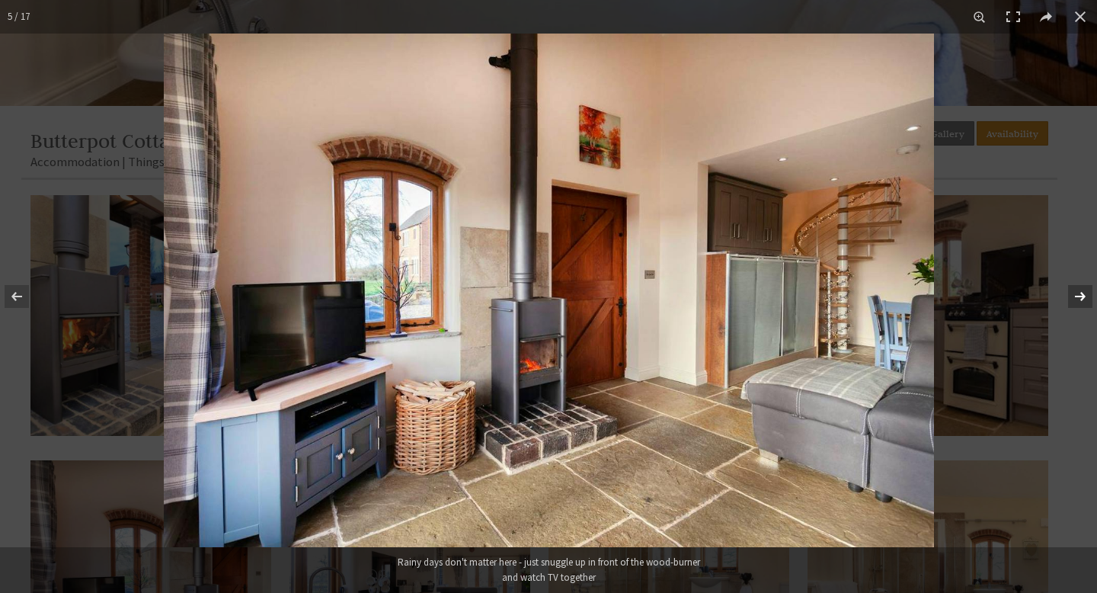
click at [1084, 287] on button at bounding box center [1070, 296] width 53 height 76
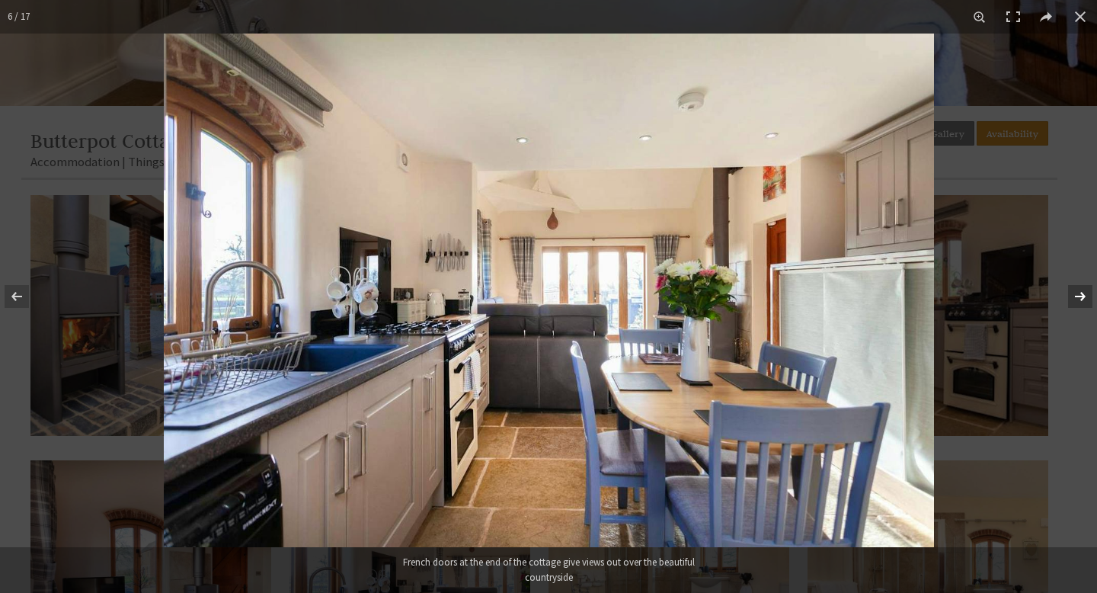
click at [1084, 287] on button at bounding box center [1070, 296] width 53 height 76
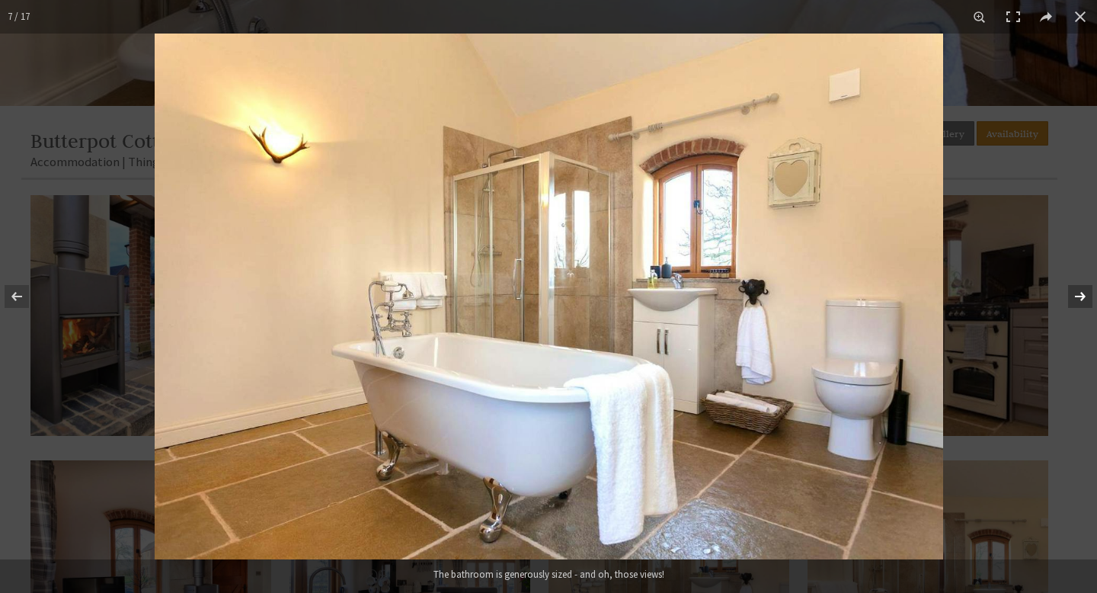
click at [1084, 287] on button at bounding box center [1070, 296] width 53 height 76
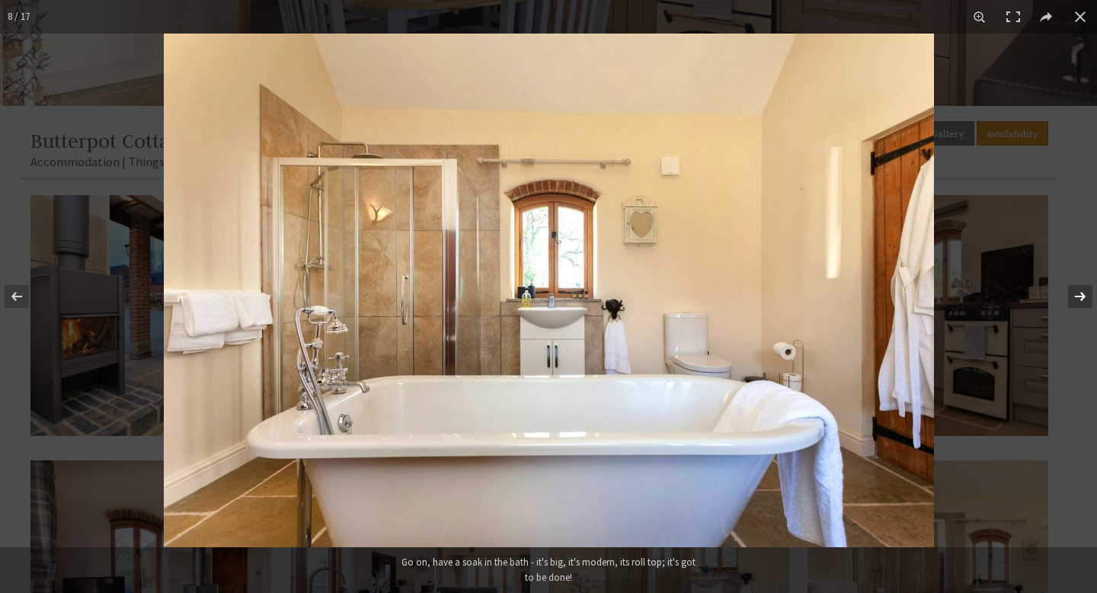
click at [1084, 287] on button at bounding box center [1070, 296] width 53 height 76
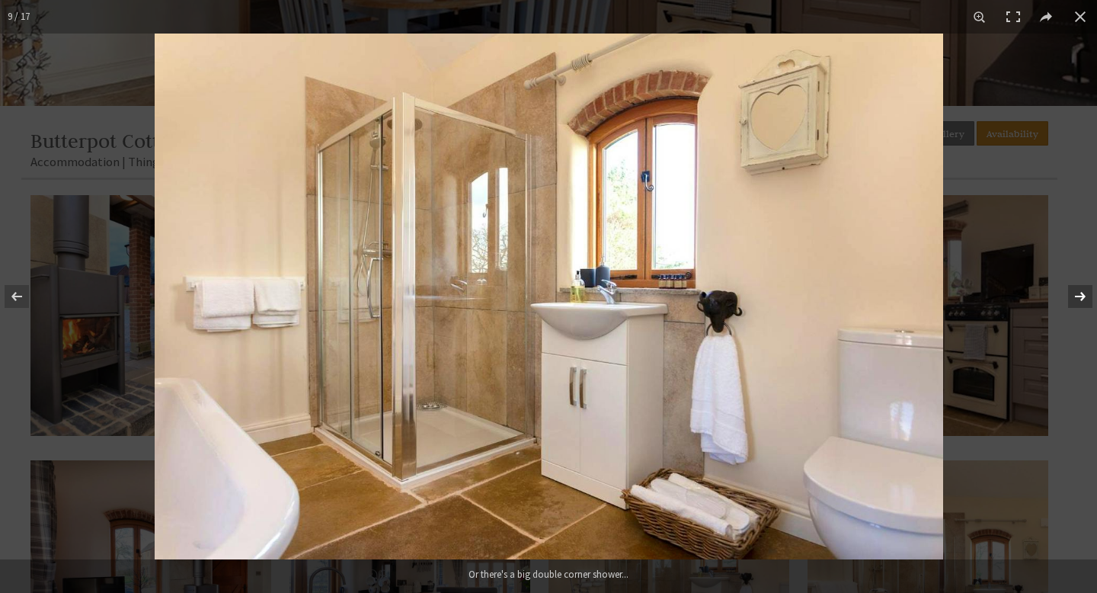
click at [1084, 287] on button at bounding box center [1070, 296] width 53 height 76
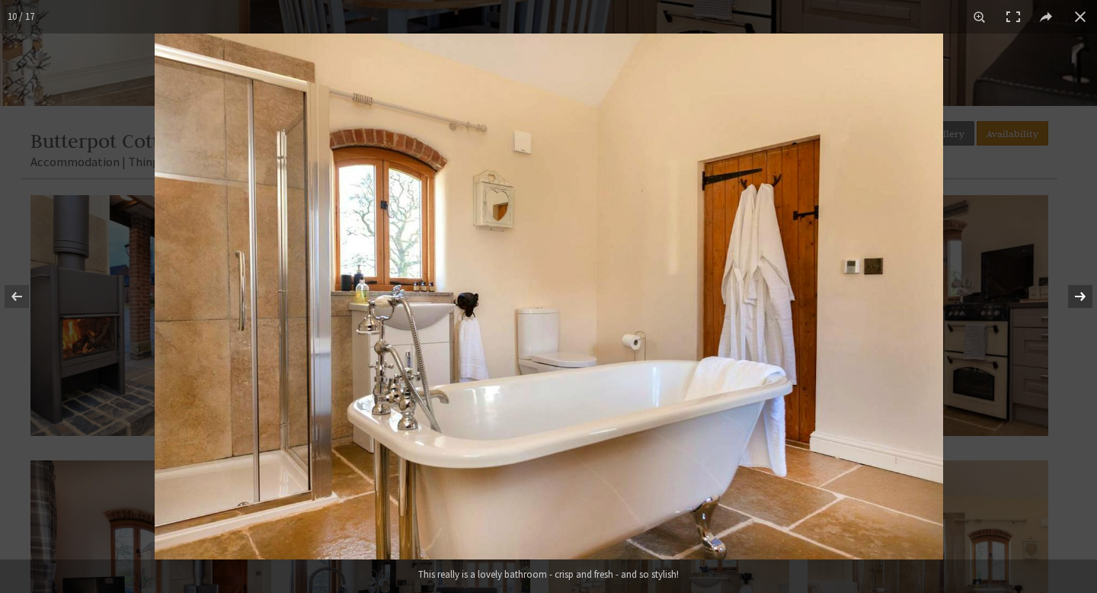
click at [1084, 287] on button at bounding box center [1070, 296] width 53 height 76
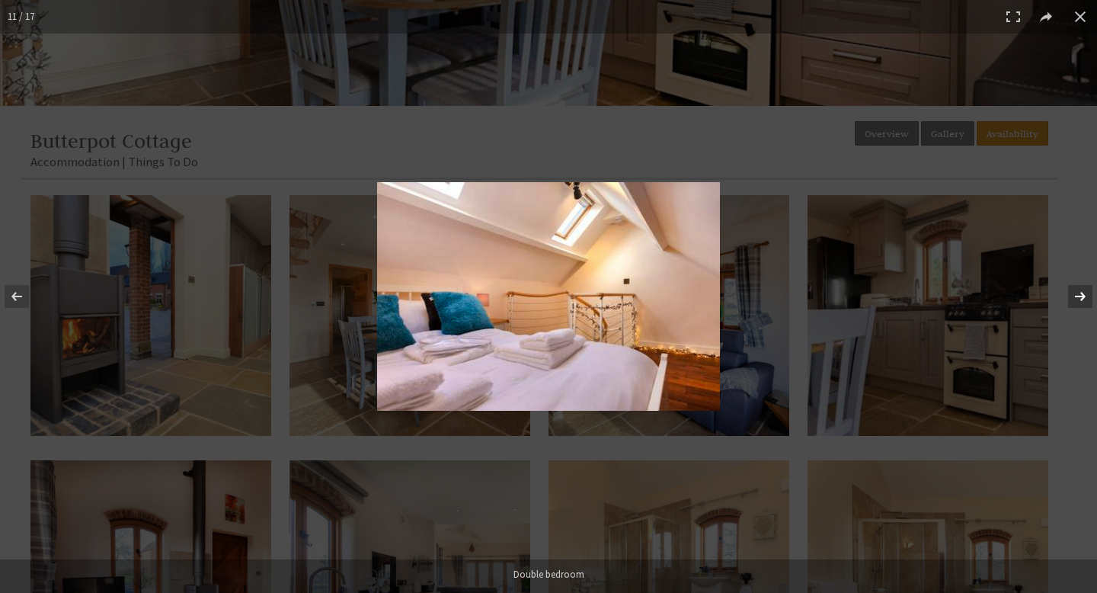
click at [1084, 287] on button at bounding box center [1070, 296] width 53 height 76
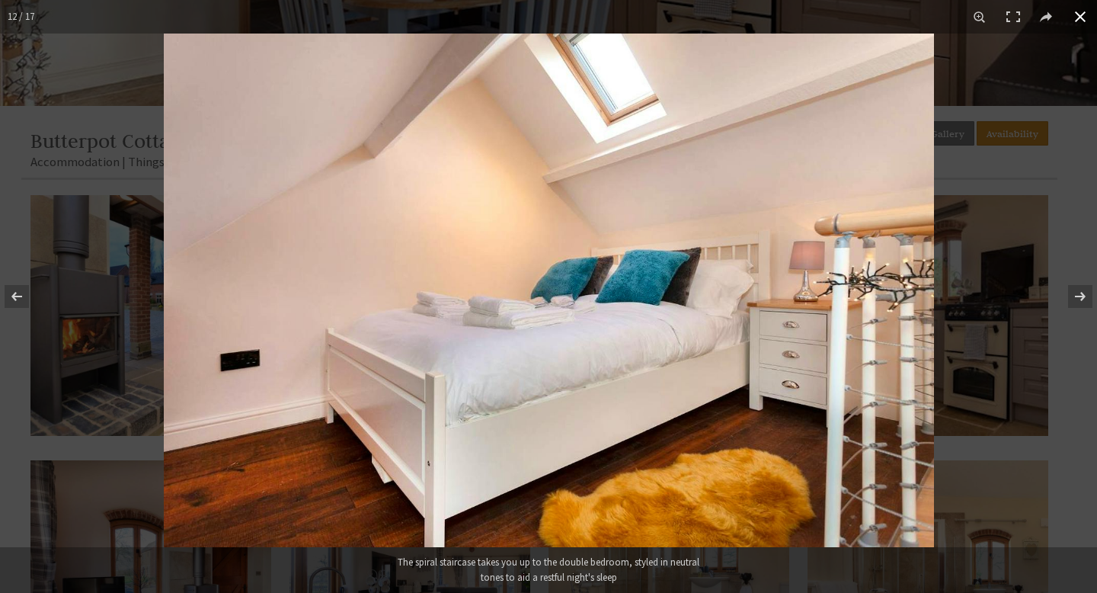
click at [1062, 173] on div at bounding box center [712, 330] width 1097 height 593
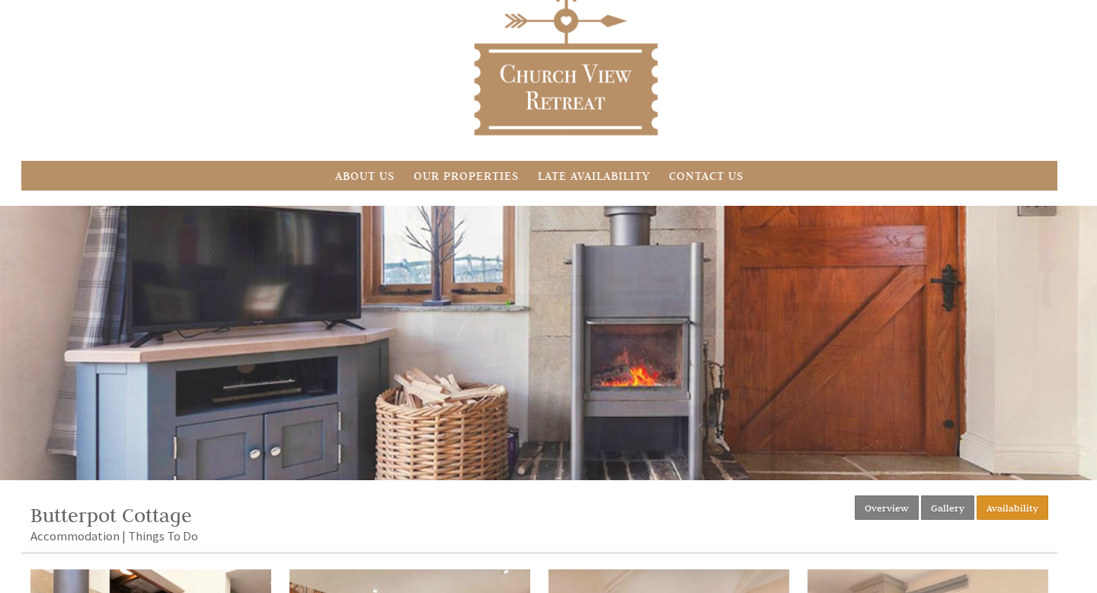
scroll to position [0, 0]
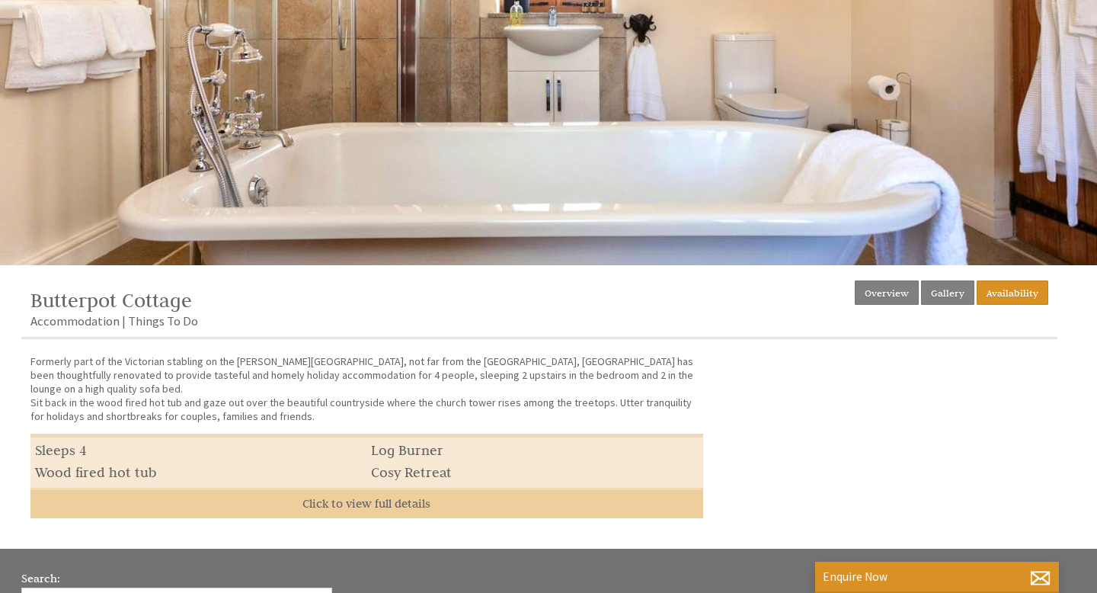
scroll to position [285, 0]
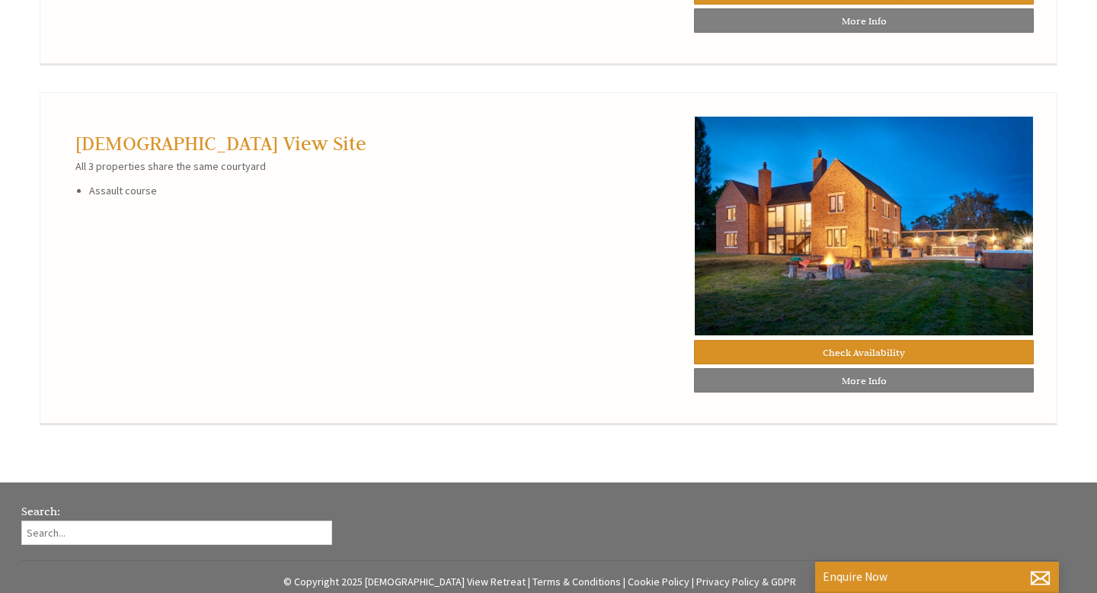
scroll to position [1829, 0]
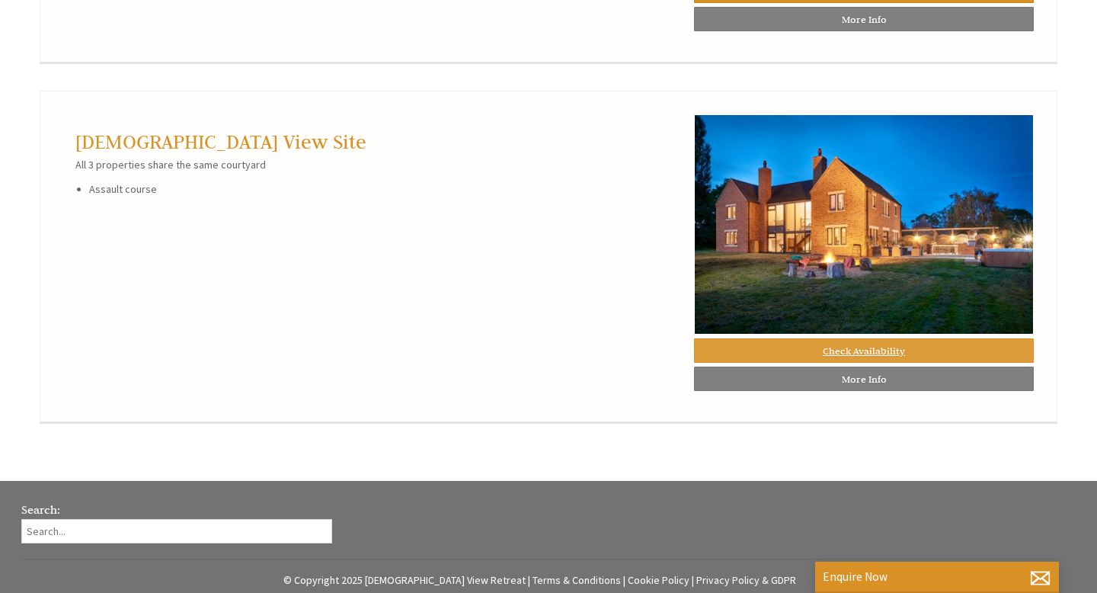
click at [850, 350] on link "Check Availability" at bounding box center [864, 350] width 340 height 24
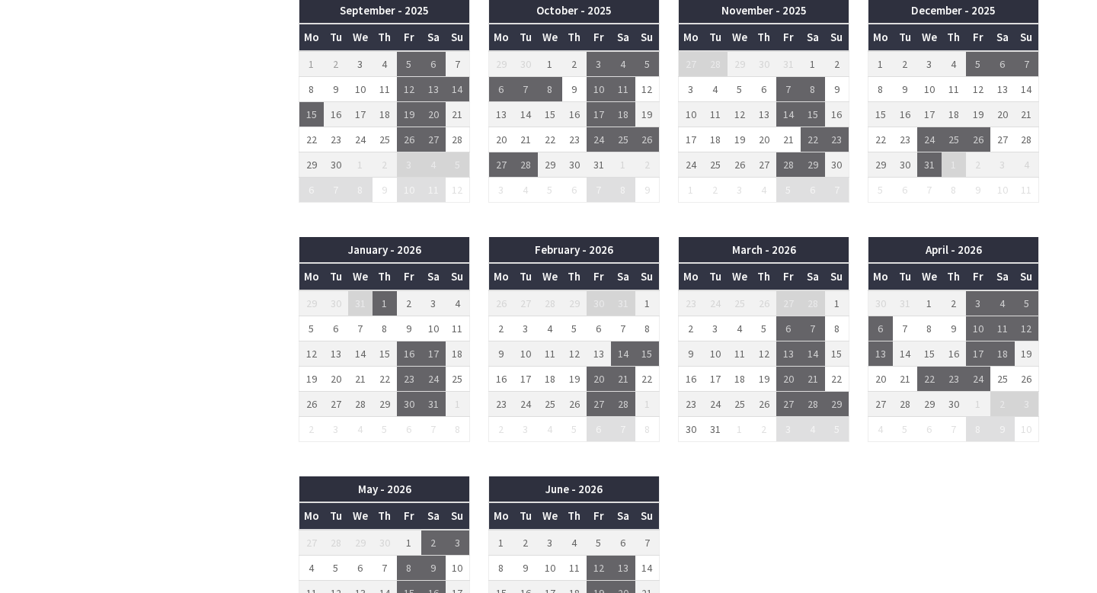
scroll to position [1164, 0]
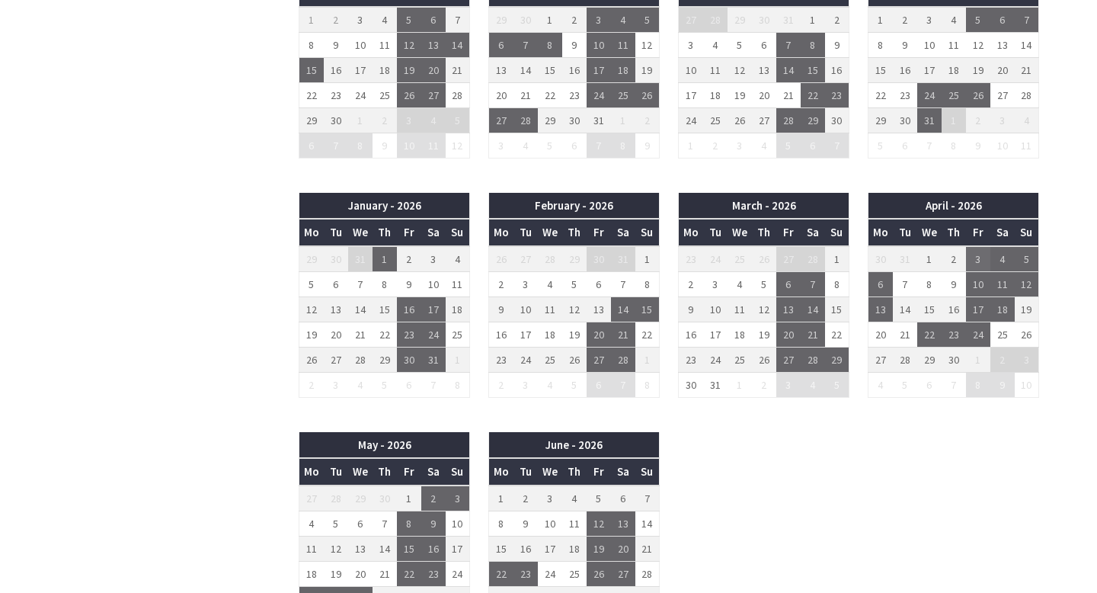
click at [978, 253] on td "3" at bounding box center [978, 259] width 24 height 26
click at [886, 277] on td "6" at bounding box center [881, 283] width 24 height 25
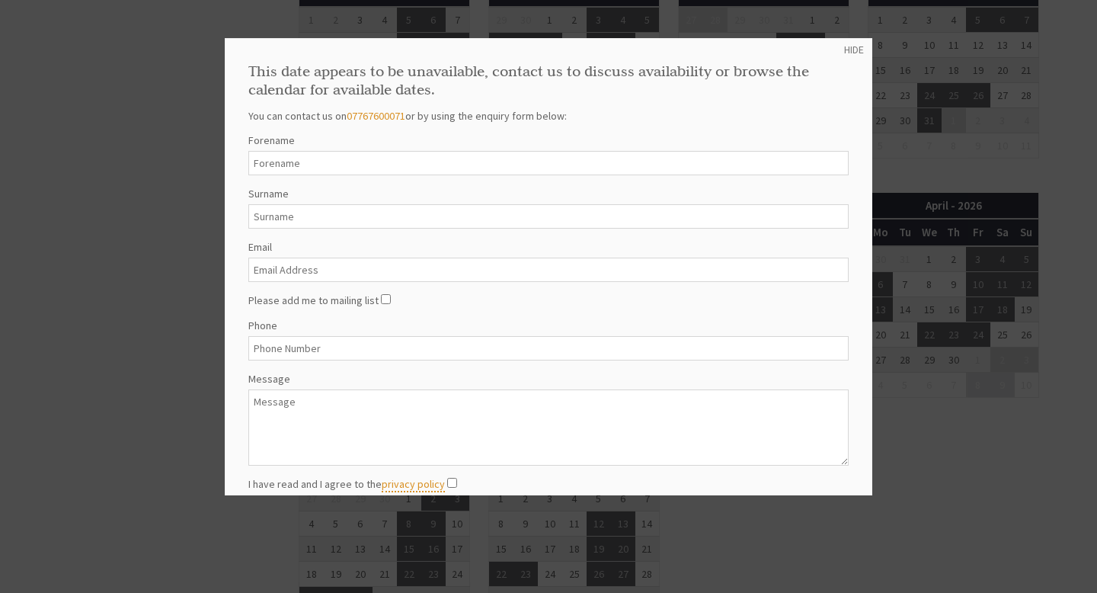
click at [970, 420] on div at bounding box center [548, 296] width 1097 height 593
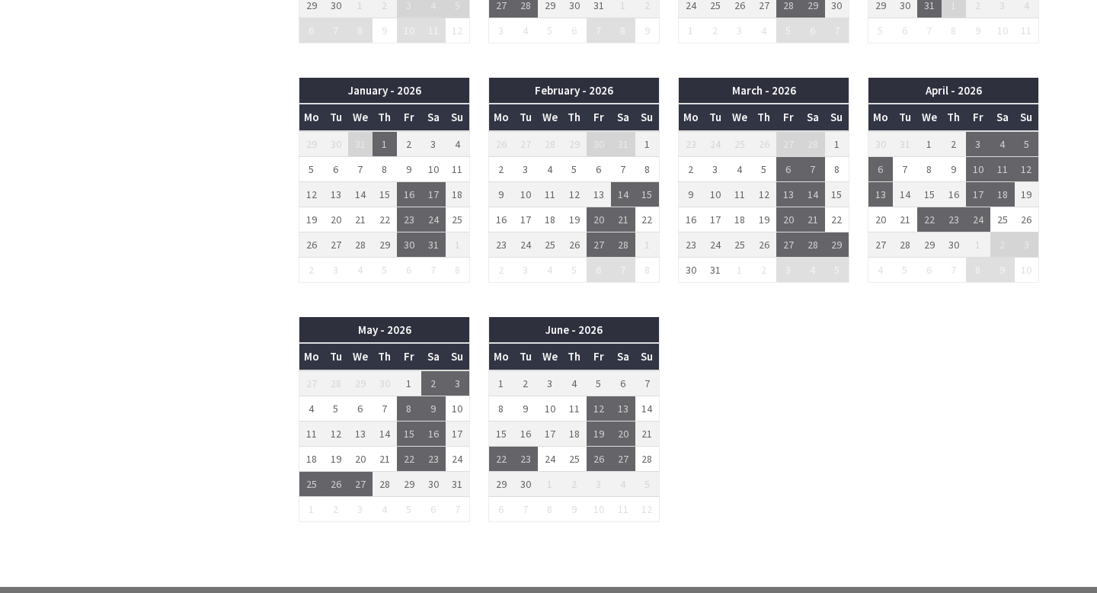
scroll to position [1283, 0]
